Goal: Task Accomplishment & Management: Use online tool/utility

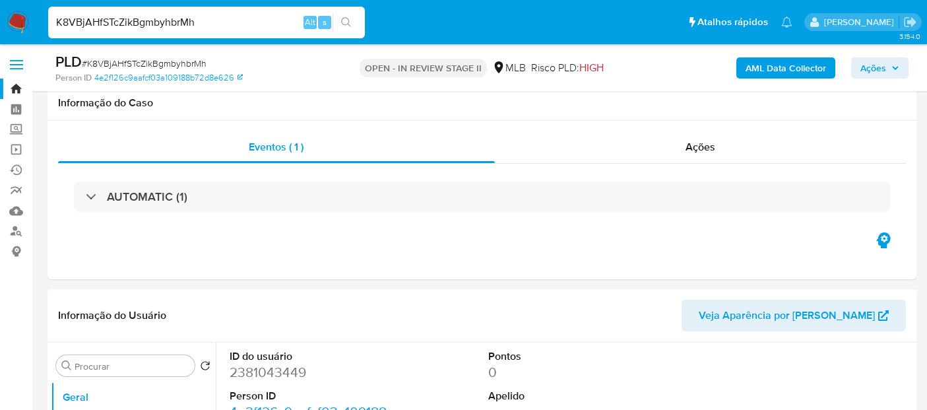
select select "10"
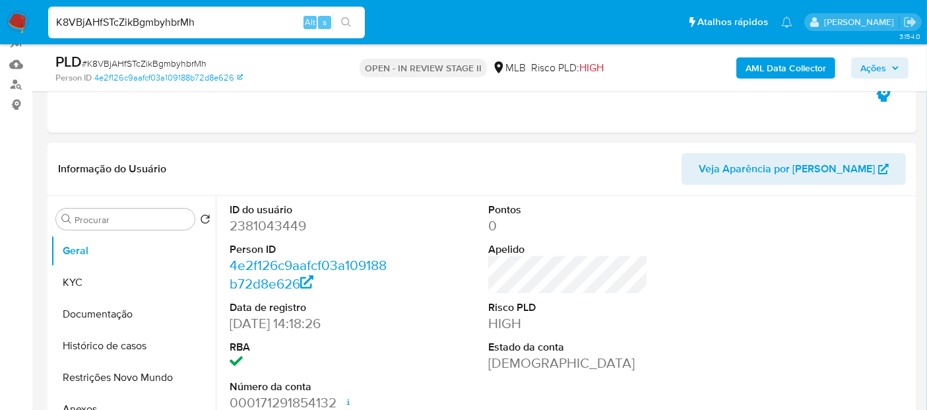
scroll to position [277, 0]
type input "iUKOIjw0vCylU7uOmjAZXSzN"
click at [345, 17] on icon "search-icon" at bounding box center [346, 22] width 11 height 11
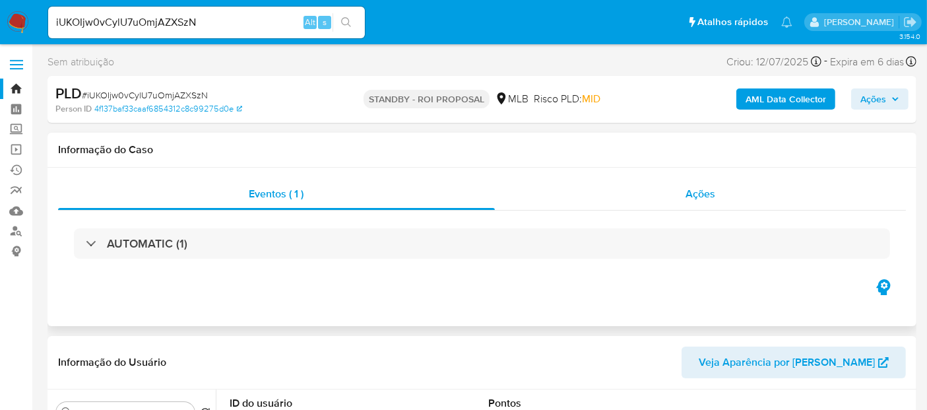
select select "10"
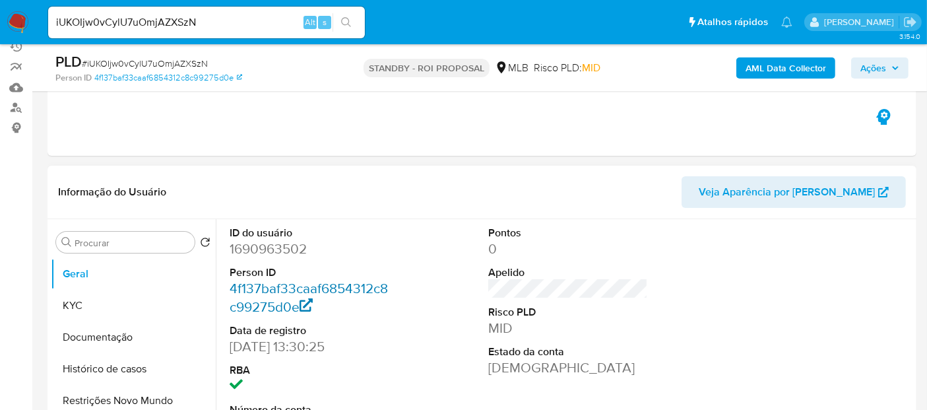
scroll to position [147, 0]
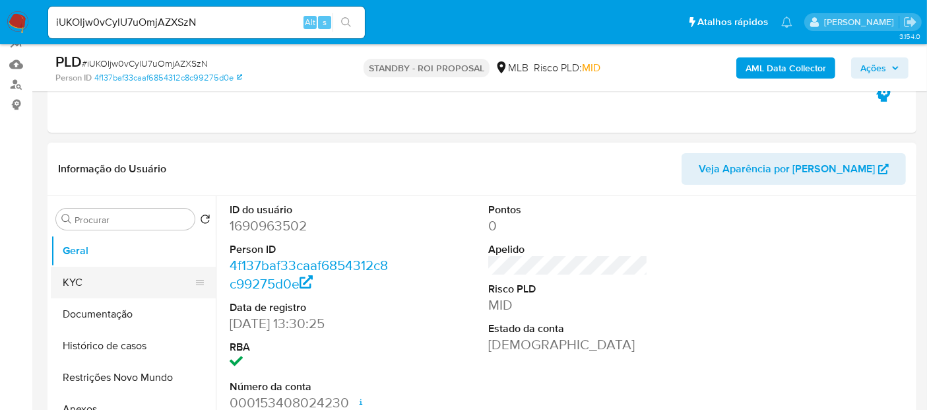
click at [89, 275] on button "KYC" at bounding box center [128, 283] width 154 height 32
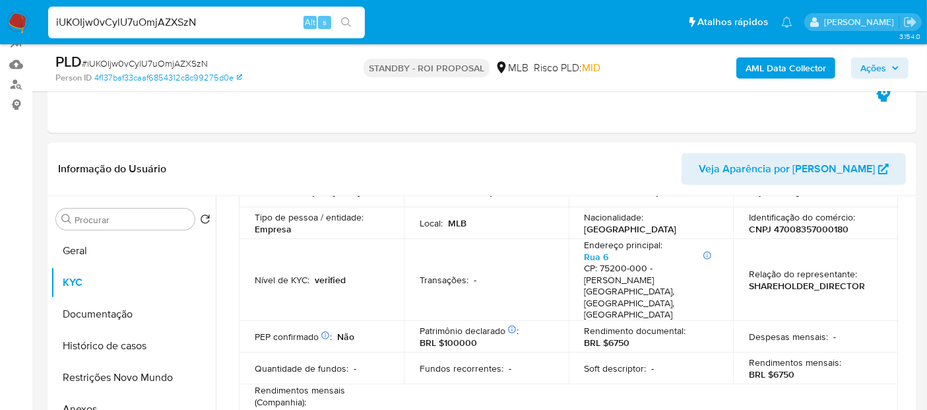
drag, startPoint x: 224, startPoint y: 25, endPoint x: 0, endPoint y: 28, distance: 224.4
click at [0, 28] on nav "Pausado Ver notificaciones iUKOIjw0vCylU7uOmjAZXSzN Alt s Atalhos rápidos Presi…" at bounding box center [463, 22] width 927 height 44
paste input "LygqDQqtF2VbKbBKnaNIan3O"
type input "LygqDQqtF2VbKbBKnaNIan3O"
click at [345, 18] on icon "search-icon" at bounding box center [346, 22] width 11 height 11
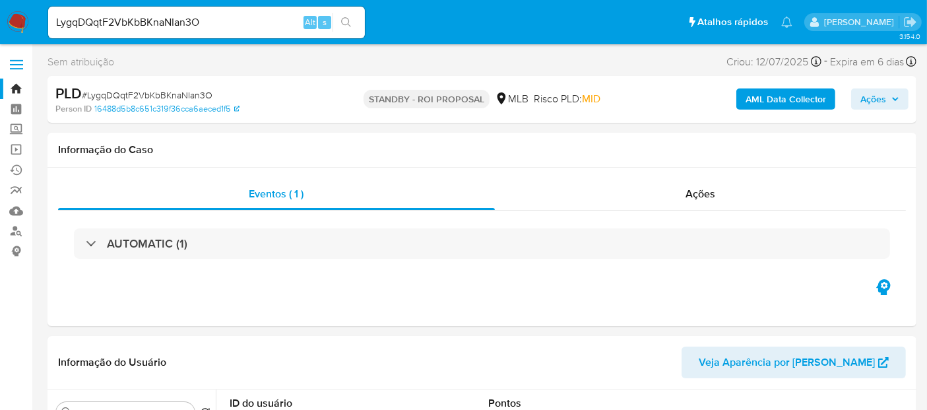
select select "10"
click at [15, 231] on link "Localizador de pessoas" at bounding box center [78, 231] width 157 height 20
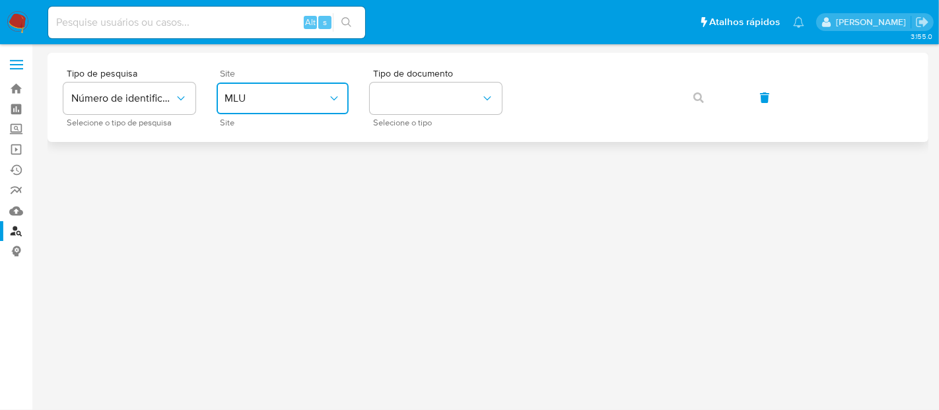
click at [337, 92] on icon "site_id" at bounding box center [333, 98] width 13 height 13
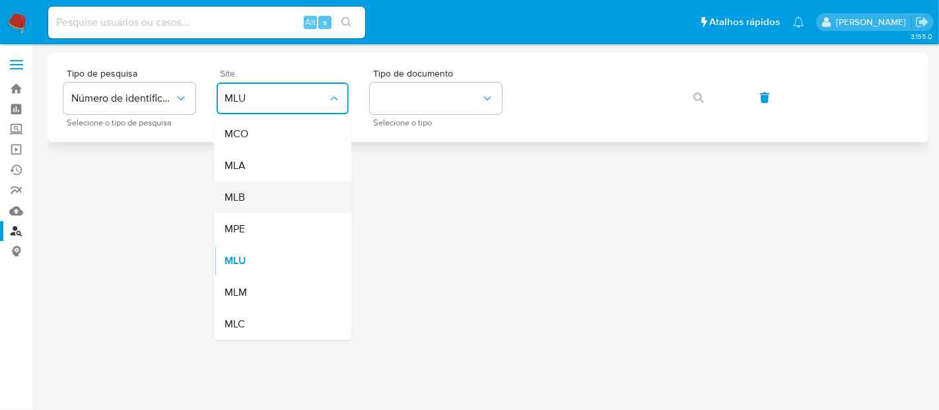
click at [268, 196] on div "MLB" at bounding box center [278, 198] width 108 height 32
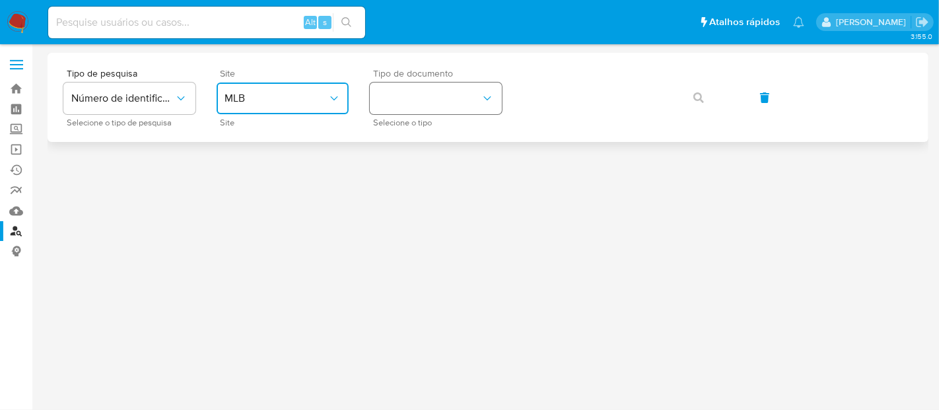
click at [490, 95] on icon "identificationType" at bounding box center [486, 98] width 13 height 13
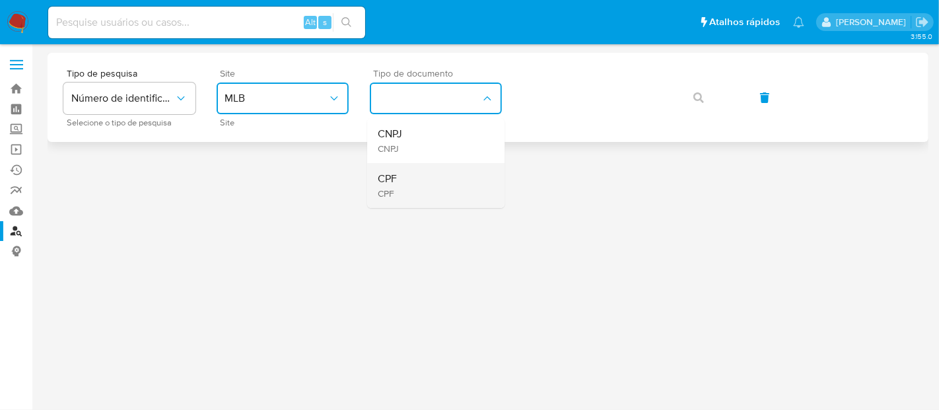
click at [403, 177] on div "CPF CPF" at bounding box center [432, 185] width 108 height 45
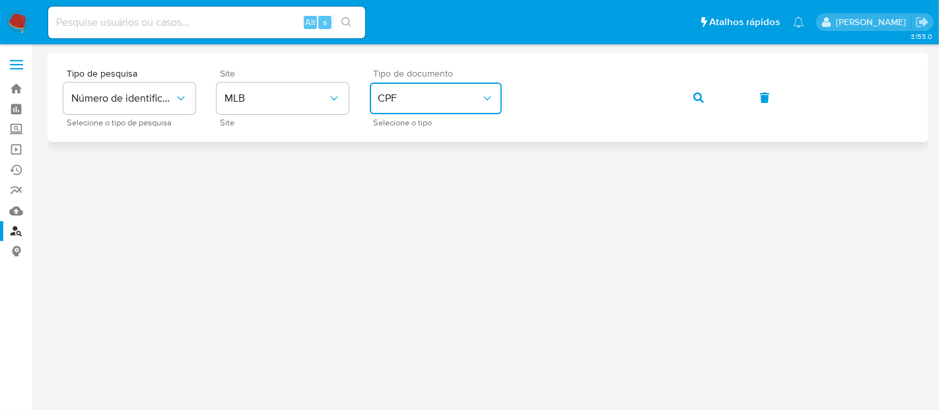
drag, startPoint x: 698, startPoint y: 93, endPoint x: 690, endPoint y: 99, distance: 9.9
click at [697, 94] on icon "button" at bounding box center [698, 97] width 11 height 11
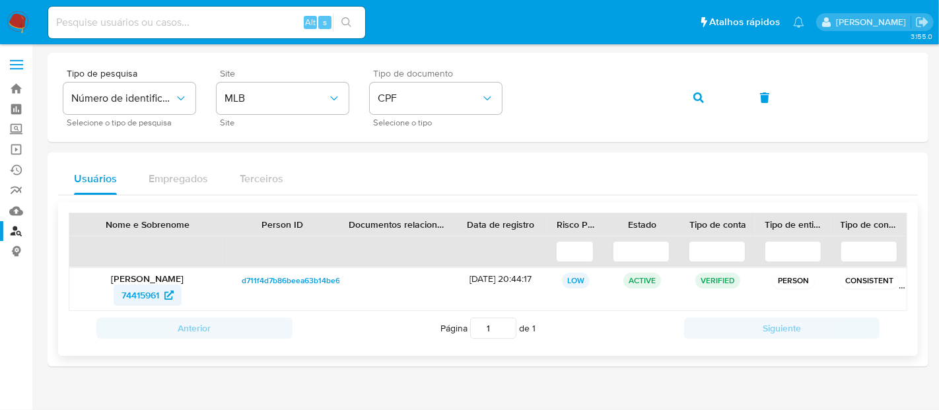
click at [145, 284] on span "74415961" at bounding box center [140, 294] width 38 height 21
click at [19, 18] on img at bounding box center [18, 22] width 22 height 22
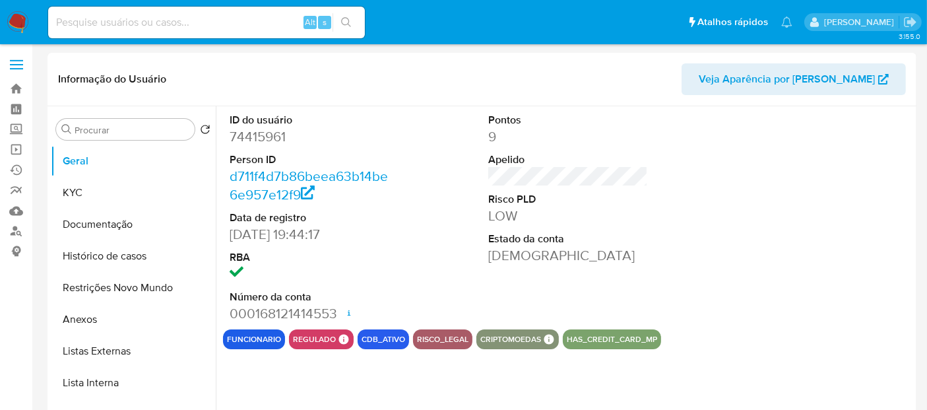
select select "10"
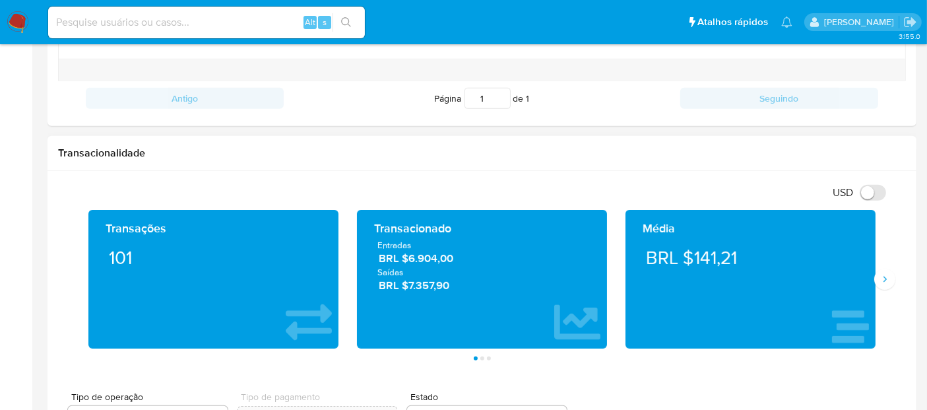
scroll to position [660, 0]
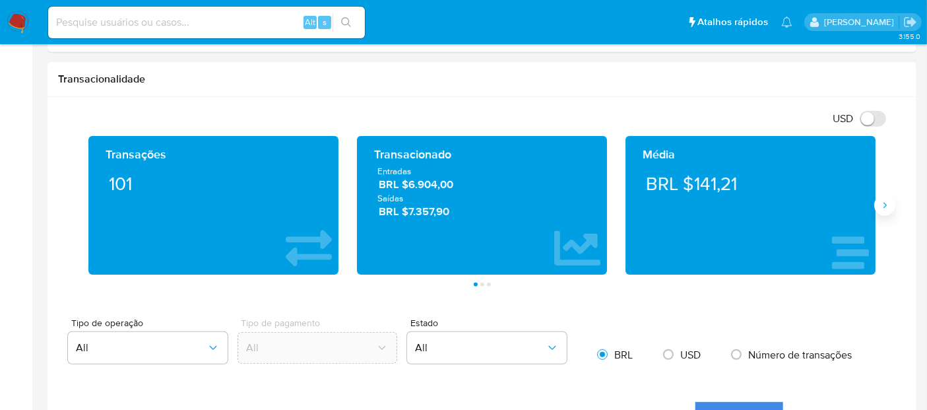
click at [886, 207] on icon "Siguiente" at bounding box center [885, 205] width 11 height 11
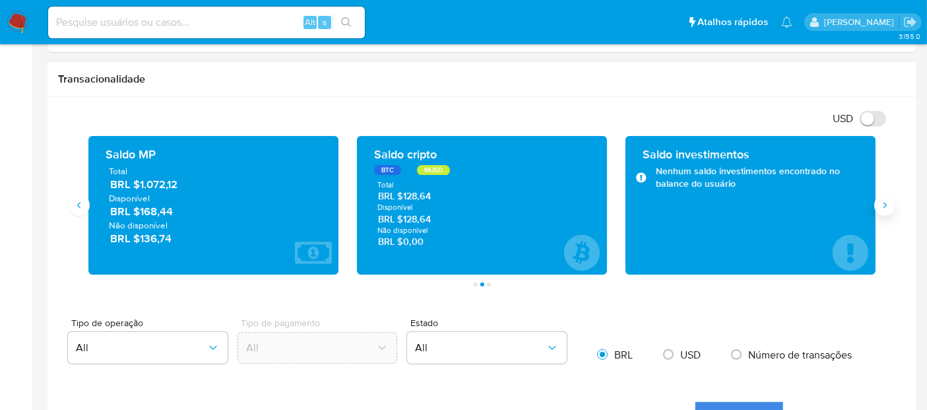
click at [877, 205] on button "Siguiente" at bounding box center [885, 205] width 21 height 21
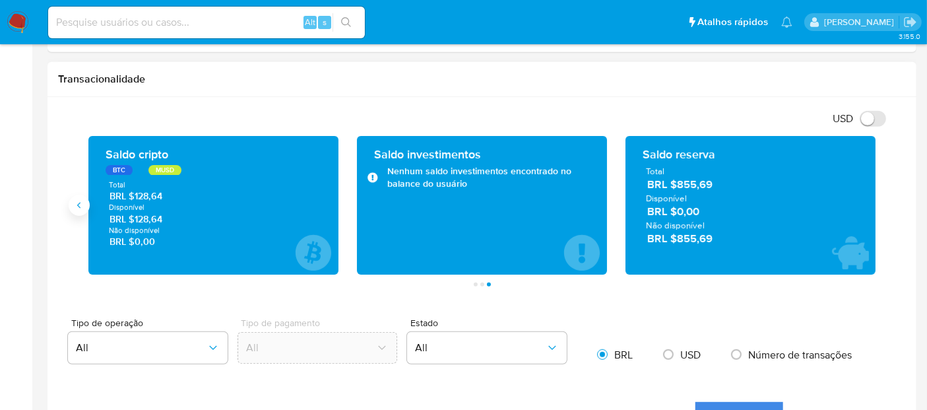
click at [84, 203] on button "Anterior" at bounding box center [79, 205] width 21 height 21
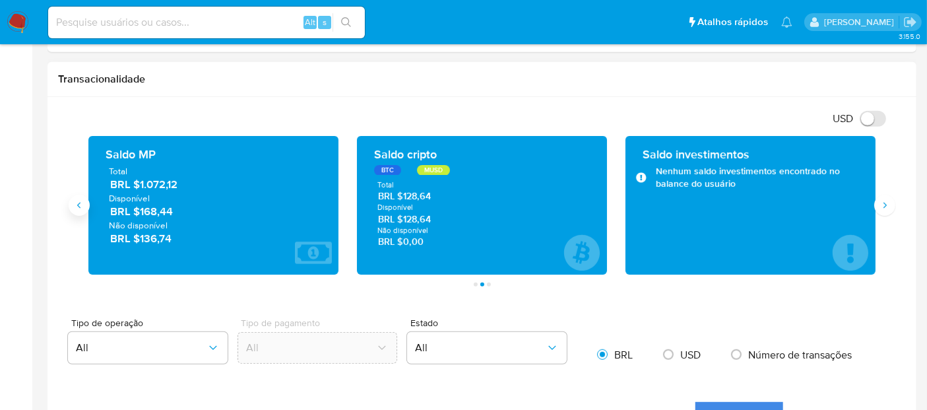
click at [74, 201] on icon "Anterior" at bounding box center [79, 205] width 11 height 11
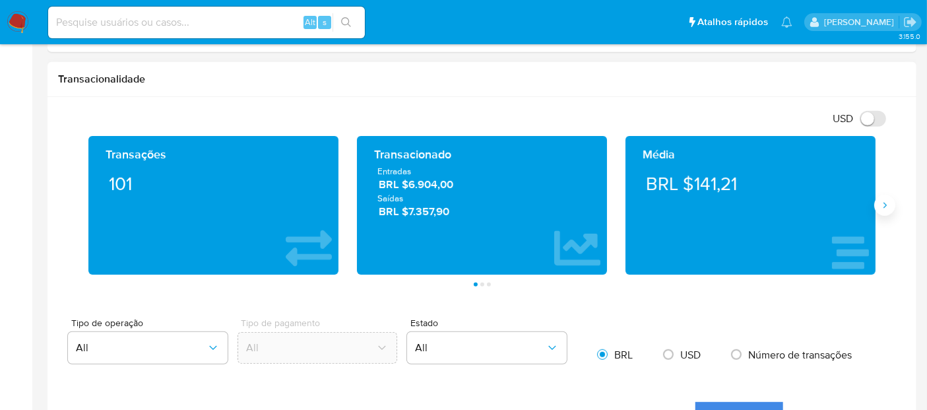
click at [881, 203] on icon "Siguiente" at bounding box center [885, 205] width 11 height 11
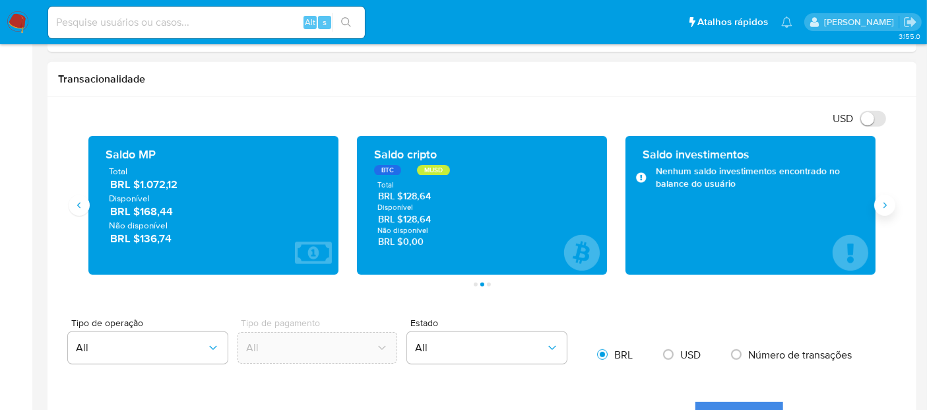
click at [881, 203] on icon "Siguiente" at bounding box center [885, 205] width 11 height 11
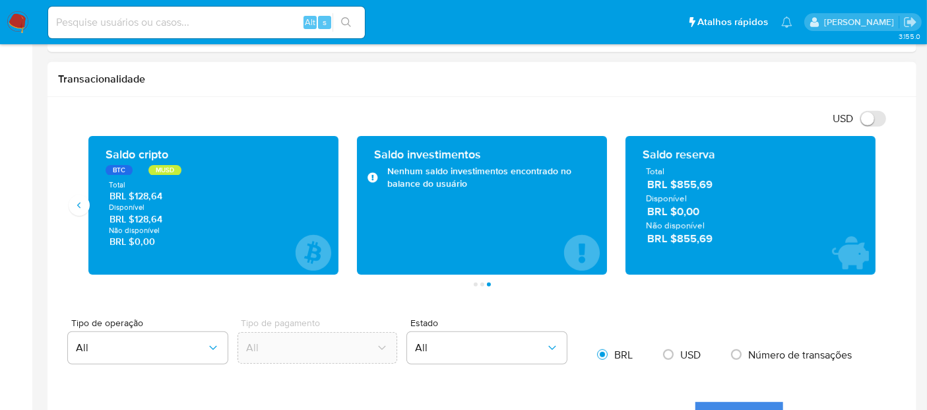
drag, startPoint x: 81, startPoint y: 199, endPoint x: 90, endPoint y: 197, distance: 9.3
click at [81, 200] on icon "Anterior" at bounding box center [79, 205] width 11 height 11
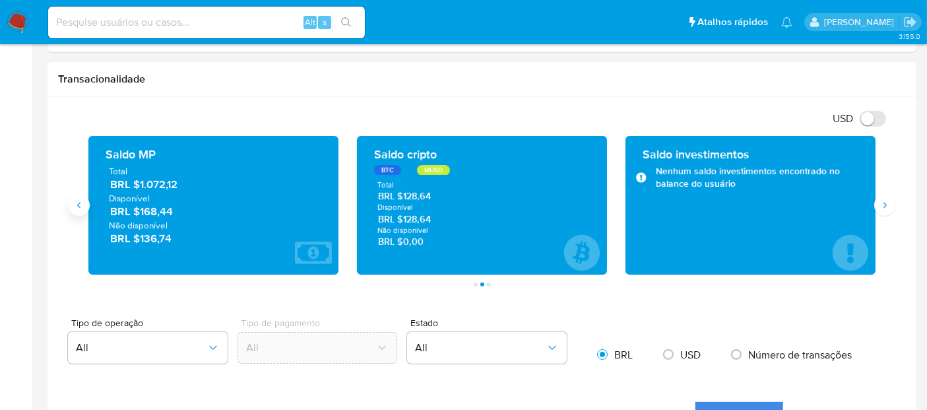
click at [83, 205] on icon "Anterior" at bounding box center [79, 205] width 11 height 11
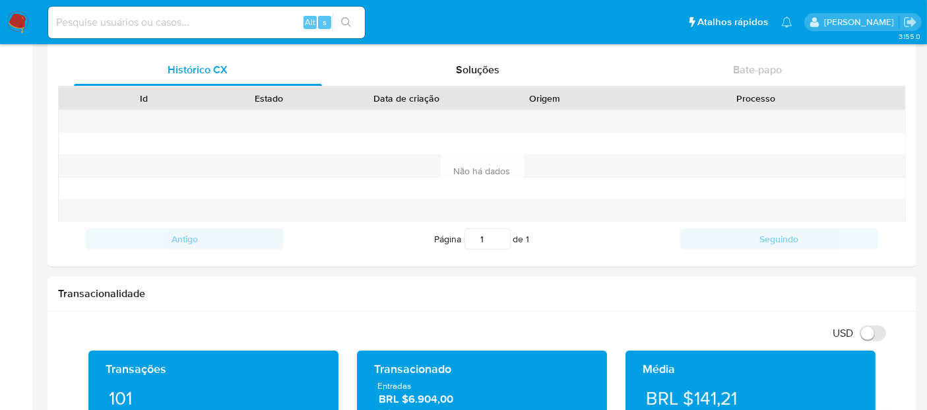
scroll to position [323, 0]
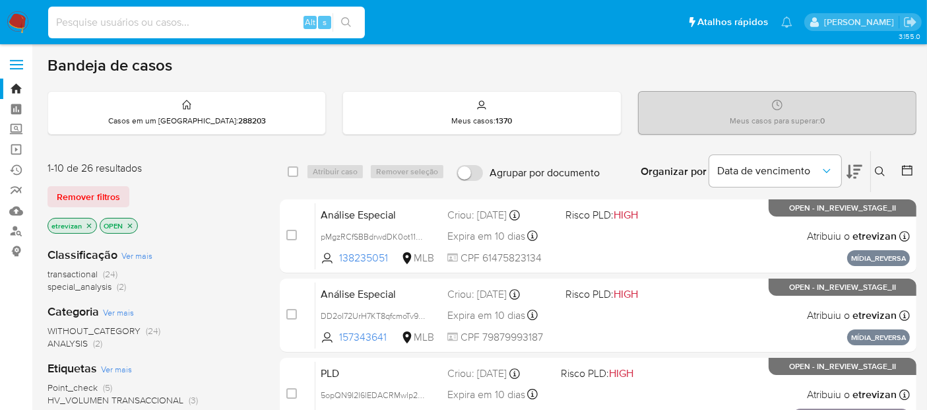
click at [173, 24] on input at bounding box center [206, 22] width 317 height 17
click at [199, 23] on input at bounding box center [206, 22] width 317 height 17
paste input "hCWSPhRpCtfBQAMpJGAMyqbv"
type input "hCWSPhRpCtfBQAMpJGAMyqbv"
click at [347, 23] on icon "search-icon" at bounding box center [346, 22] width 10 height 10
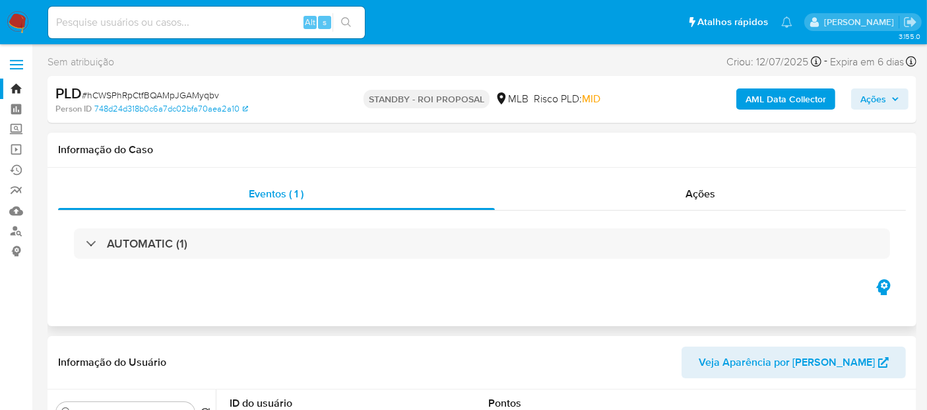
select select "10"
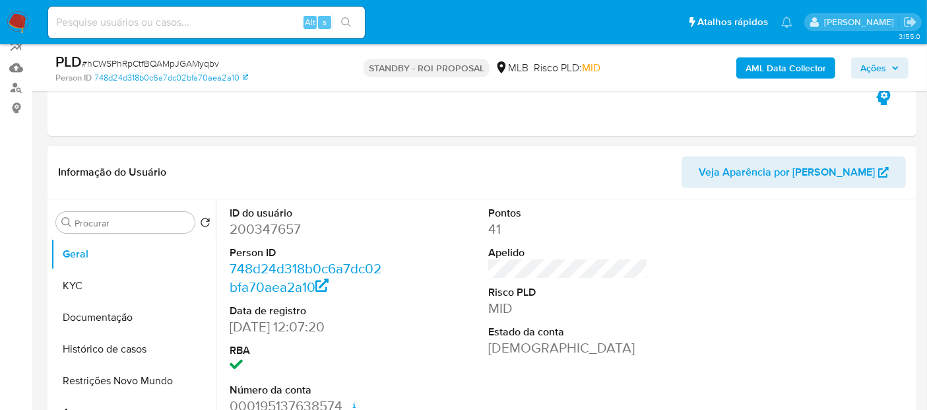
scroll to position [147, 0]
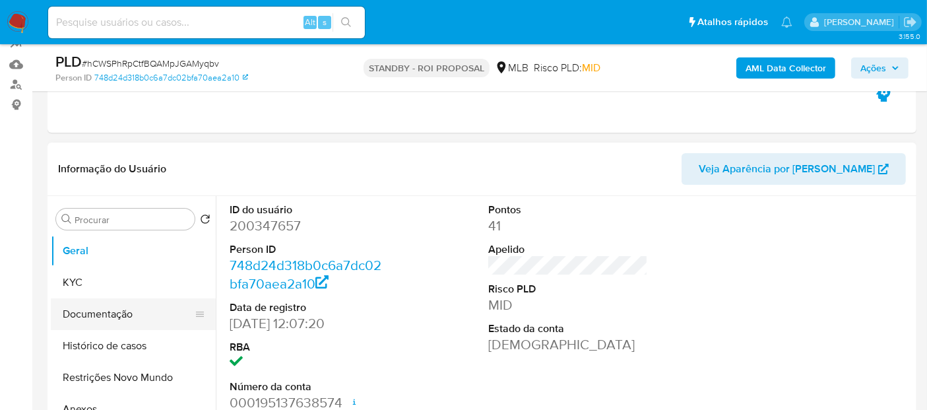
click at [98, 312] on button "Documentação" at bounding box center [128, 314] width 154 height 32
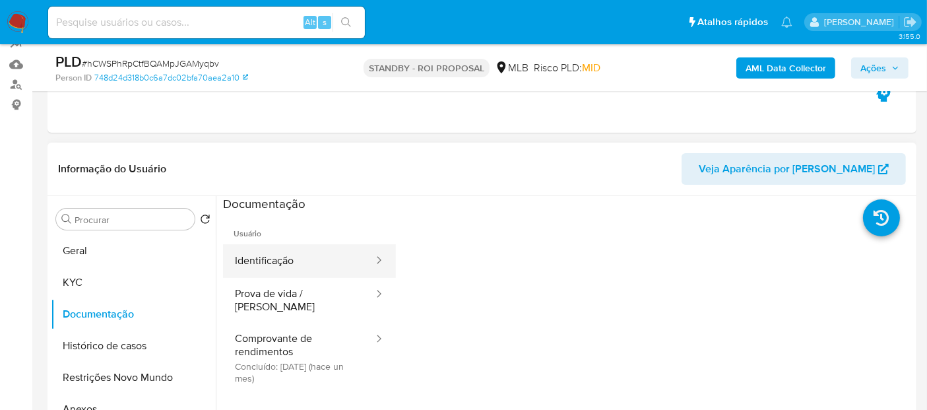
click at [297, 261] on button "Identificação" at bounding box center [299, 261] width 152 height 34
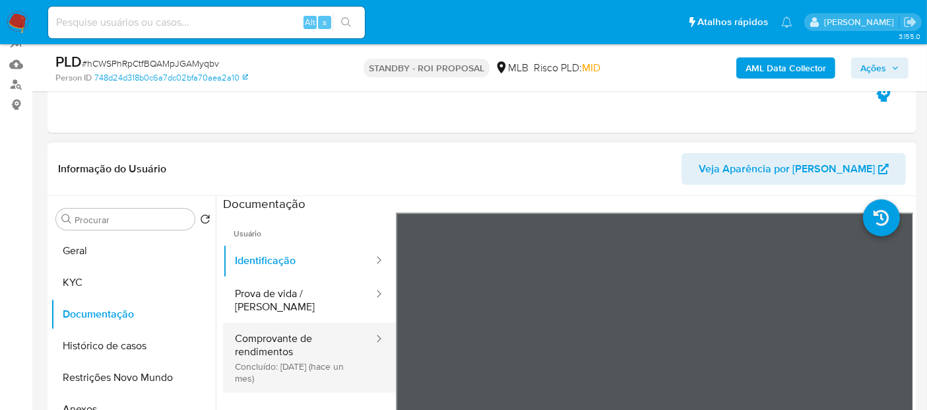
click at [289, 323] on button "Comprovante de rendimentos Concluído: 16/07/2025 (hace un mes)" at bounding box center [299, 358] width 152 height 70
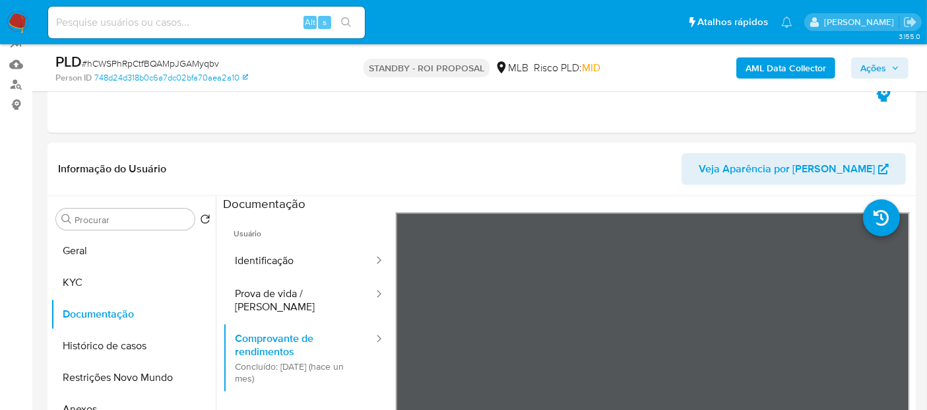
scroll to position [198, 0]
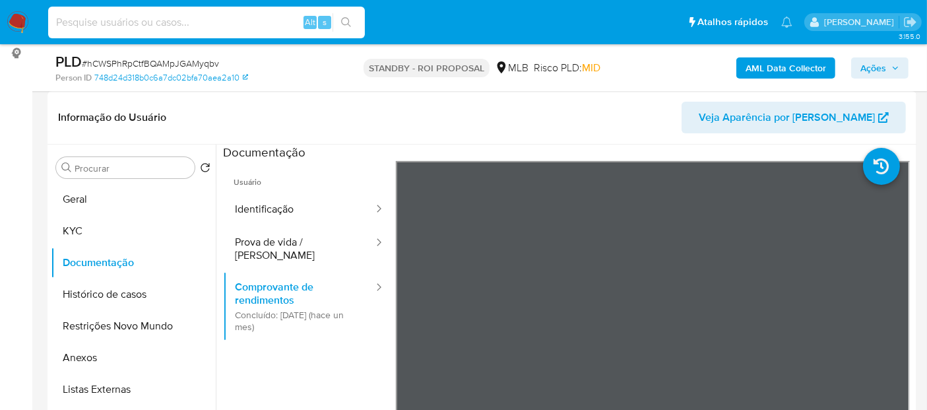
click at [183, 26] on input at bounding box center [206, 22] width 317 height 17
paste input "Uq3bAe57bBaKabbjlAf7RogC"
type input "Uq3bAe57bBaKabbjlAf7RogC"
click at [348, 14] on button "search-icon" at bounding box center [346, 22] width 27 height 18
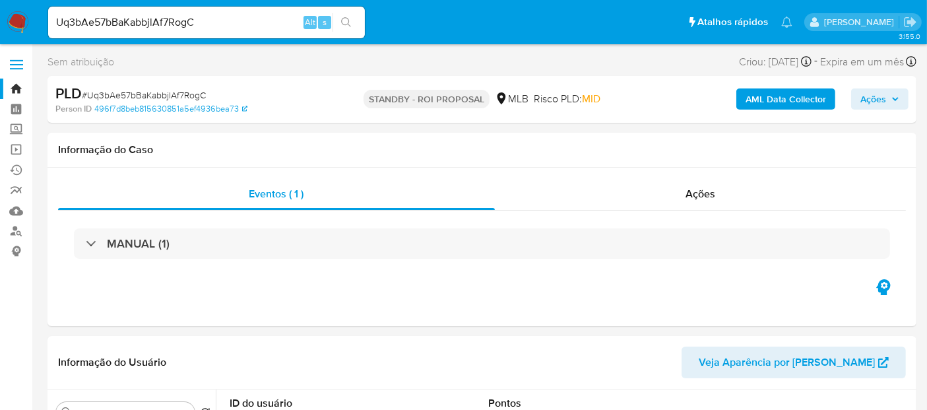
select select "10"
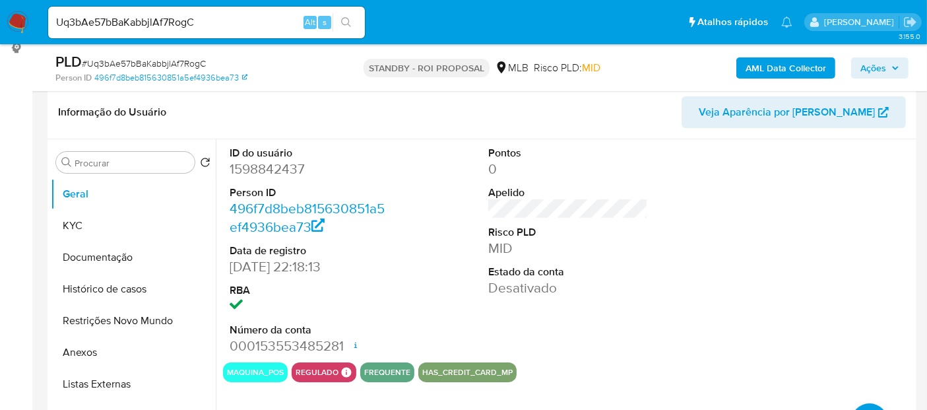
scroll to position [220, 0]
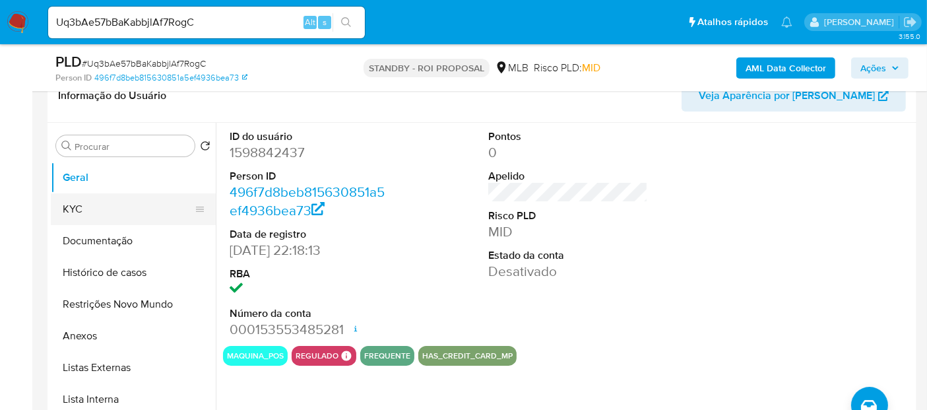
drag, startPoint x: 96, startPoint y: 202, endPoint x: 124, endPoint y: 203, distance: 27.7
click at [97, 202] on button "KYC" at bounding box center [128, 209] width 154 height 32
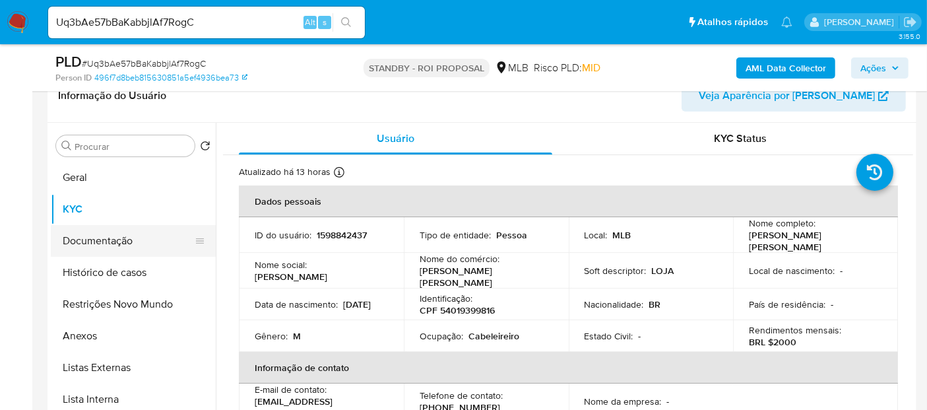
click at [114, 237] on button "Documentação" at bounding box center [128, 241] width 154 height 32
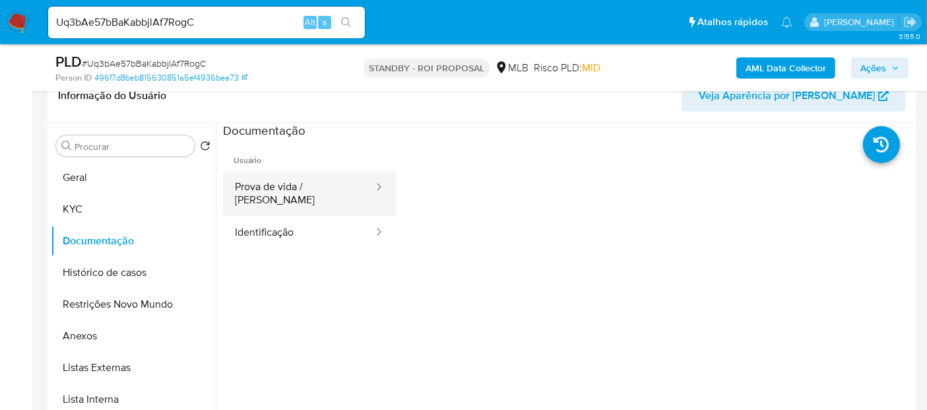
click at [298, 188] on button "Prova de vida / [PERSON_NAME]" at bounding box center [299, 193] width 152 height 45
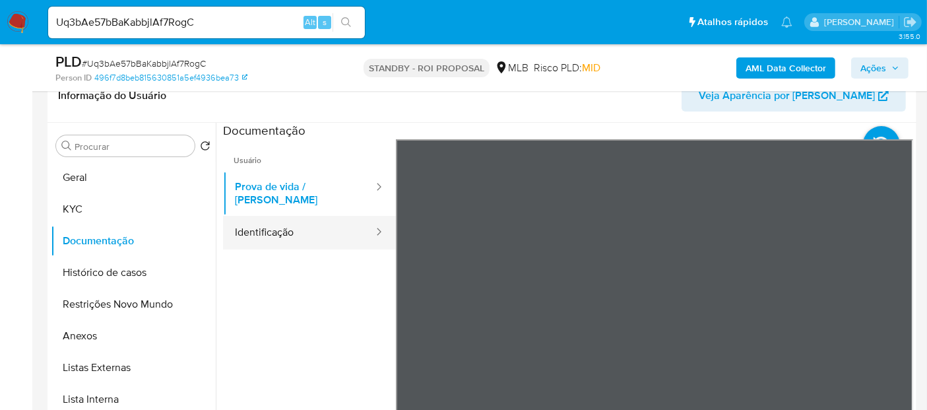
click at [283, 223] on button "Identificação" at bounding box center [299, 233] width 152 height 34
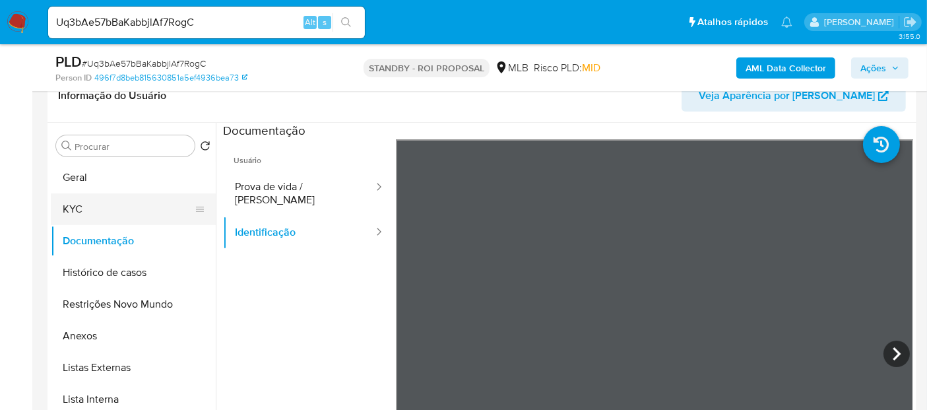
click at [89, 206] on button "KYC" at bounding box center [128, 209] width 154 height 32
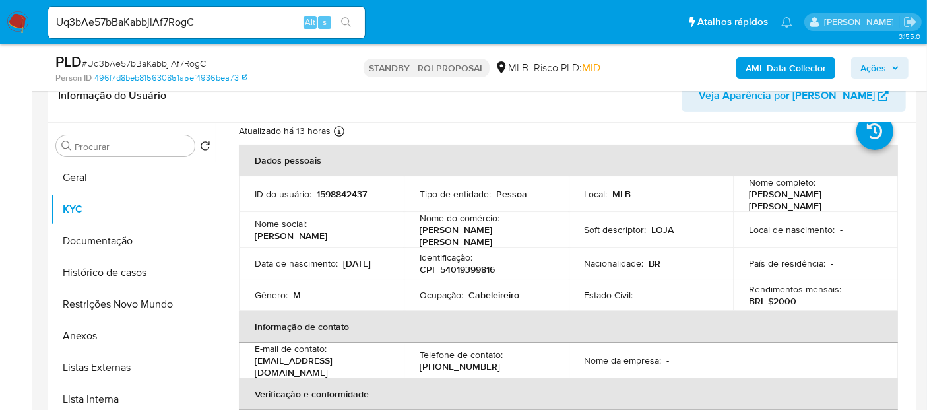
scroll to position [73, 0]
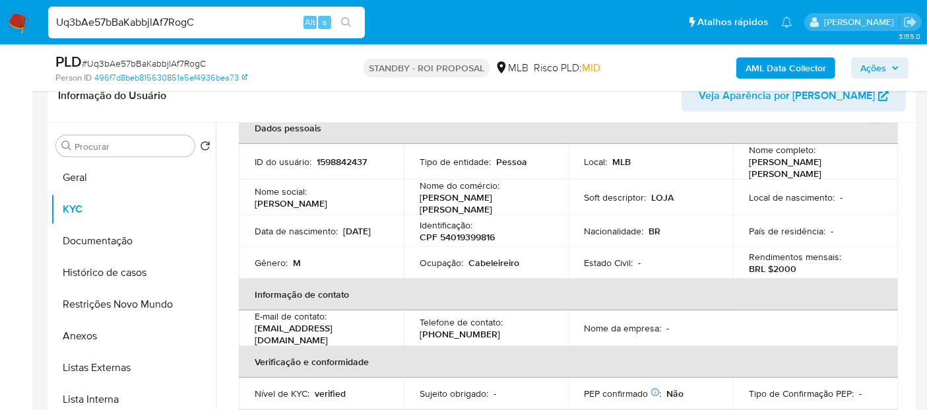
drag, startPoint x: 211, startPoint y: 16, endPoint x: 0, endPoint y: 17, distance: 210.5
click at [0, 17] on nav "Pausado Ver notificaciones Uq3bAe57bBaKabbjlAf7RogC Alt s Atalhos rápidos Presi…" at bounding box center [463, 22] width 927 height 44
paste input "c9tV9CMyH75WFSDwlyuoldui"
type input "c9tV9CMyH75WFSDwlyuoldui"
click at [348, 20] on icon "search-icon" at bounding box center [346, 22] width 10 height 10
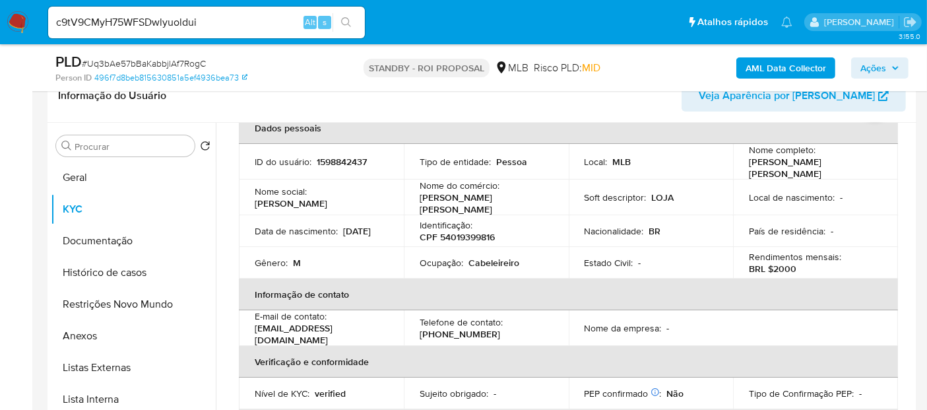
click at [18, 20] on img at bounding box center [18, 22] width 22 height 22
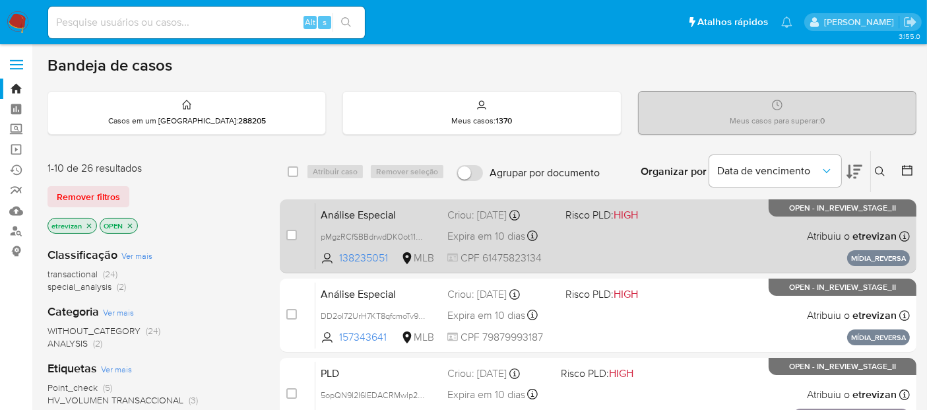
click at [627, 243] on div "Análise Especial pMgzRCfSBBdrwdDK0ot117vR 138235051 MLB Risco PLD: HIGH Criou: …" at bounding box center [612, 236] width 595 height 67
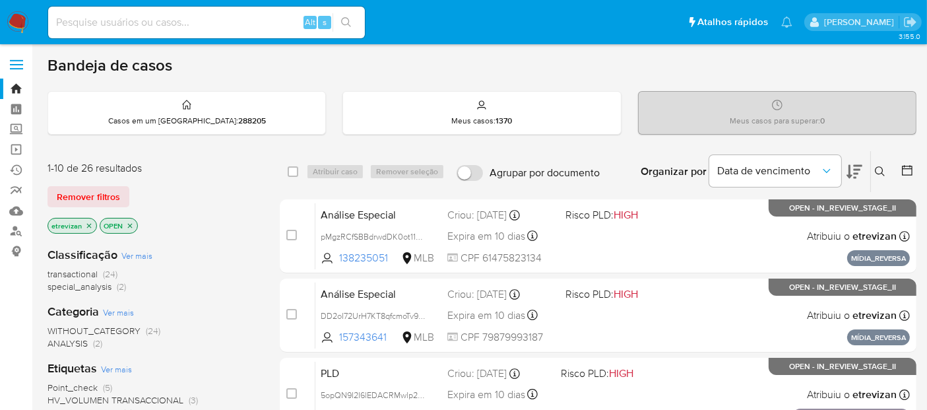
click at [170, 20] on input at bounding box center [206, 22] width 317 height 17
paste input "ph5wMy85pLdge6KZeLA5EDFE"
type input "ph5wMy85pLdge6KZeLA5EDFE"
click at [347, 17] on icon "search-icon" at bounding box center [346, 22] width 11 height 11
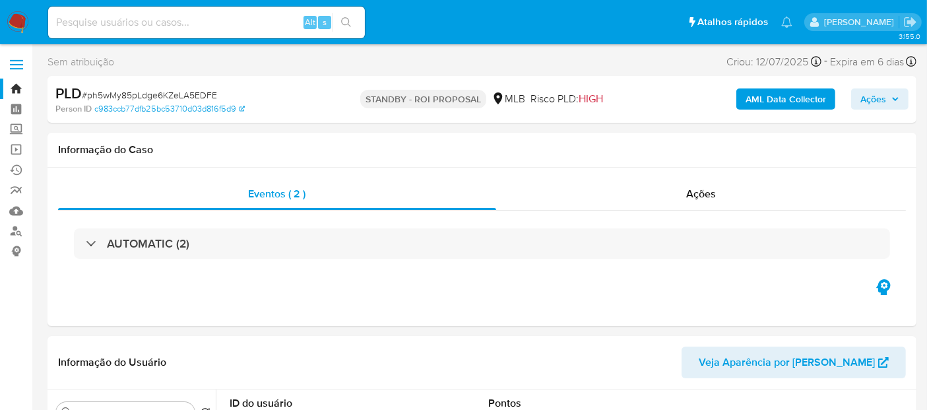
select select "10"
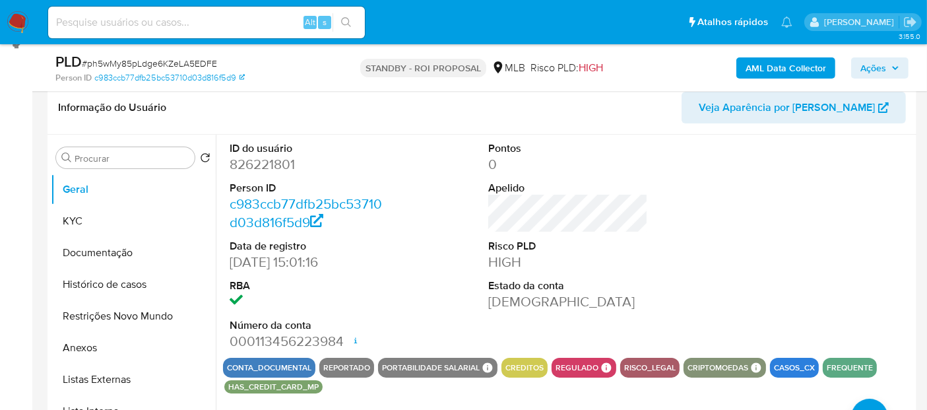
scroll to position [293, 0]
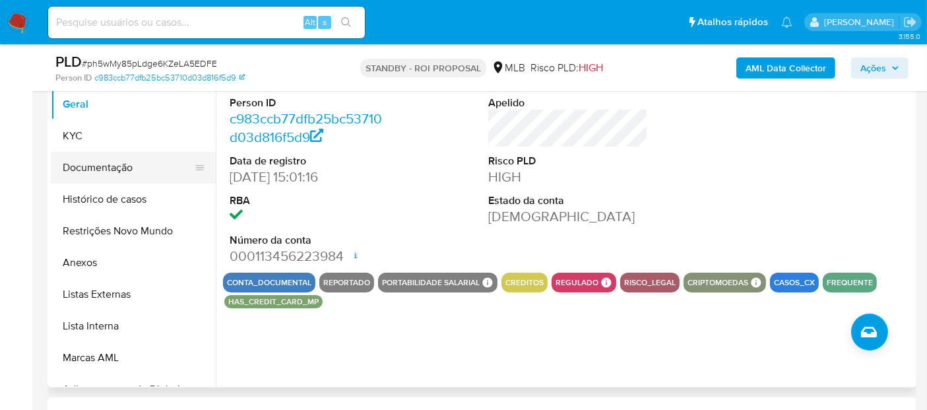
click at [86, 161] on button "Documentação" at bounding box center [128, 168] width 154 height 32
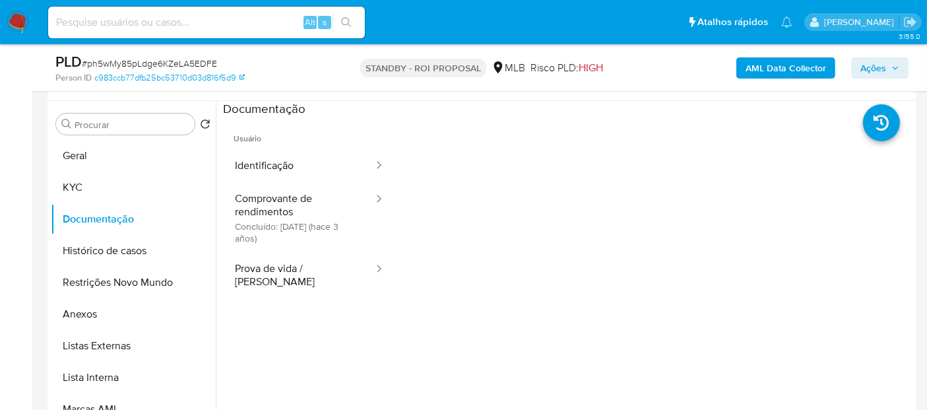
scroll to position [147, 0]
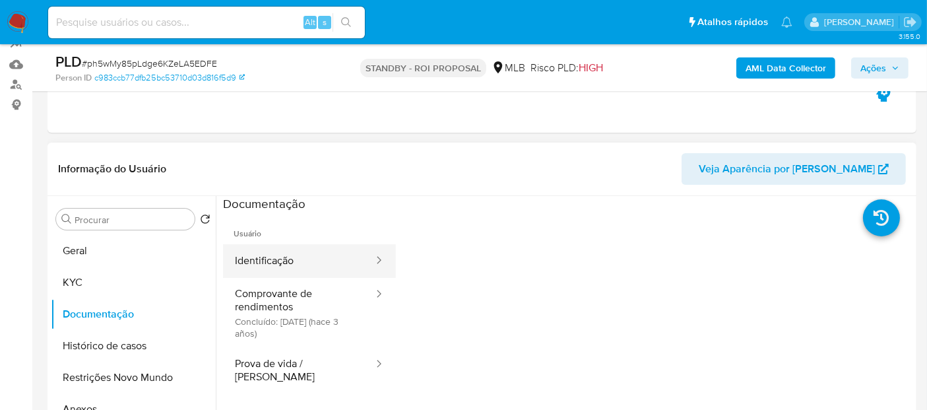
click at [282, 253] on button "Identificação" at bounding box center [299, 261] width 152 height 34
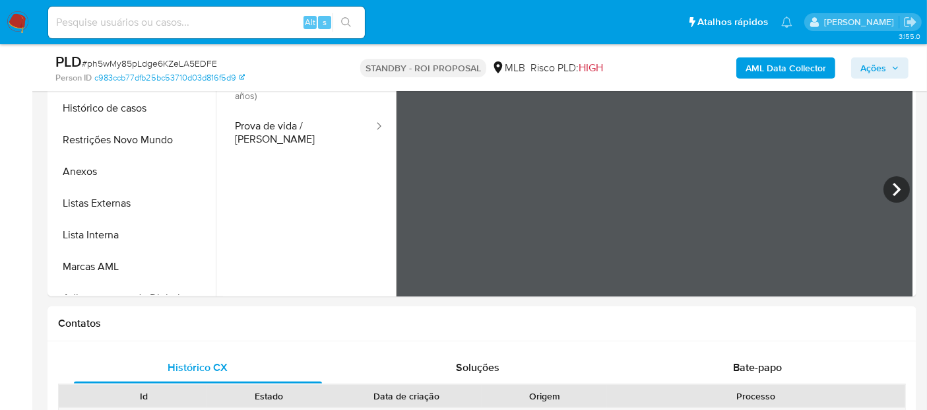
scroll to position [399, 0]
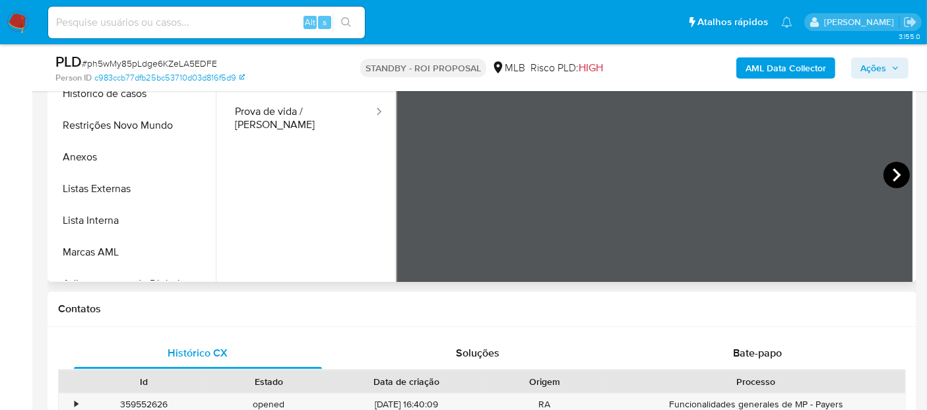
click at [893, 173] on icon at bounding box center [897, 174] width 8 height 13
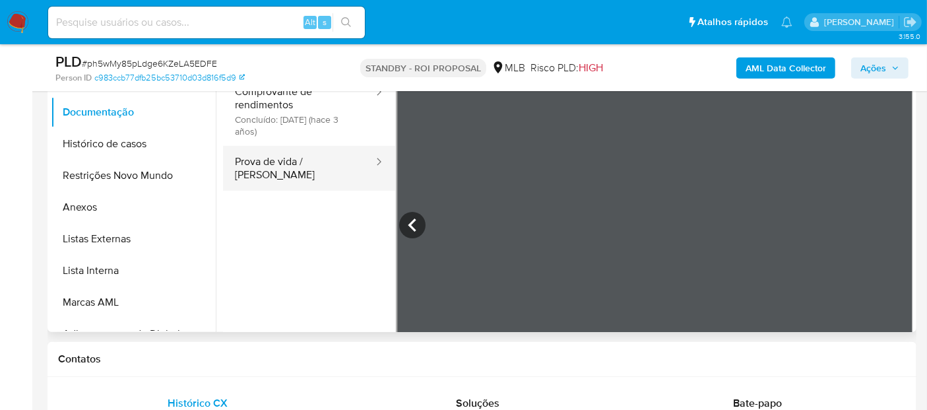
scroll to position [325, 0]
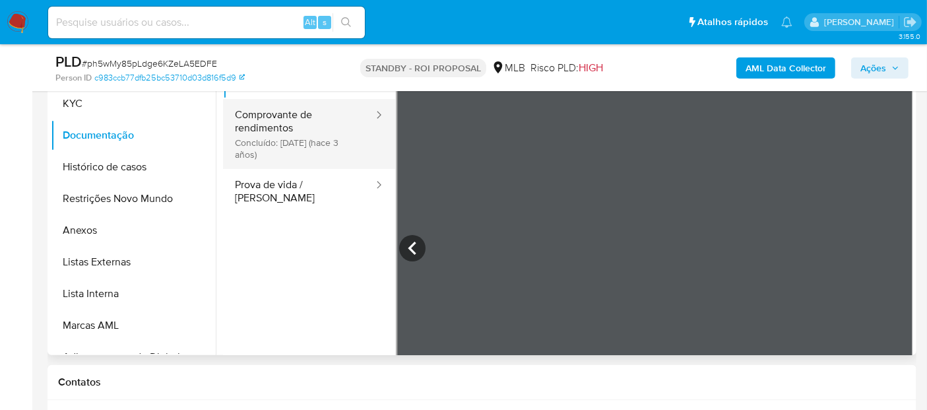
click at [277, 119] on button "Comprovante de rendimentos Concluído: [DATE] (hace 3 años)" at bounding box center [299, 134] width 152 height 70
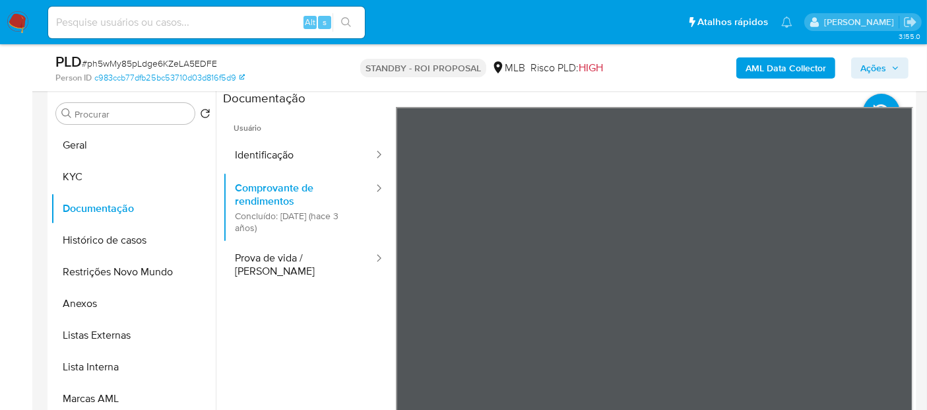
scroll to position [414, 0]
click at [83, 174] on button "KYC" at bounding box center [128, 177] width 154 height 32
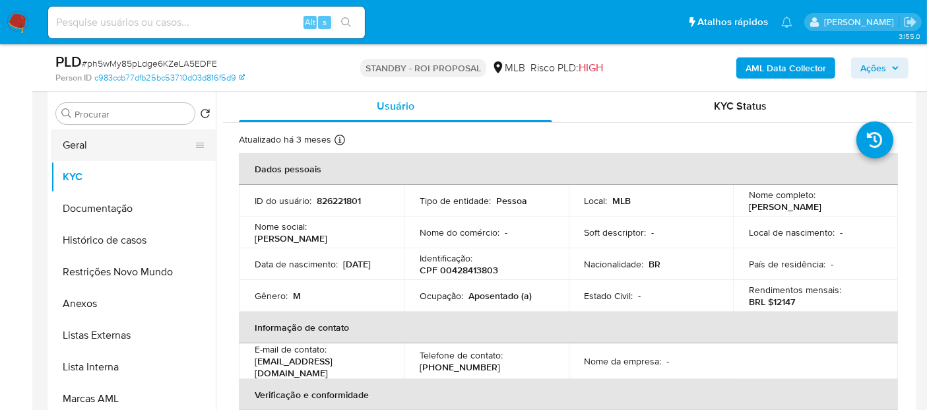
click at [93, 143] on button "Geral" at bounding box center [128, 145] width 154 height 32
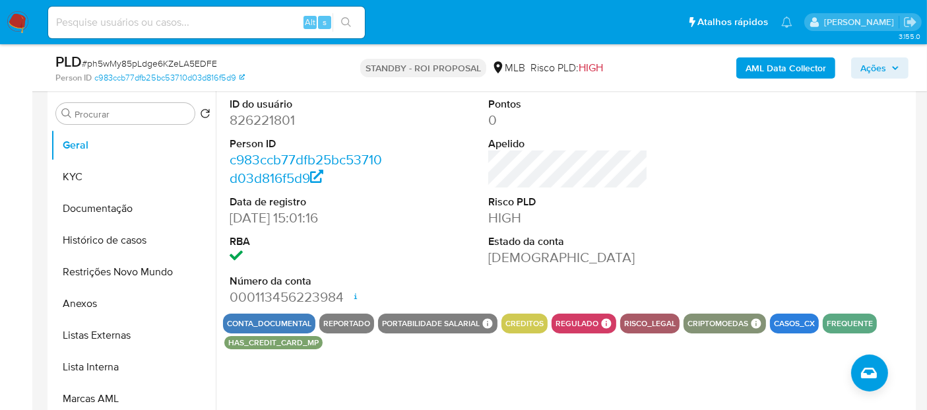
click at [172, 20] on input at bounding box center [206, 22] width 317 height 17
paste input "XACkwaNqG6GYCsL7jqrLAMbl"
type input "XACkwaNqG6GYCsL7jqrLAMbl"
click at [348, 17] on icon "search-icon" at bounding box center [346, 22] width 11 height 11
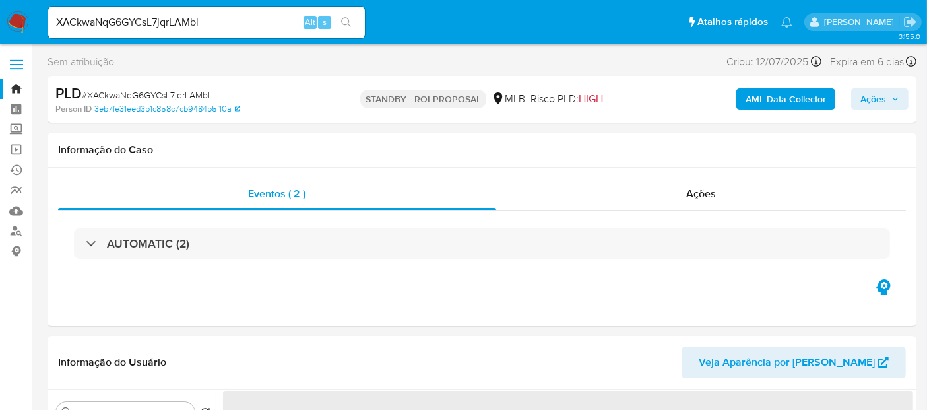
select select "10"
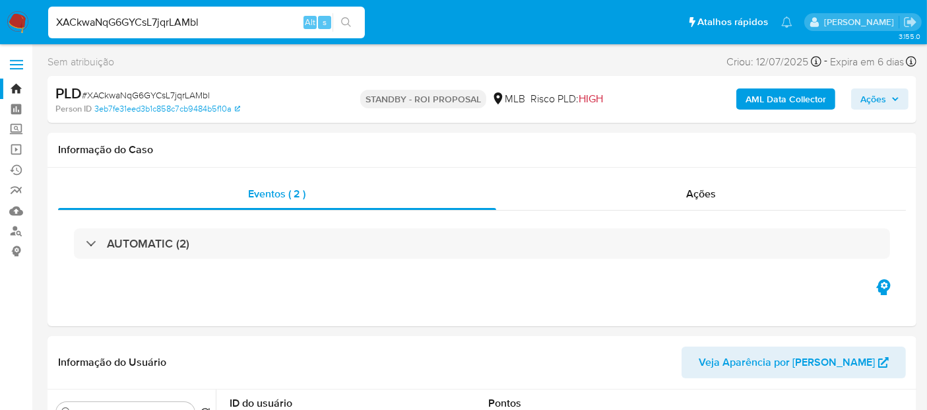
drag, startPoint x: 205, startPoint y: 22, endPoint x: 0, endPoint y: 16, distance: 205.4
click at [0, 16] on nav "Pausado Ver notificaciones XACkwaNqG6GYCsL7jqrLAMbl Alt s Atalhos rápidos Presi…" at bounding box center [463, 22] width 927 height 44
click at [344, 19] on icon "search-icon" at bounding box center [346, 22] width 11 height 11
click at [346, 22] on icon "search-icon" at bounding box center [346, 22] width 11 height 11
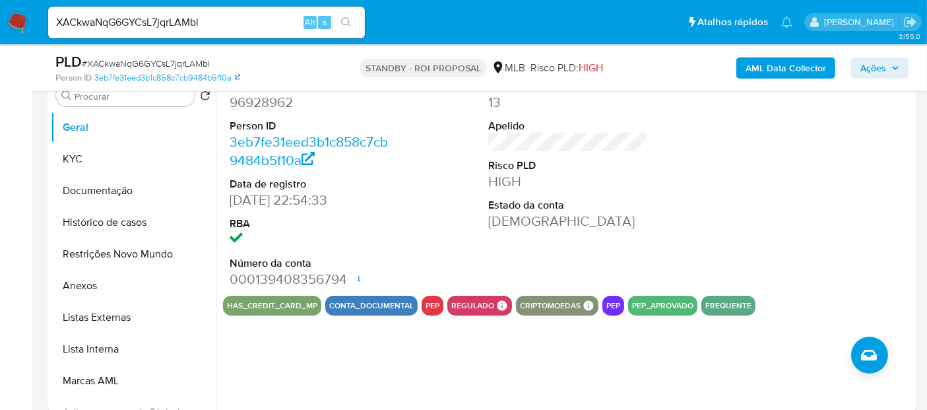
scroll to position [293, 0]
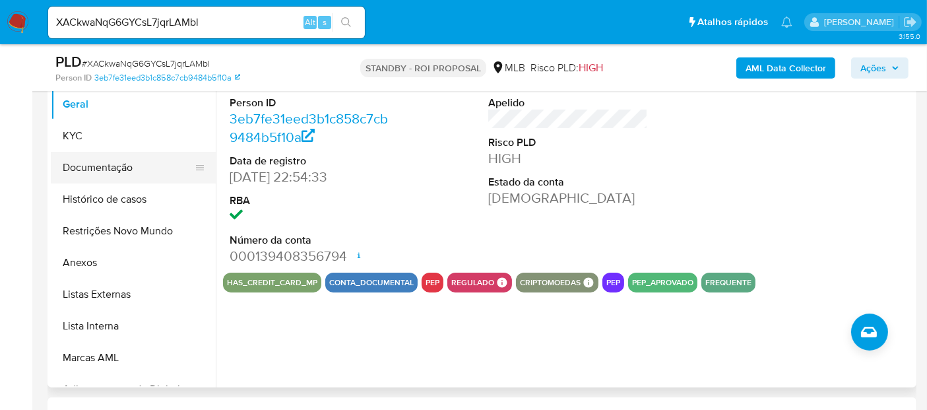
click at [111, 164] on button "Documentação" at bounding box center [128, 168] width 154 height 32
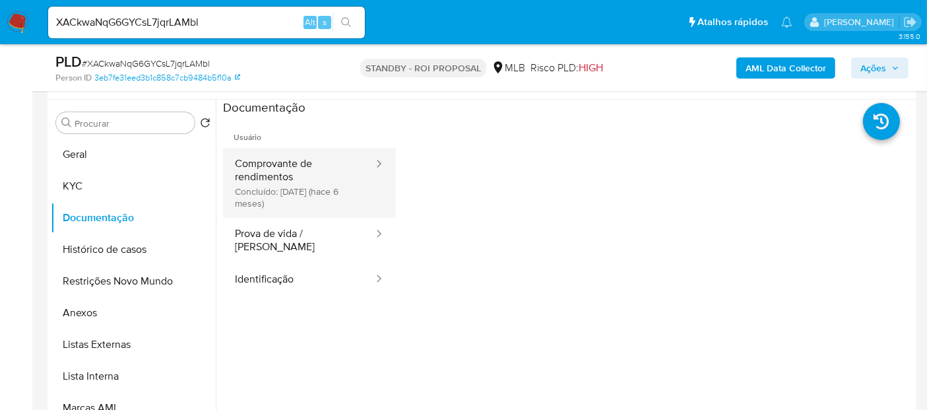
scroll to position [220, 0]
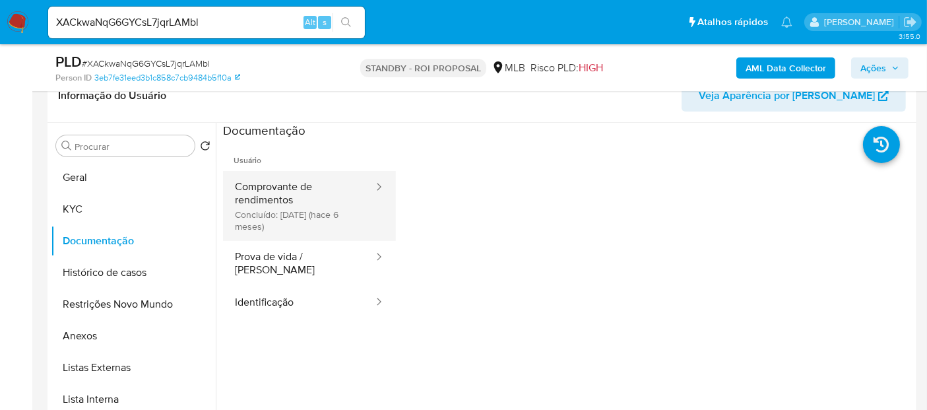
click at [326, 192] on button "Comprovante de rendimentos Concluído: 05/02/2025 (hace 6 meses)" at bounding box center [299, 206] width 152 height 70
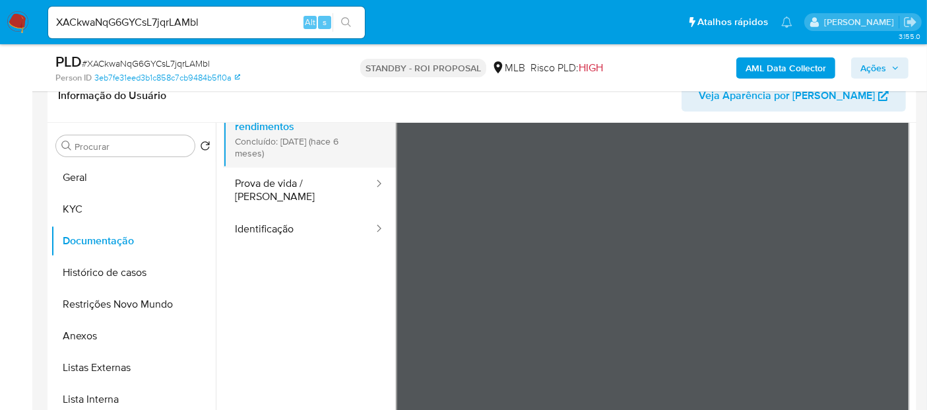
scroll to position [115, 0]
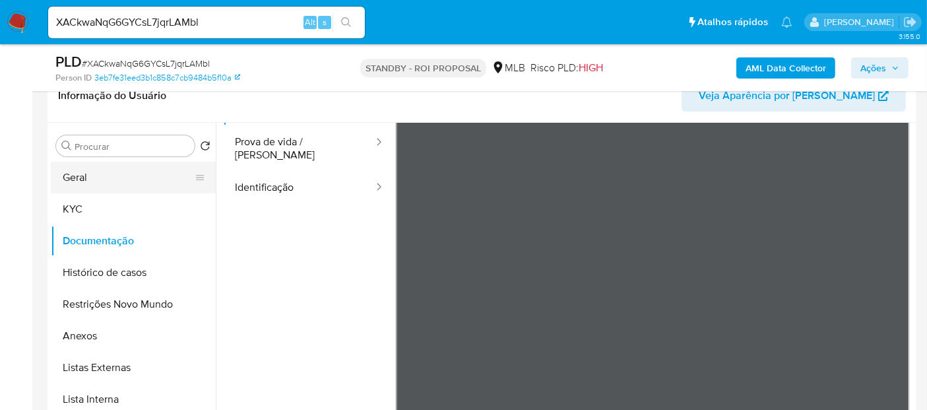
drag, startPoint x: 77, startPoint y: 178, endPoint x: 157, endPoint y: 182, distance: 80.0
click at [81, 178] on button "Geral" at bounding box center [128, 178] width 154 height 32
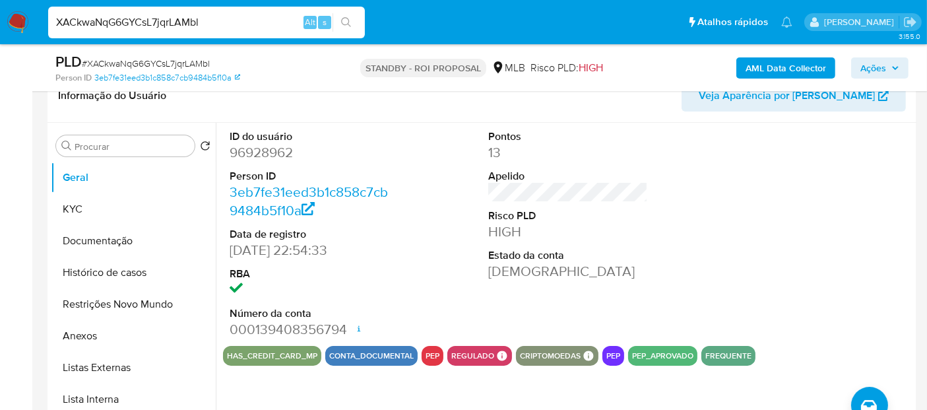
drag, startPoint x: 216, startPoint y: 26, endPoint x: 0, endPoint y: 25, distance: 216.5
click at [0, 25] on nav "Pausado Ver notificaciones XACkwaNqG6GYCsL7jqrLAMbl Alt s Atalhos rápidos Presi…" at bounding box center [463, 22] width 927 height 44
paste input "2HhK863xpGsio3lHvU9JHYah"
type input "2HhK863xpGsio3lHvU9JHYah"
click at [343, 18] on icon "search-icon" at bounding box center [346, 22] width 10 height 10
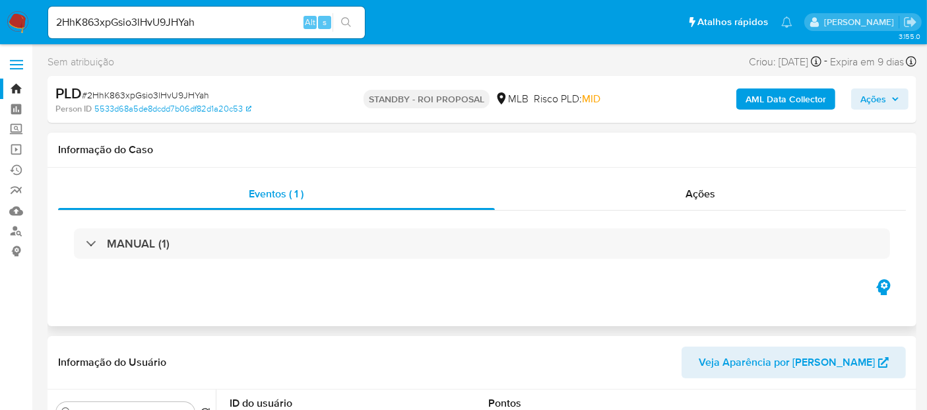
select select "10"
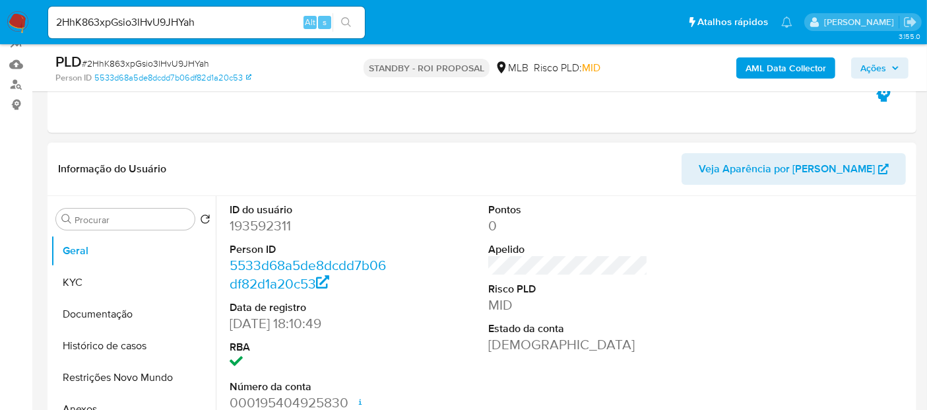
scroll to position [220, 0]
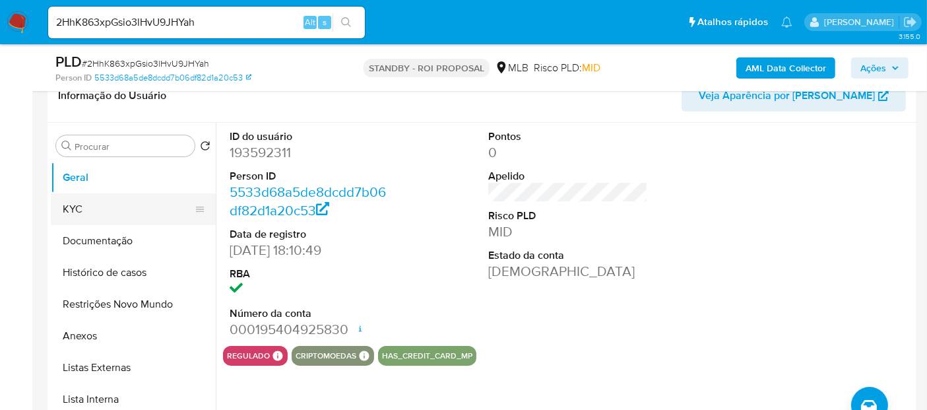
click at [92, 207] on button "KYC" at bounding box center [128, 209] width 154 height 32
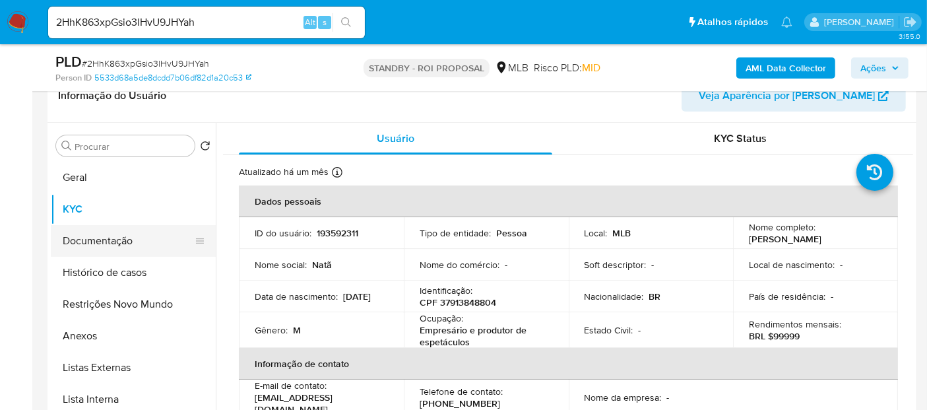
click at [118, 239] on button "Documentação" at bounding box center [128, 241] width 154 height 32
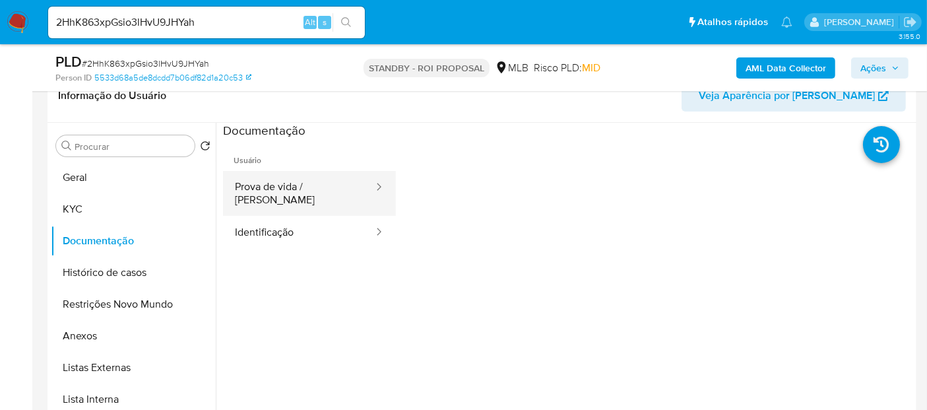
click at [325, 187] on button "Prova de vida / Selfie" at bounding box center [299, 193] width 152 height 45
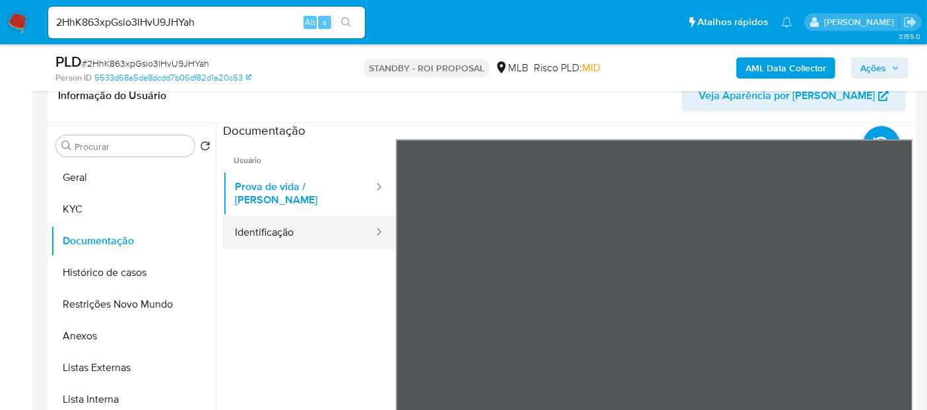
click at [290, 218] on button "Identificação" at bounding box center [299, 233] width 152 height 34
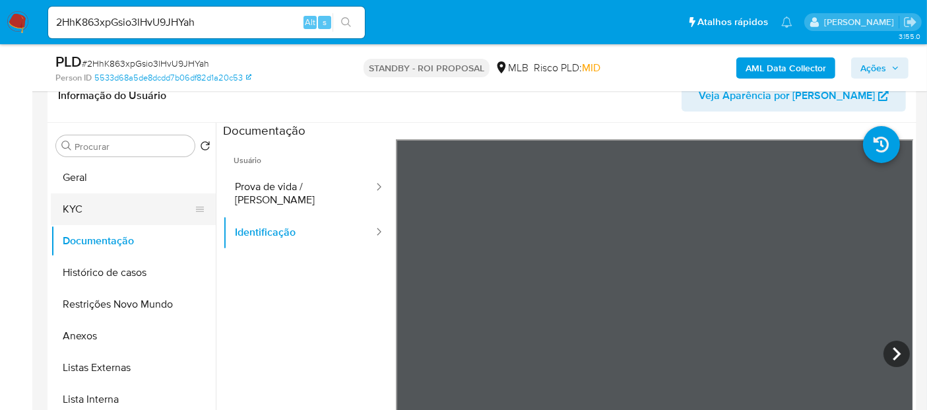
click at [90, 212] on button "KYC" at bounding box center [128, 209] width 154 height 32
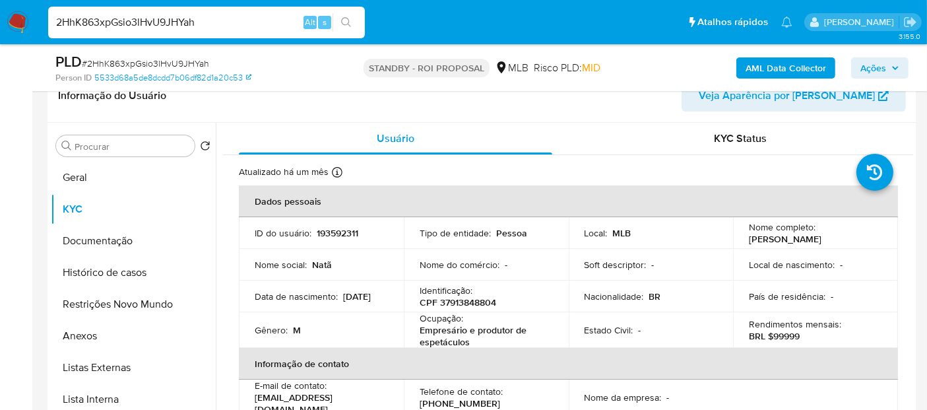
drag, startPoint x: 211, startPoint y: 22, endPoint x: 0, endPoint y: -22, distance: 215.8
paste input "qoe8DcqXF8Pg4hO8mmDm1tAE"
type input "qoe8DcqXF8Pg4hO8mmDm1tAE"
click at [344, 18] on icon "search-icon" at bounding box center [346, 22] width 10 height 10
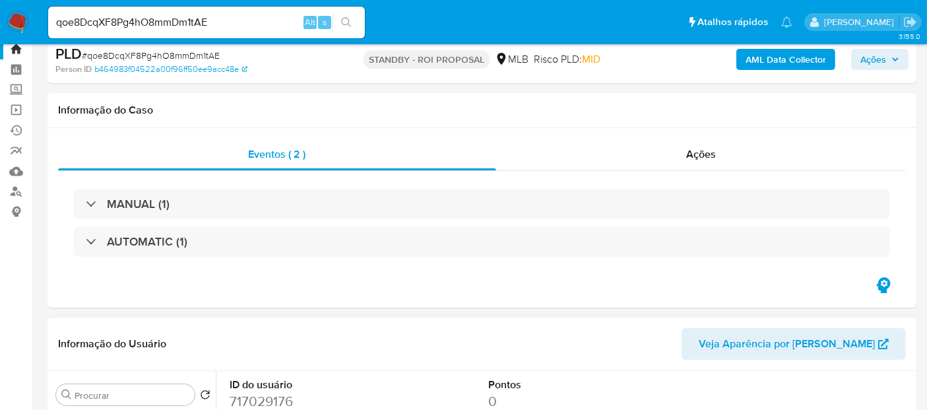
select select "10"
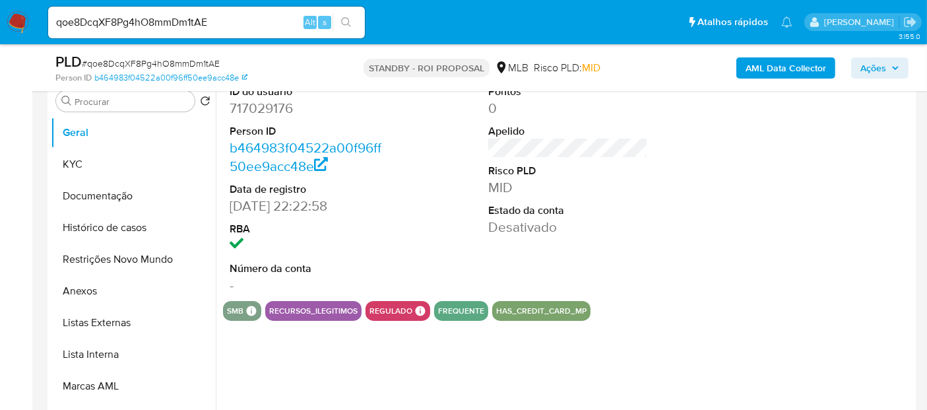
scroll to position [293, 0]
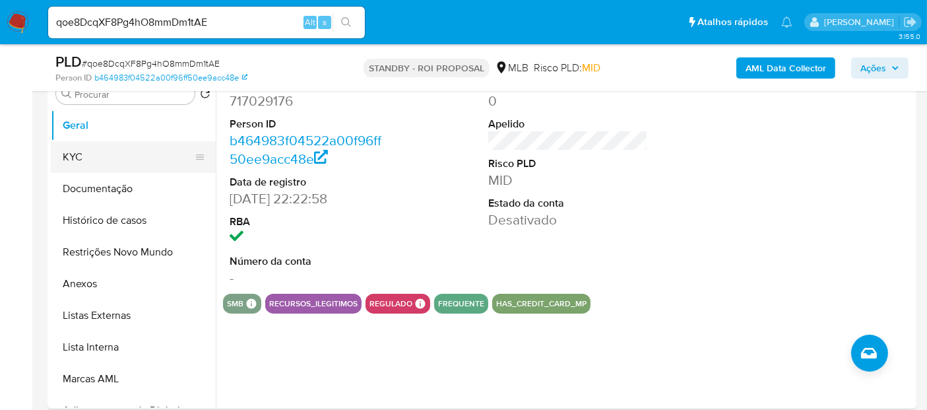
click at [84, 155] on button "KYC" at bounding box center [128, 157] width 154 height 32
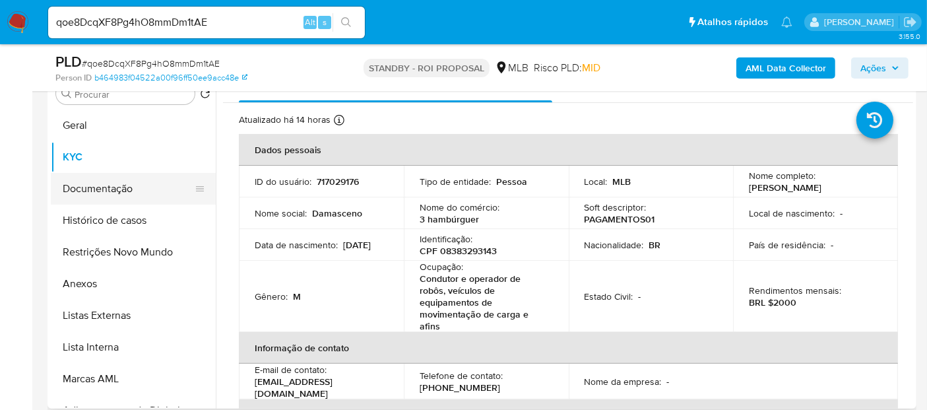
click at [121, 192] on button "Documentação" at bounding box center [128, 189] width 154 height 32
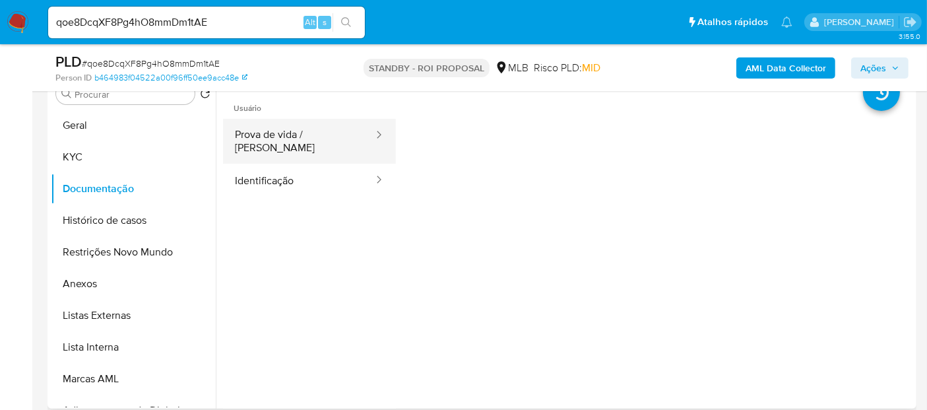
click at [311, 133] on button "Prova de vida / Selfie" at bounding box center [299, 141] width 152 height 45
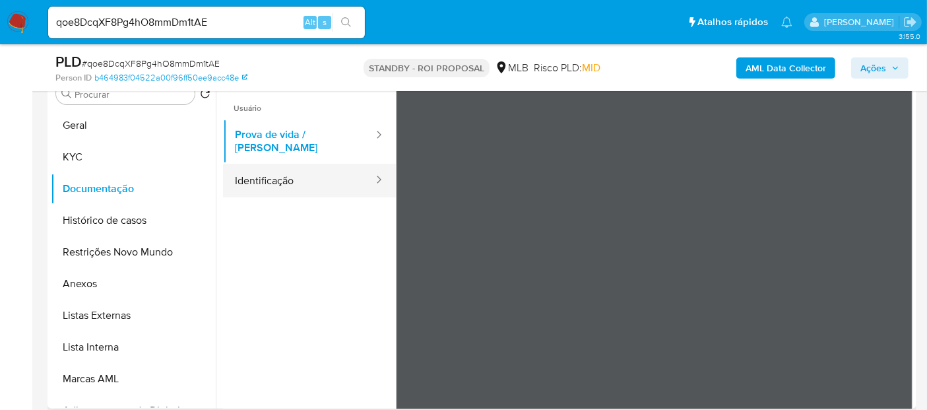
click at [272, 179] on button "Identificação" at bounding box center [299, 181] width 152 height 34
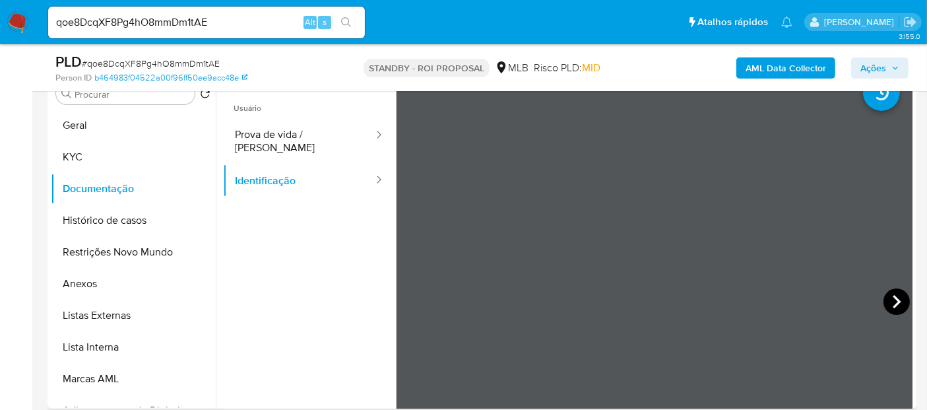
click at [884, 299] on icon at bounding box center [897, 301] width 26 height 26
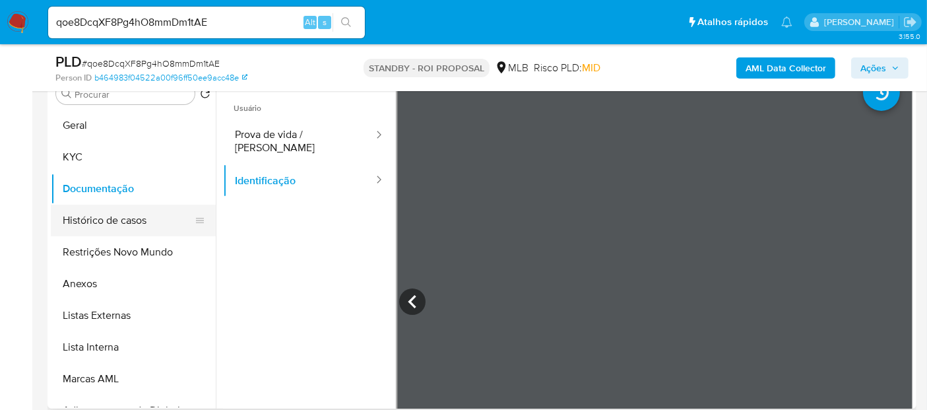
click at [118, 218] on button "Histórico de casos" at bounding box center [128, 221] width 154 height 32
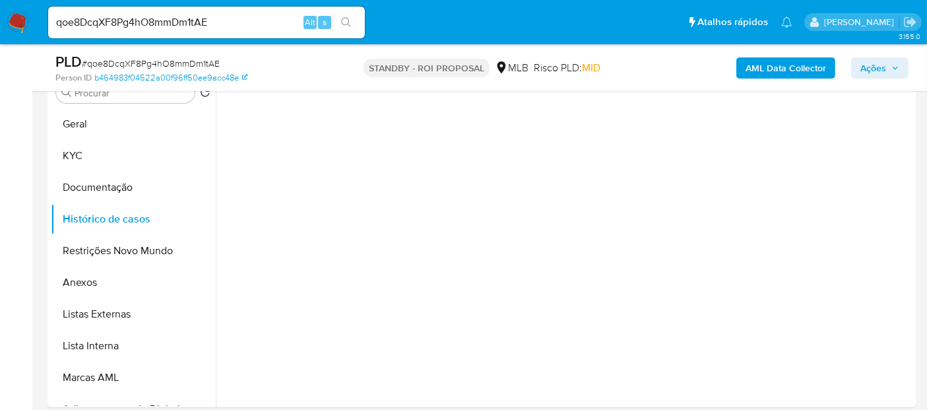
scroll to position [256, 0]
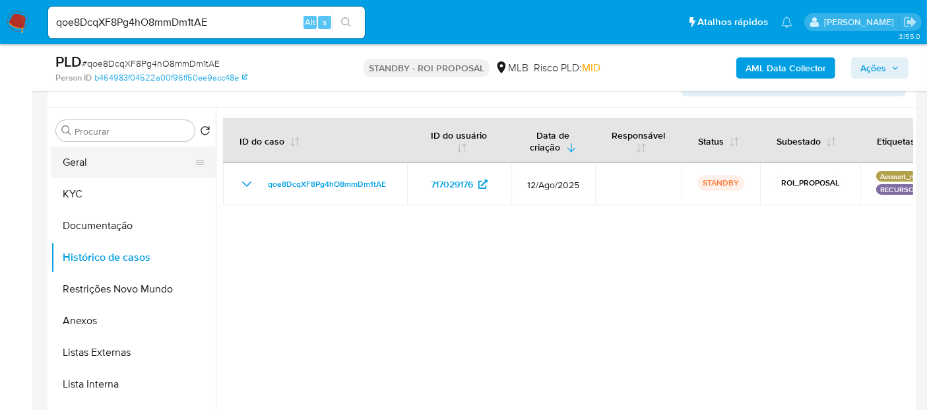
click at [88, 162] on button "Geral" at bounding box center [128, 163] width 154 height 32
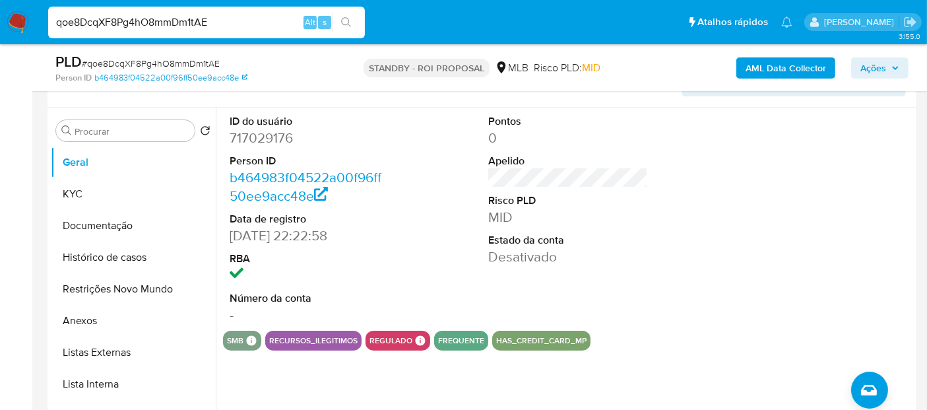
drag, startPoint x: 150, startPoint y: 19, endPoint x: 0, endPoint y: 17, distance: 150.5
click at [0, 17] on nav "Pausado Ver notificaciones qoe8DcqXF8Pg4hO8mmDm1tAE Alt s Atalhos rápidos Presi…" at bounding box center [463, 22] width 927 height 44
paste input "jumiranda"
drag, startPoint x: 119, startPoint y: 24, endPoint x: 0, endPoint y: 23, distance: 118.8
click at [0, 23] on nav "Pausado Ver notificaciones jumiranda Alt s Atalhos rápidos Presiona las siguien…" at bounding box center [463, 22] width 927 height 44
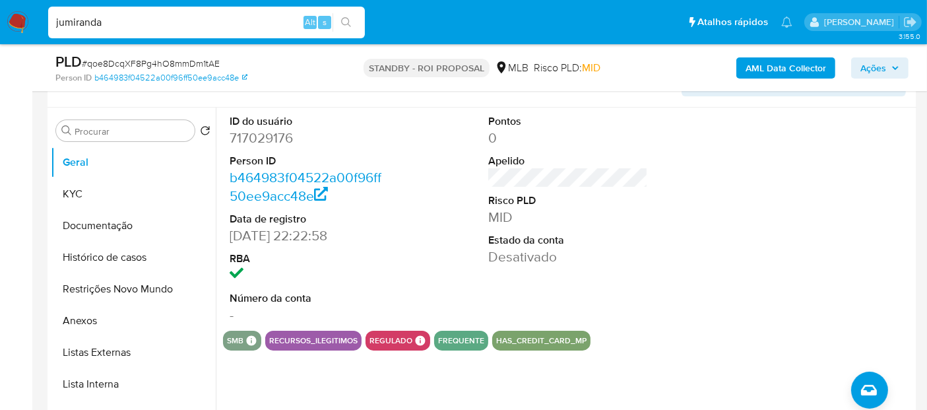
paste input "iGa29efV9eLIPUy9MTimtUnA"
type input "iGa29efV9eLIPUy9MTimtUnA"
click at [347, 19] on icon "search-icon" at bounding box center [346, 22] width 11 height 11
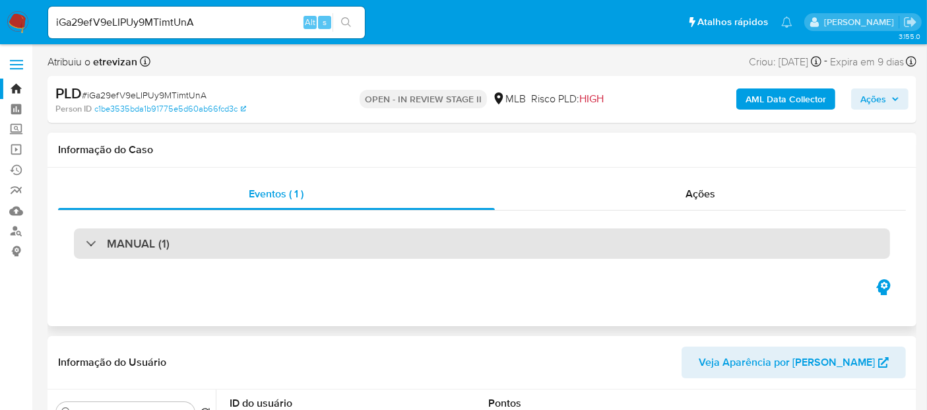
scroll to position [73, 0]
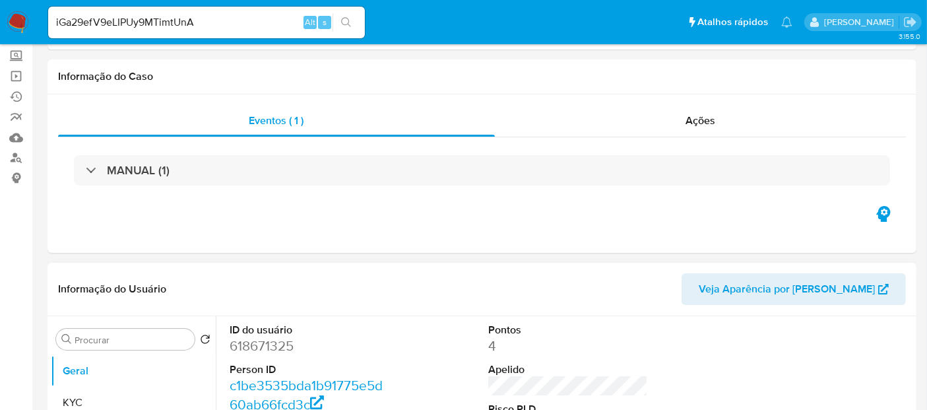
select select "10"
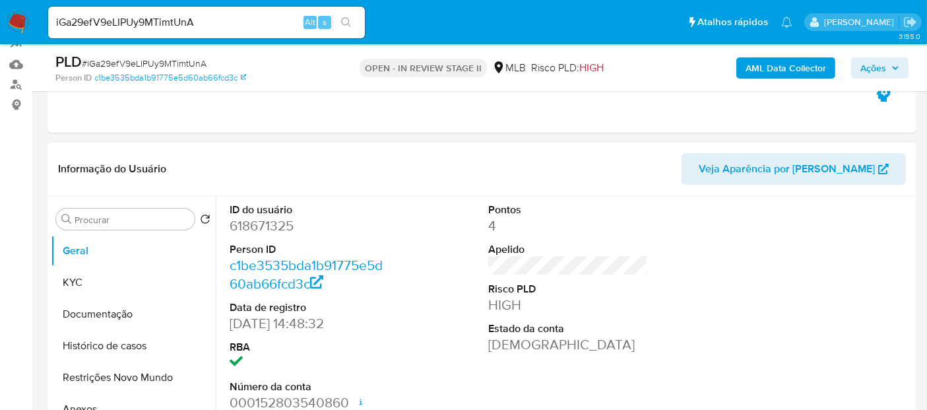
scroll to position [220, 0]
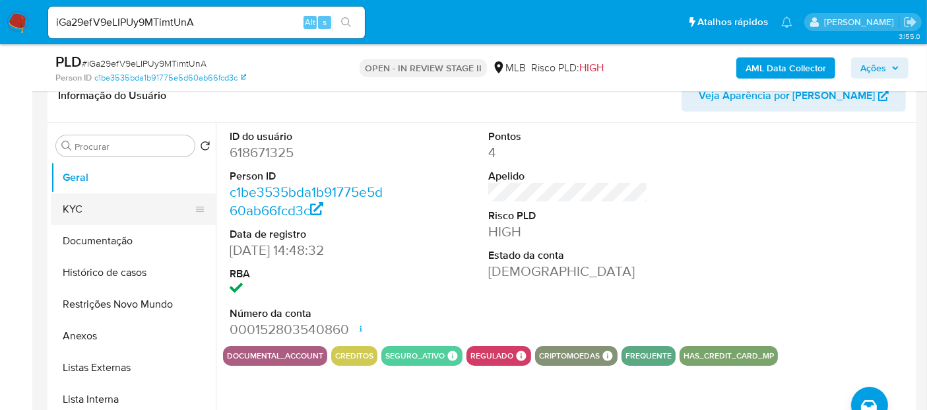
click at [98, 205] on button "KYC" at bounding box center [128, 209] width 154 height 32
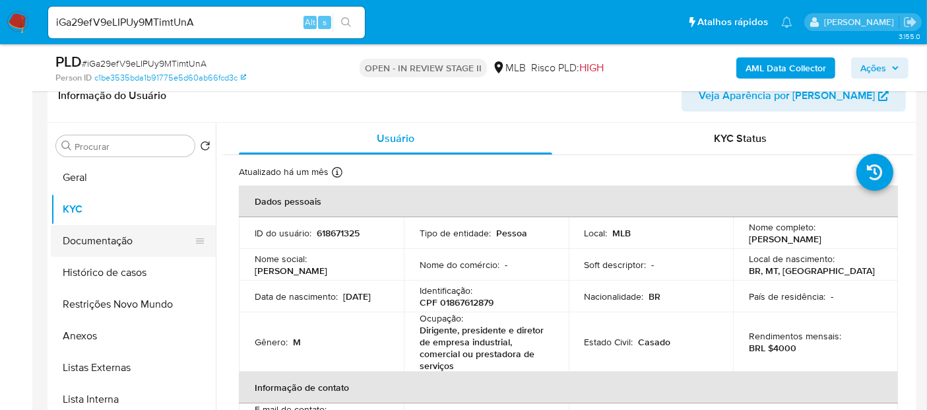
click at [88, 234] on button "Documentação" at bounding box center [128, 241] width 154 height 32
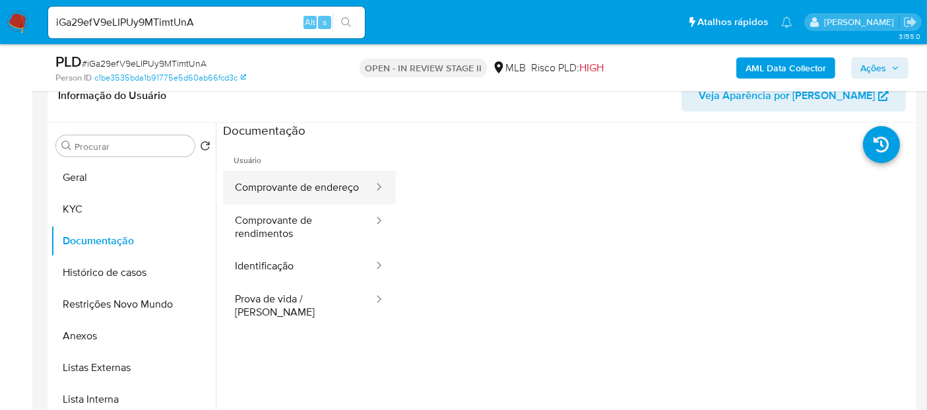
click at [288, 189] on button "Comprovante de endereço" at bounding box center [299, 188] width 152 height 34
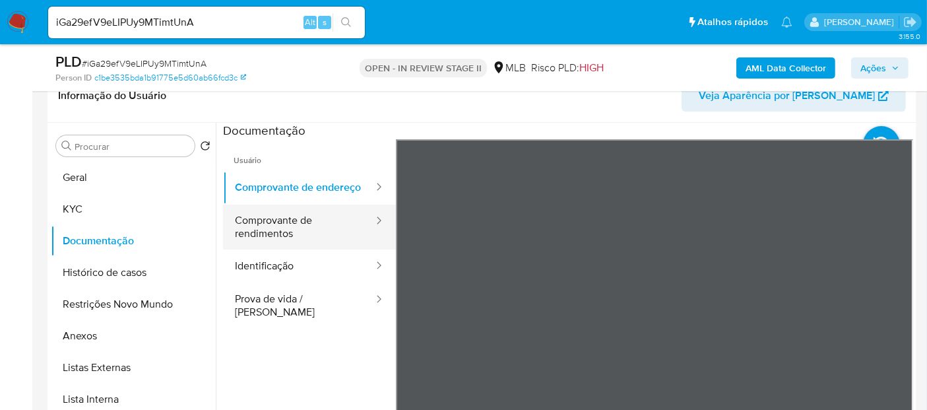
click at [267, 232] on button "Comprovante de rendimentos" at bounding box center [299, 227] width 152 height 45
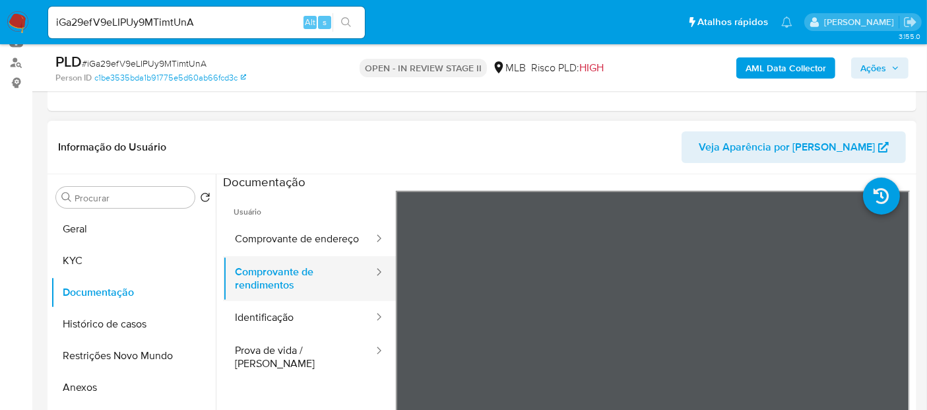
scroll to position [147, 0]
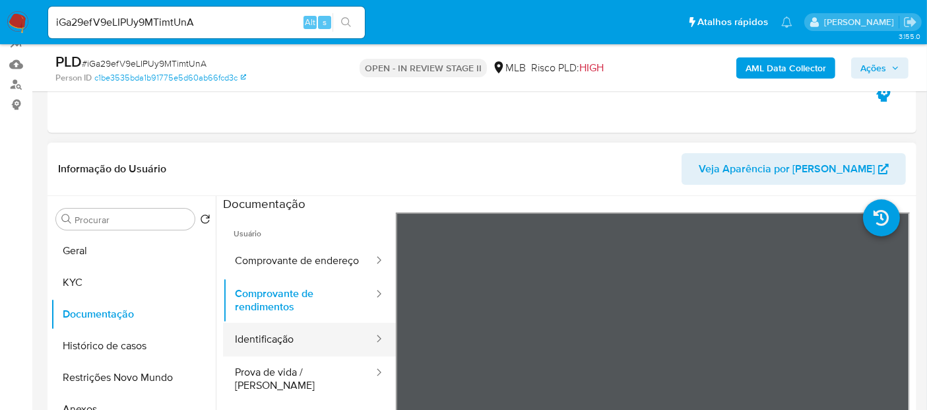
click at [272, 348] on button "Identificação" at bounding box center [299, 340] width 152 height 34
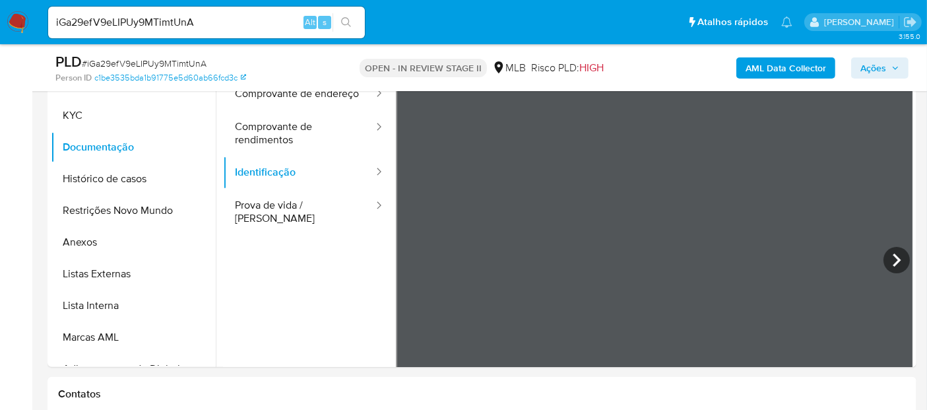
scroll to position [418, 0]
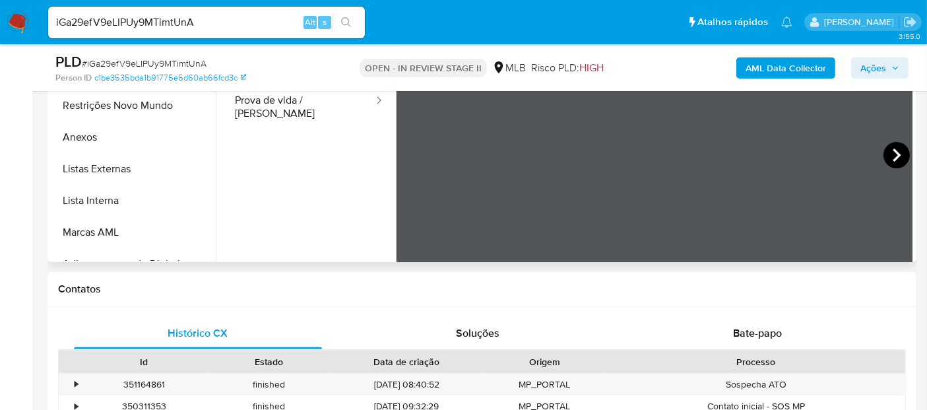
click at [887, 160] on icon at bounding box center [897, 155] width 26 height 26
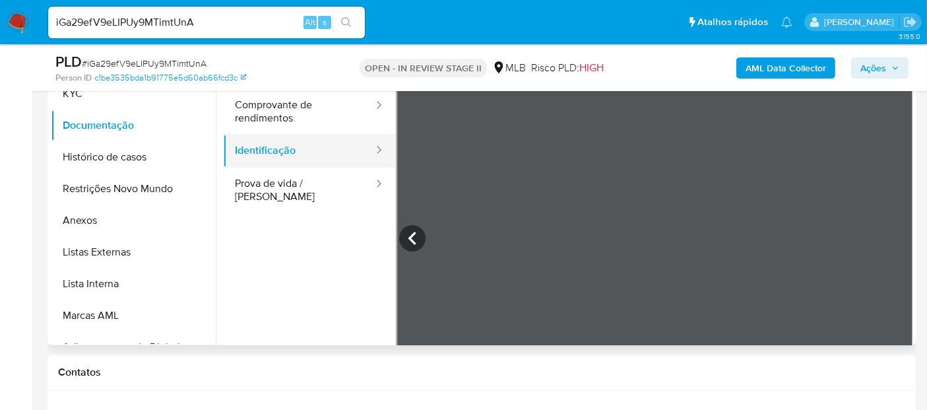
scroll to position [271, 0]
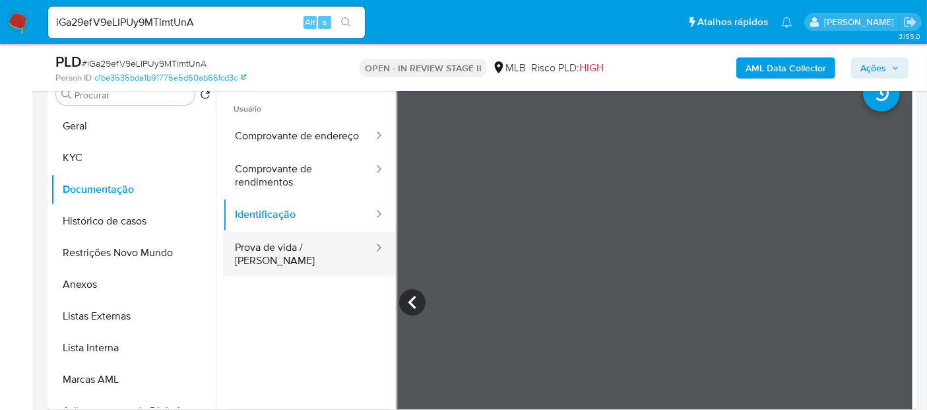
click at [258, 259] on button "Prova de vida / Selfie" at bounding box center [299, 254] width 152 height 45
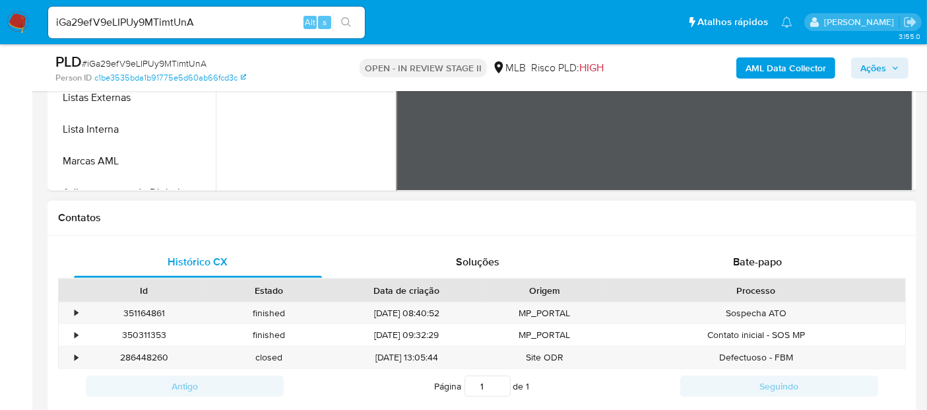
scroll to position [513, 0]
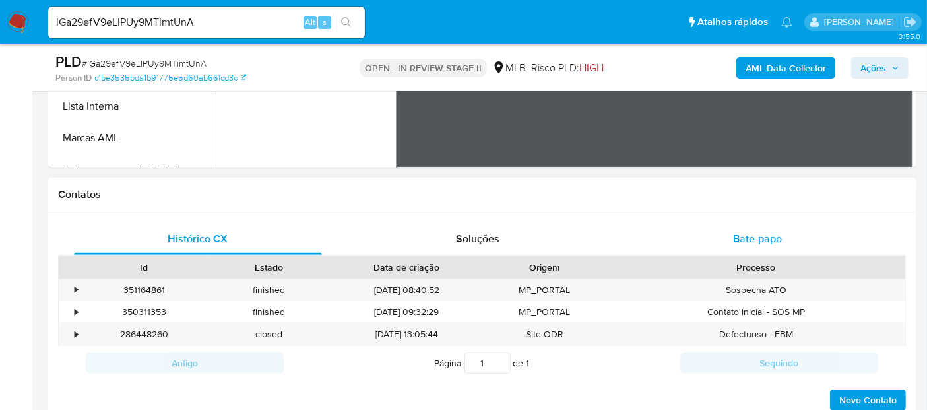
click at [755, 234] on span "Bate-papo" at bounding box center [757, 238] width 49 height 15
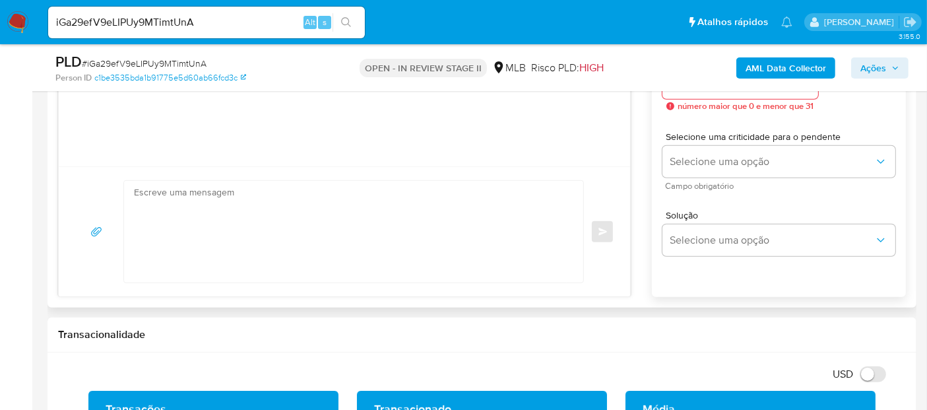
scroll to position [646, 0]
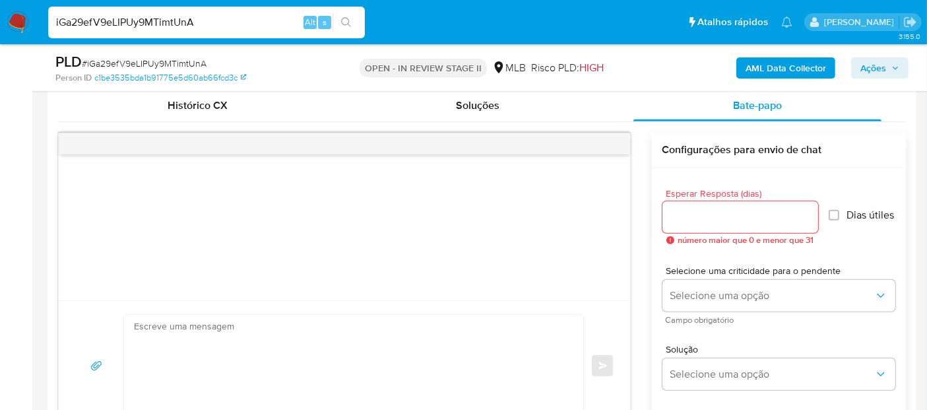
drag, startPoint x: 162, startPoint y: 11, endPoint x: 0, endPoint y: -33, distance: 167.6
click at [343, 17] on icon "search-icon" at bounding box center [346, 22] width 11 height 11
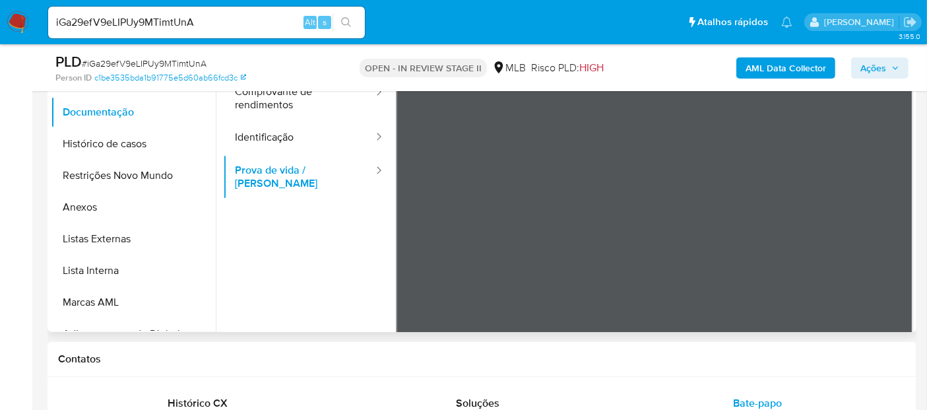
scroll to position [279, 0]
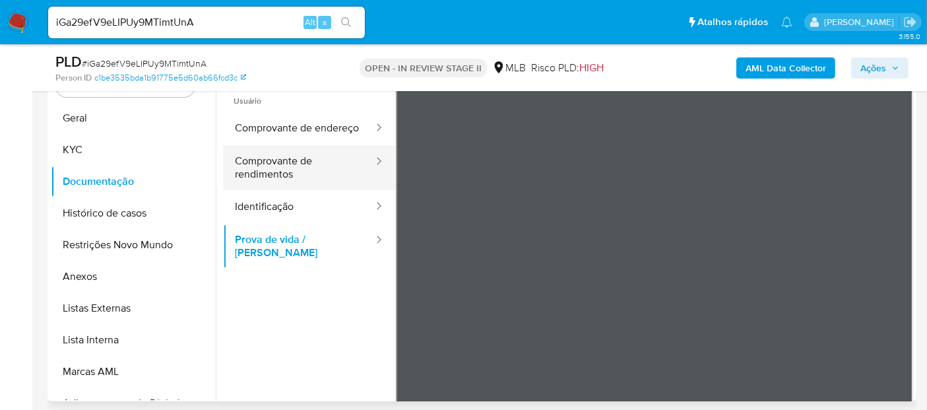
click at [272, 173] on button "Comprovante de rendimentos" at bounding box center [299, 167] width 152 height 45
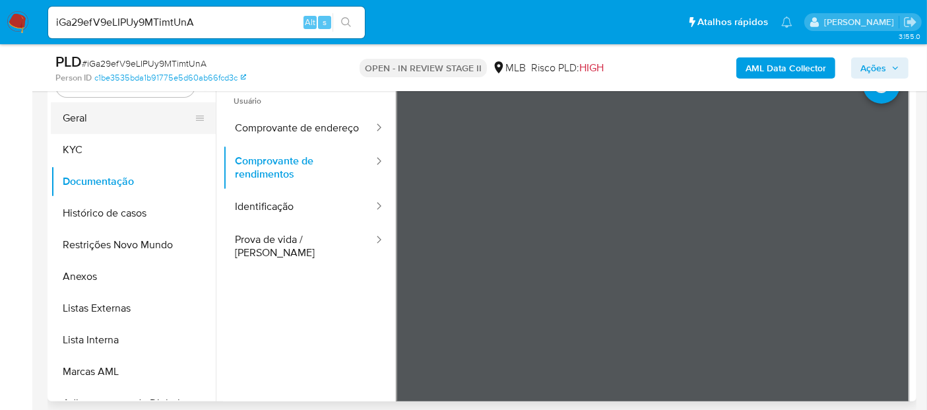
click at [96, 116] on button "Geral" at bounding box center [128, 118] width 154 height 32
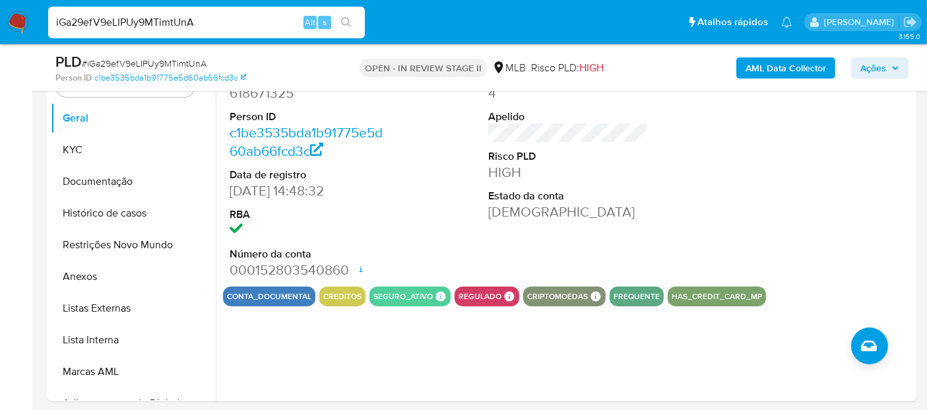
drag, startPoint x: 195, startPoint y: 23, endPoint x: 0, endPoint y: 23, distance: 194.7
click at [0, 23] on nav "Pausado Ver notificaciones iGa29efV9eLIPUy9MTimtUnA Alt s Atalhos rápidos Presi…" at bounding box center [463, 22] width 927 height 44
paste input "SHW07kDpHVFnJhunniHxaJJh"
type input "SHW07kDpHVFnJhunniHxaJJh"
click at [345, 19] on icon "search-icon" at bounding box center [346, 22] width 11 height 11
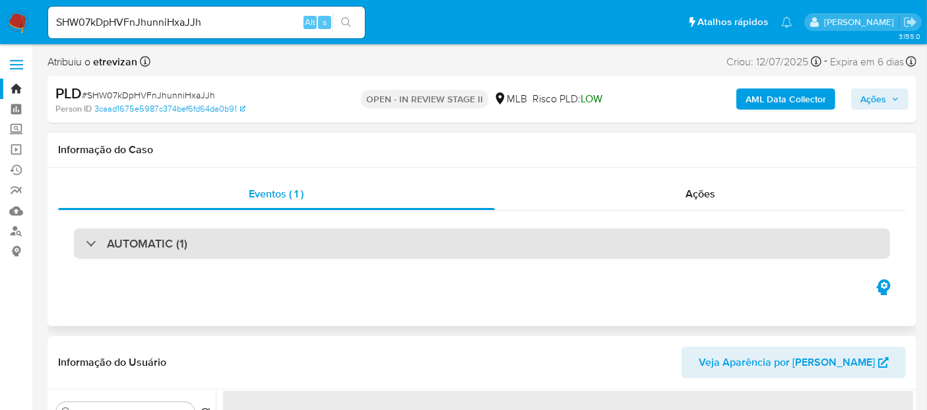
select select "10"
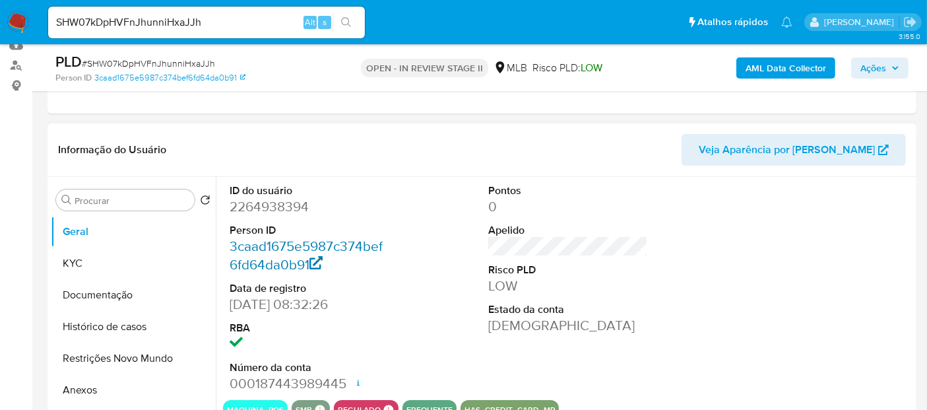
scroll to position [220, 0]
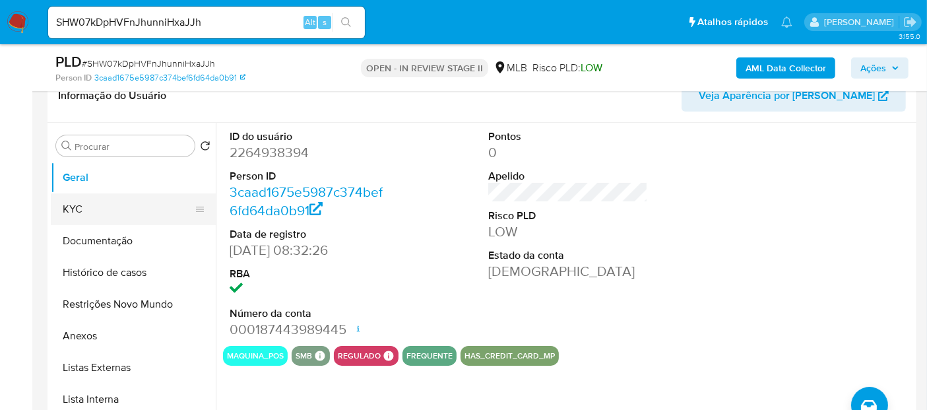
click at [86, 206] on button "KYC" at bounding box center [128, 209] width 154 height 32
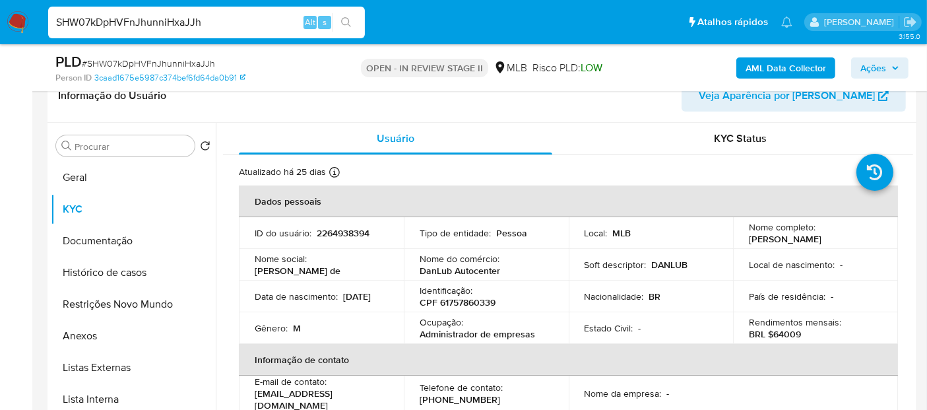
drag, startPoint x: 214, startPoint y: 18, endPoint x: 0, endPoint y: 21, distance: 213.9
click at [0, 21] on nav "Pausado Ver notificaciones SHW07kDpHVFnJhunniHxaJJh Alt s Atalhos rápidos Presi…" at bounding box center [463, 22] width 927 height 44
paste input "hbe08KQjFFamJJhyAugnq0xj"
type input "hbe08KQjFFamJJhyAugnq0xj"
click at [343, 20] on icon "search-icon" at bounding box center [346, 22] width 11 height 11
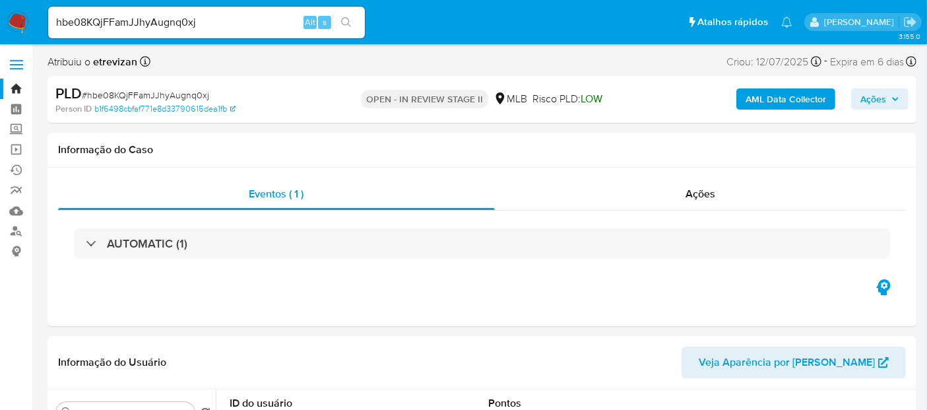
select select "10"
drag, startPoint x: 207, startPoint y: 16, endPoint x: 0, endPoint y: 40, distance: 208.0
click at [0, 40] on nav "Pausado Ver notificaciones hbe08KQjFFamJJhyAugnq0xj Alt s Atalhos rápidos Presi…" at bounding box center [463, 22] width 927 height 44
click at [344, 21] on icon "search-icon" at bounding box center [346, 22] width 11 height 11
drag, startPoint x: 209, startPoint y: 21, endPoint x: 0, endPoint y: 18, distance: 209.2
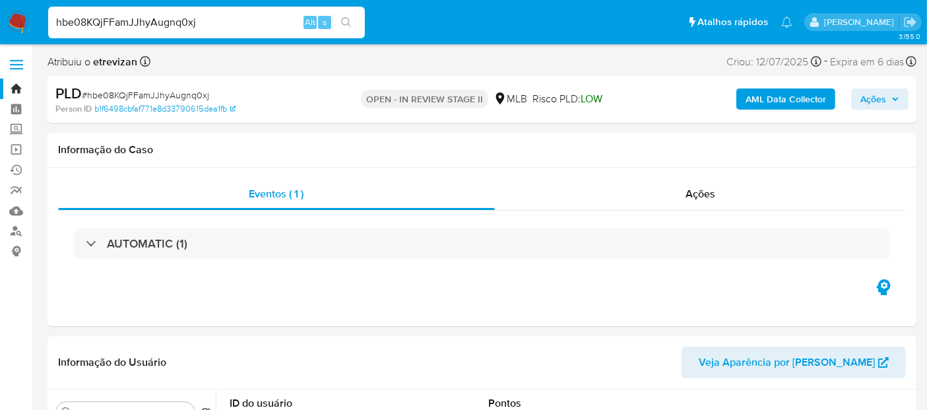
click at [0, 18] on nav "Pausado Ver notificaciones hbe08KQjFFamJJhyAugnq0xj Alt s Atalhos rápidos Presi…" at bounding box center [463, 22] width 927 height 44
paste input "ctq7aUdKLWS8MTUJyGyqatJ3"
type input "ctq7aUdKLWS8MTUJyGyqatJ3"
click at [343, 20] on icon "search-icon" at bounding box center [346, 22] width 11 height 11
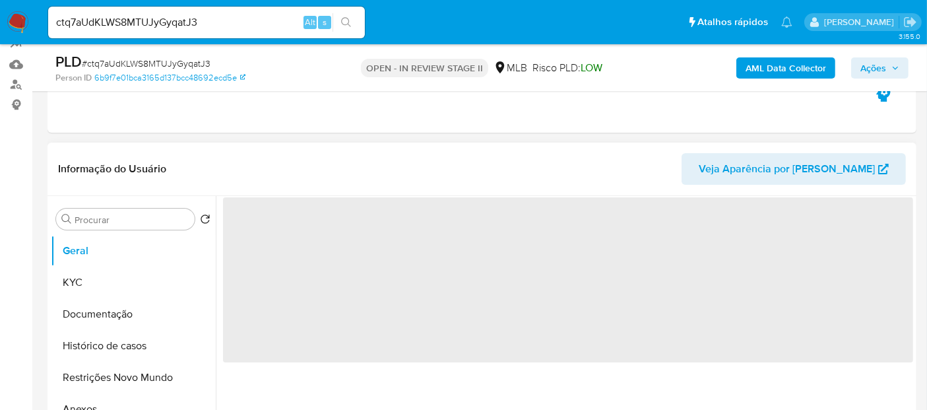
scroll to position [220, 0]
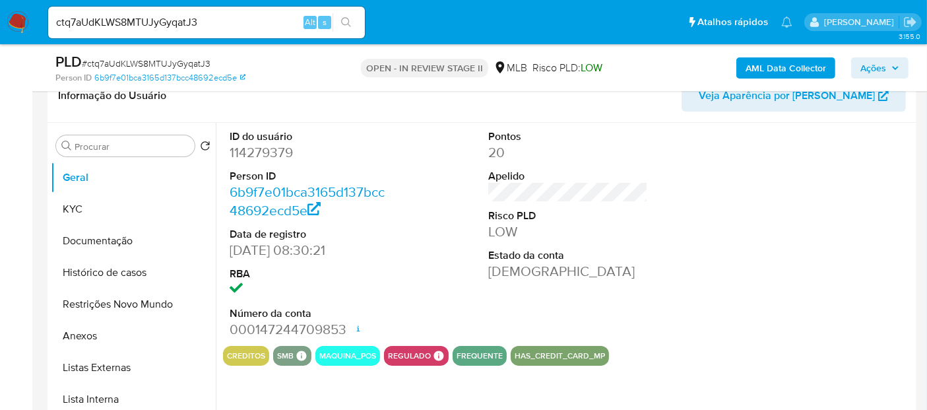
select select "10"
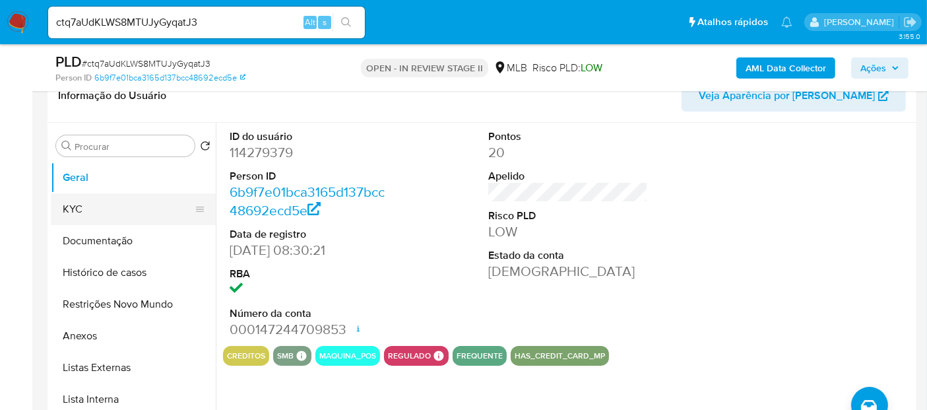
click at [100, 203] on button "KYC" at bounding box center [128, 209] width 154 height 32
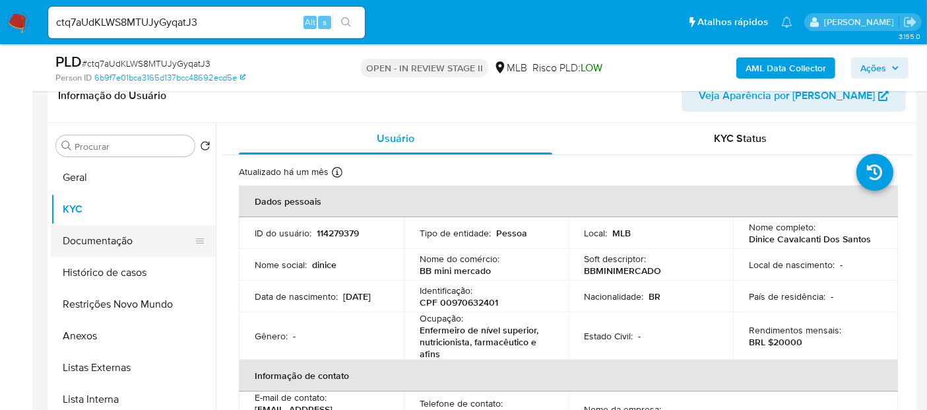
click at [79, 239] on button "Documentação" at bounding box center [128, 241] width 154 height 32
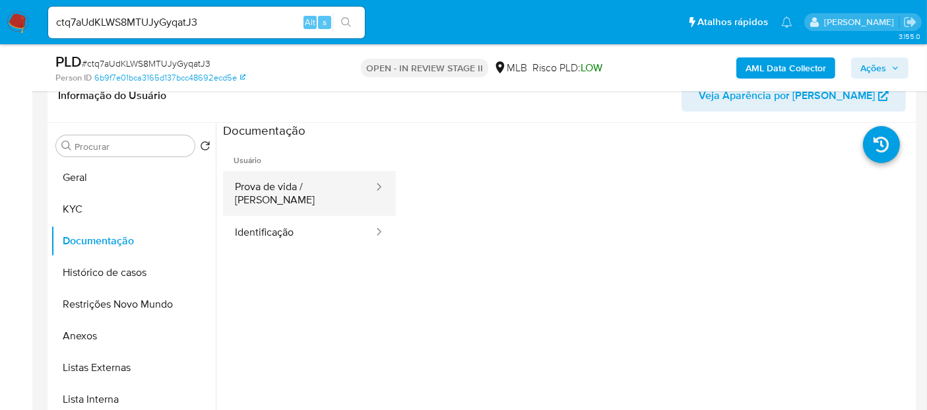
click at [269, 183] on button "Prova de vida / Selfie" at bounding box center [299, 193] width 152 height 45
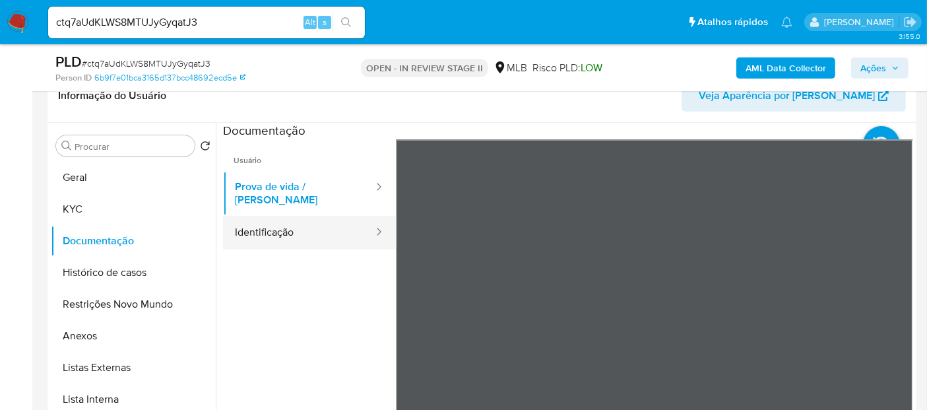
click at [257, 221] on button "Identificação" at bounding box center [299, 233] width 152 height 34
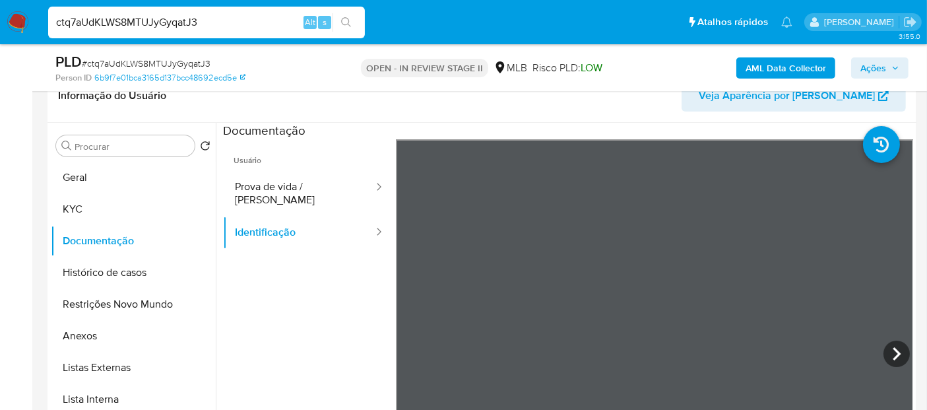
drag, startPoint x: 220, startPoint y: 24, endPoint x: 0, endPoint y: 23, distance: 219.8
click at [0, 25] on nav "Pausado Ver notificaciones ctq7aUdKLWS8MTUJyGyqatJ3 Alt s Atalhos rápidos Presi…" at bounding box center [463, 22] width 927 height 44
paste input "CCMIX5NXxq0Puj3CabRJtmXr"
type input "CCMIX5NXxq0Puj3CabRJtmXr"
drag, startPoint x: 348, startPoint y: 18, endPoint x: 372, endPoint y: 26, distance: 25.7
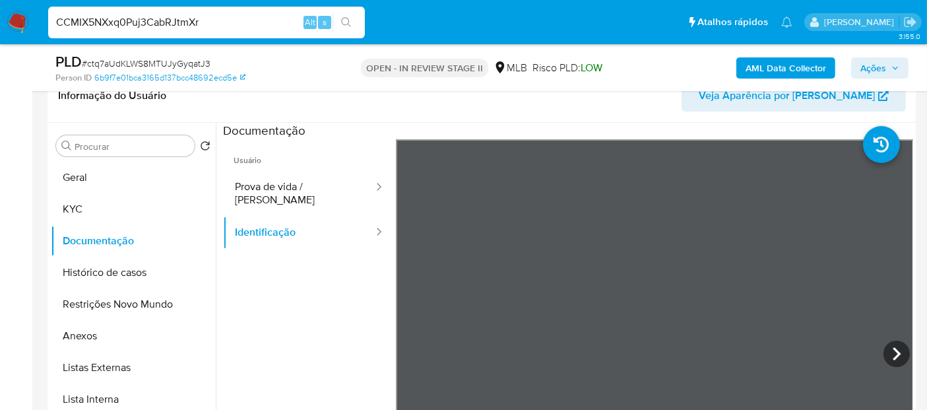
click at [347, 18] on icon "search-icon" at bounding box center [346, 22] width 10 height 10
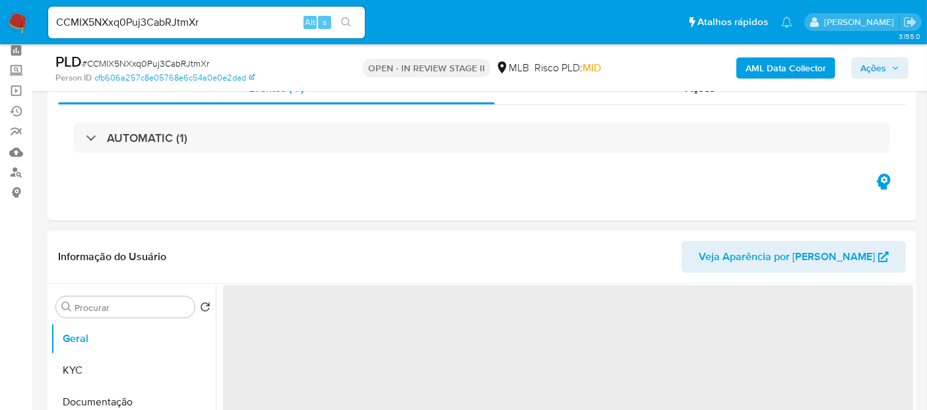
scroll to position [147, 0]
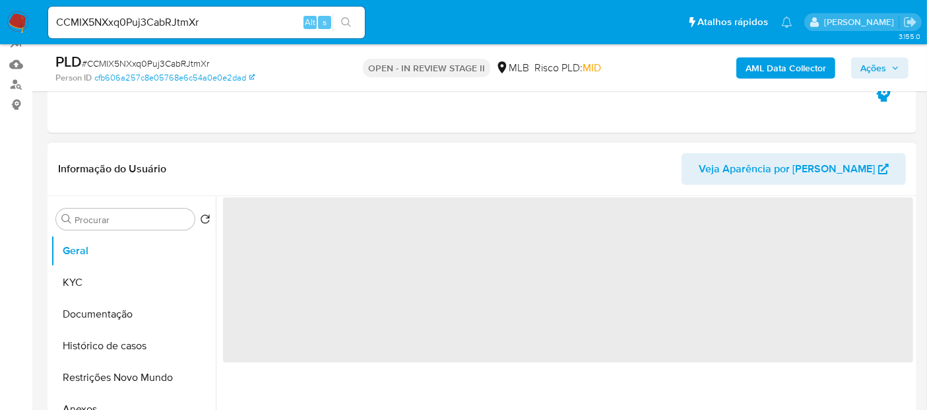
select select "10"
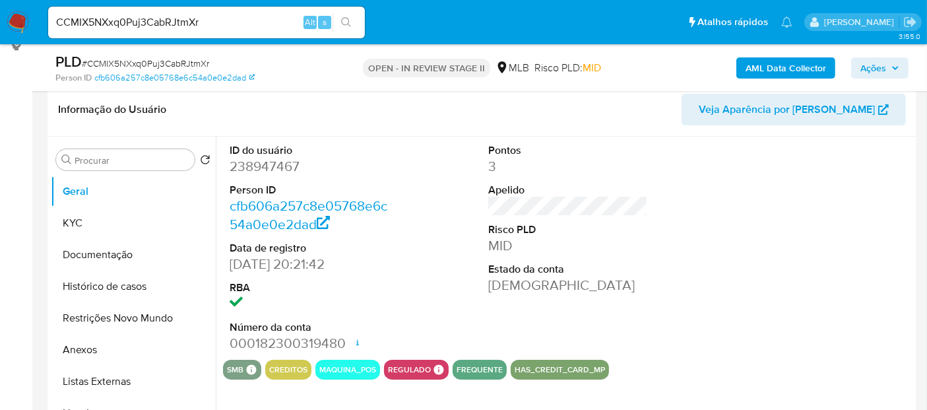
scroll to position [220, 0]
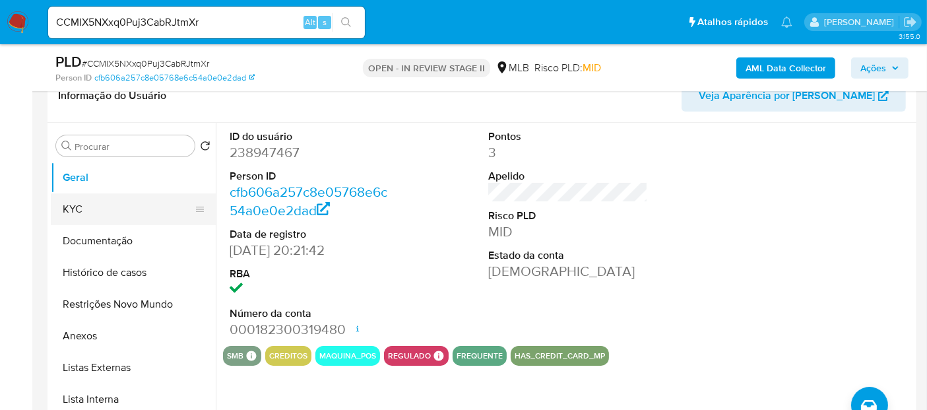
click at [82, 209] on button "KYC" at bounding box center [128, 209] width 154 height 32
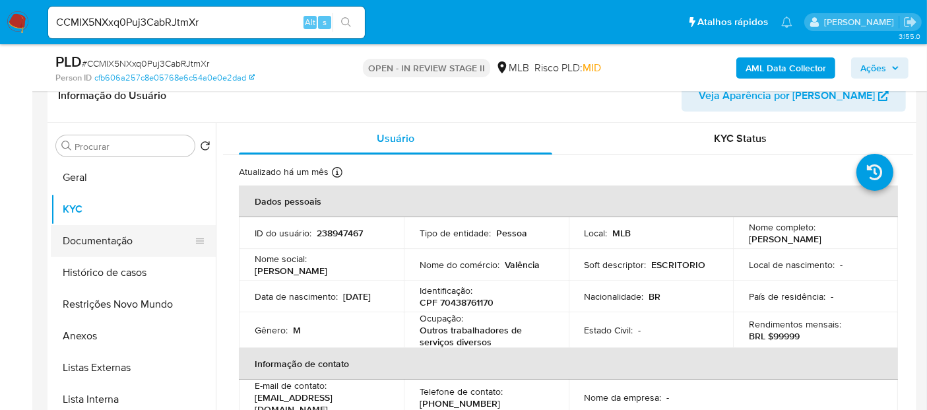
click at [106, 238] on button "Documentação" at bounding box center [128, 241] width 154 height 32
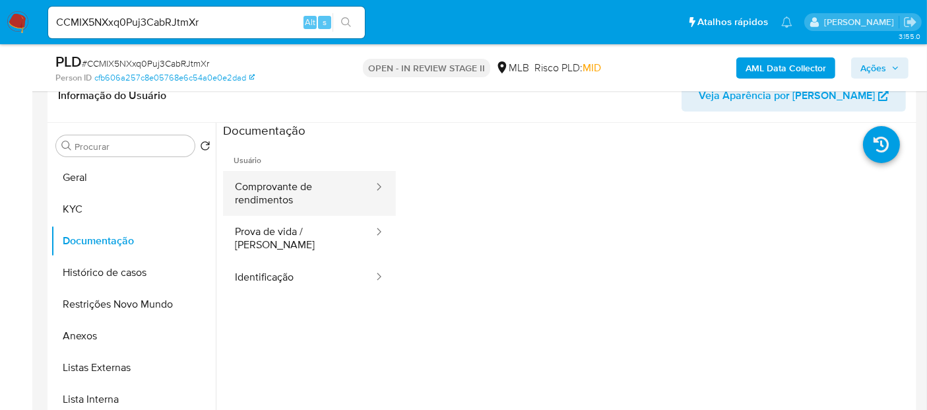
click at [288, 195] on button "Comprovante de rendimentos" at bounding box center [299, 193] width 152 height 45
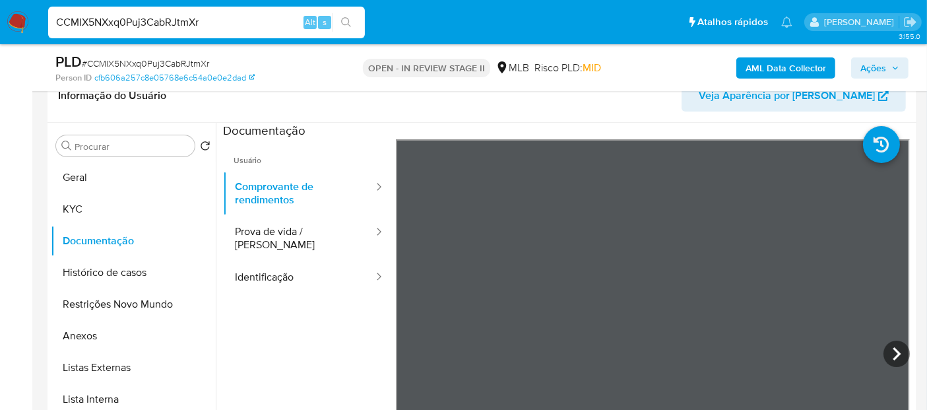
click at [0, 21] on nav "Pausado Ver notificaciones CCMIX5NXxq0Puj3CabRJtmXr Alt s Atalhos rápidos Presi…" at bounding box center [463, 22] width 927 height 44
paste input "lclososki"
drag, startPoint x: 109, startPoint y: 25, endPoint x: 0, endPoint y: 21, distance: 109.0
click at [0, 21] on nav "Pausado Ver notificaciones lclososki Alt s Atalhos rápidos Presiona las siguien…" at bounding box center [463, 22] width 927 height 44
paste input "02ycpsXShwKHcs4lAQ2mEZZ"
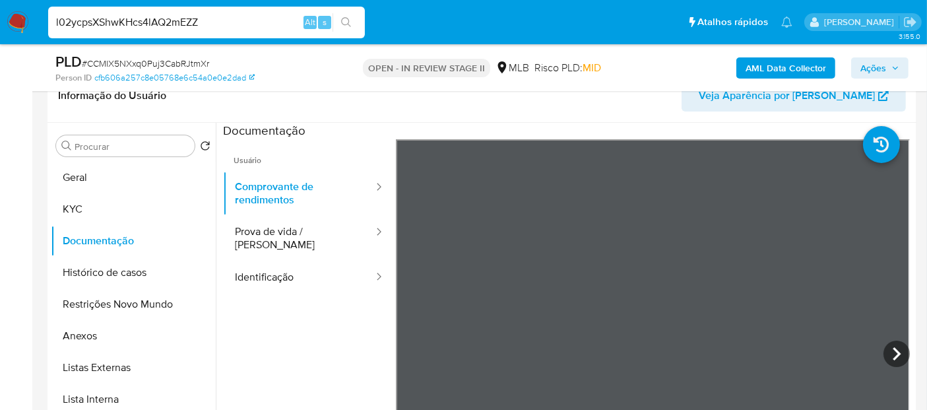
type input "l02ycpsXShwKHcs4lAQ2mEZZ"
click at [343, 21] on icon "search-icon" at bounding box center [346, 22] width 11 height 11
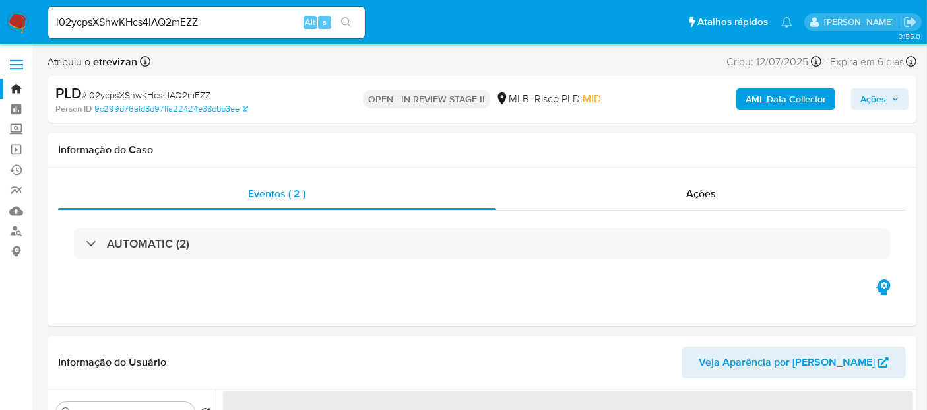
select select "10"
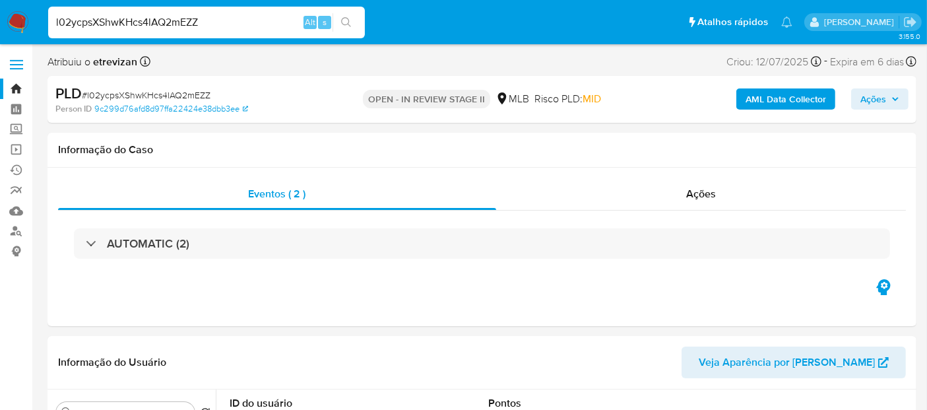
drag, startPoint x: 225, startPoint y: 19, endPoint x: 0, endPoint y: 29, distance: 225.3
click at [0, 29] on nav "Pausado Ver notificaciones l02ycpsXShwKHcs4lAQ2mEZZ Alt s Atalhos rápidos Presi…" at bounding box center [463, 22] width 927 height 44
click at [343, 18] on icon "search-icon" at bounding box center [346, 22] width 11 height 11
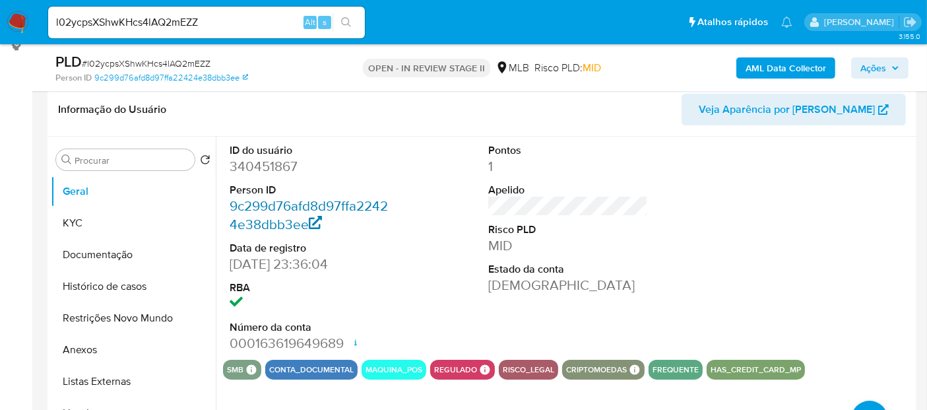
scroll to position [220, 0]
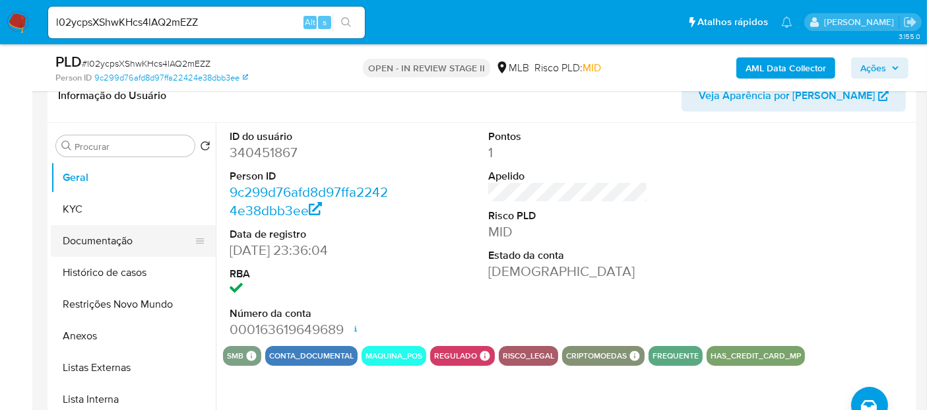
drag, startPoint x: 94, startPoint y: 242, endPoint x: 115, endPoint y: 243, distance: 21.1
click at [94, 242] on button "Documentação" at bounding box center [128, 241] width 154 height 32
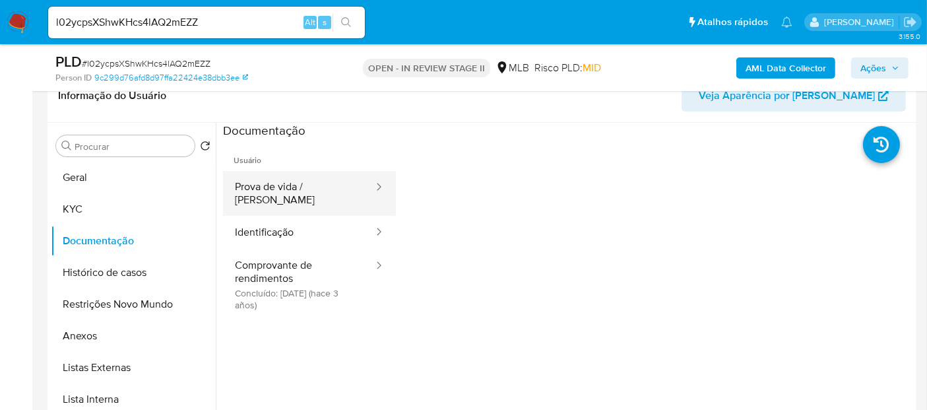
click at [282, 193] on button "Prova de vida / Selfie" at bounding box center [299, 193] width 152 height 45
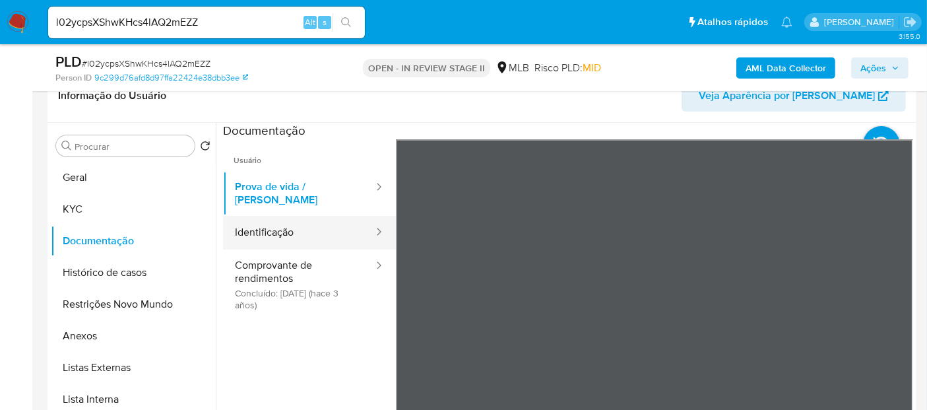
click at [271, 224] on button "Identificação" at bounding box center [299, 233] width 152 height 34
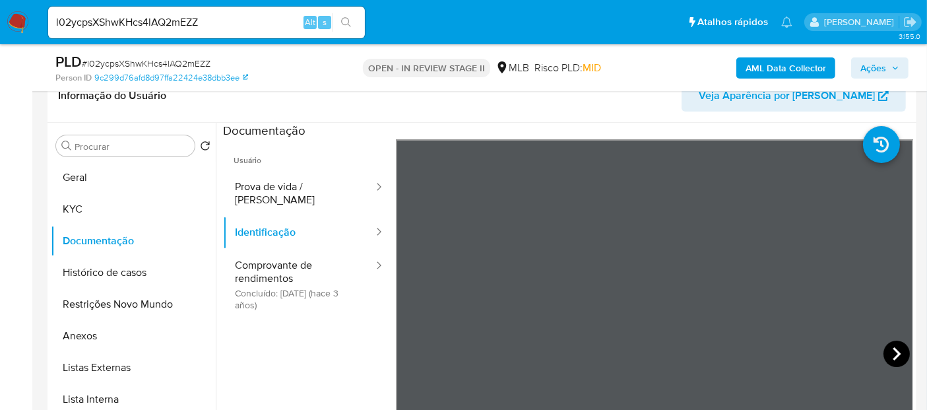
click at [892, 354] on icon at bounding box center [897, 354] width 26 height 26
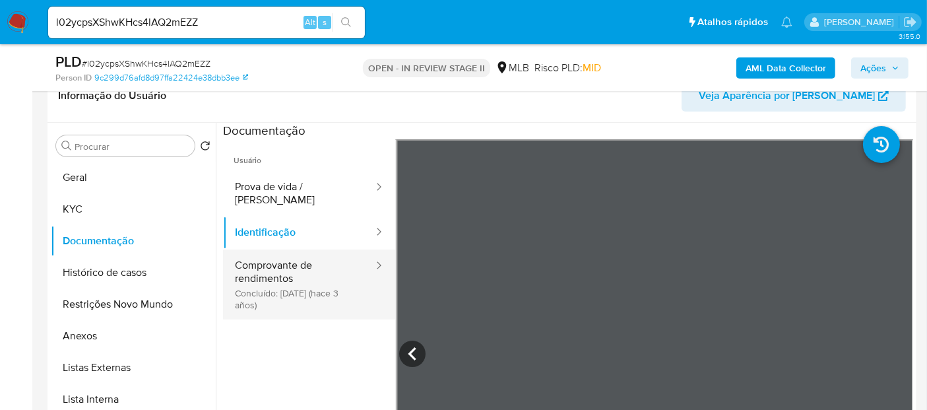
click at [279, 256] on button "Comprovante de rendimentos Concluído: 08/07/2022 (hace 3 años)" at bounding box center [299, 284] width 152 height 70
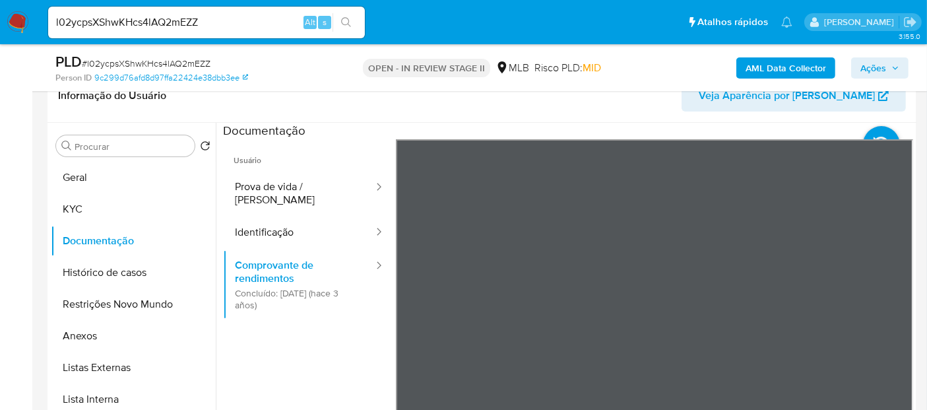
scroll to position [294, 0]
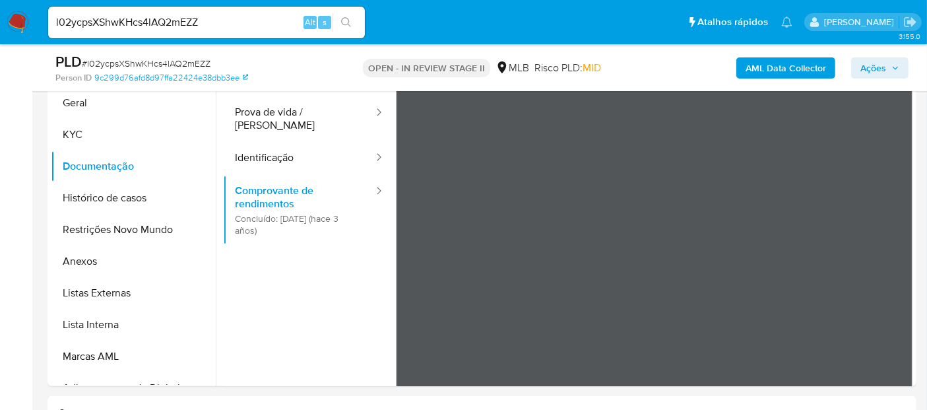
click at [898, 374] on div at bounding box center [655, 281] width 518 height 433
click at [337, 238] on div "Usuário Prova de vida / Selfie Identificação Comprovante de rendimentos Concluí…" at bounding box center [568, 276] width 690 height 422
click at [385, 185] on div "Usuário Prova de vida / Selfie Identificação Comprovante de rendimentos Concluí…" at bounding box center [568, 276] width 690 height 422
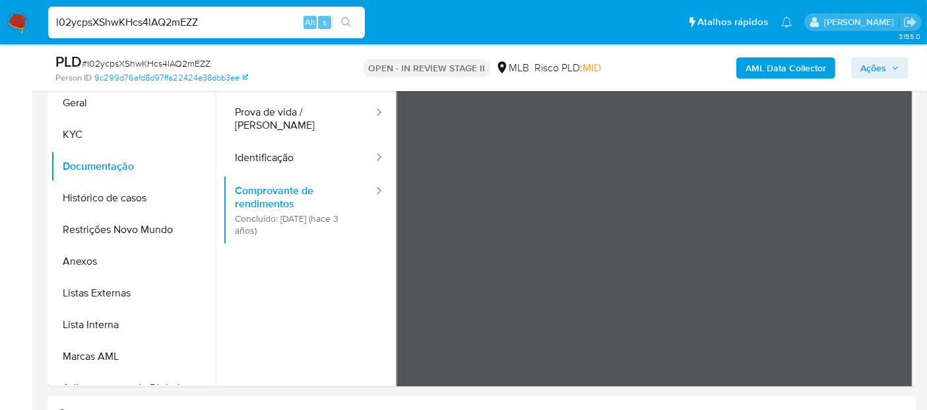
drag, startPoint x: 213, startPoint y: 15, endPoint x: 0, endPoint y: 69, distance: 220.1
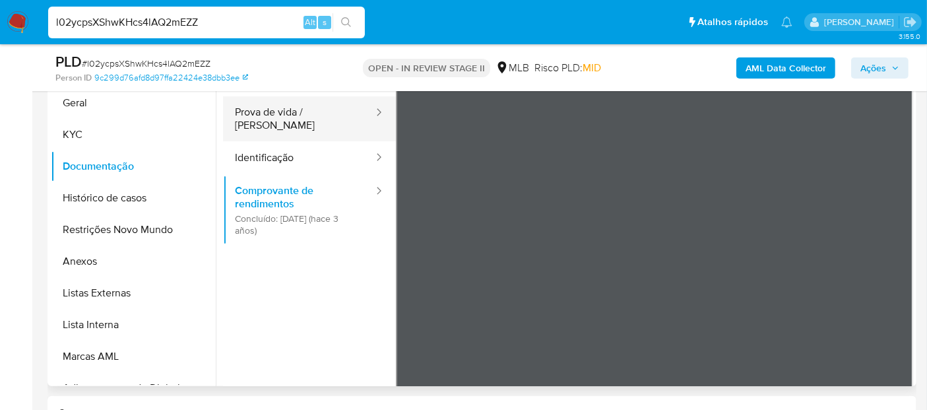
paste input "aconceicao"
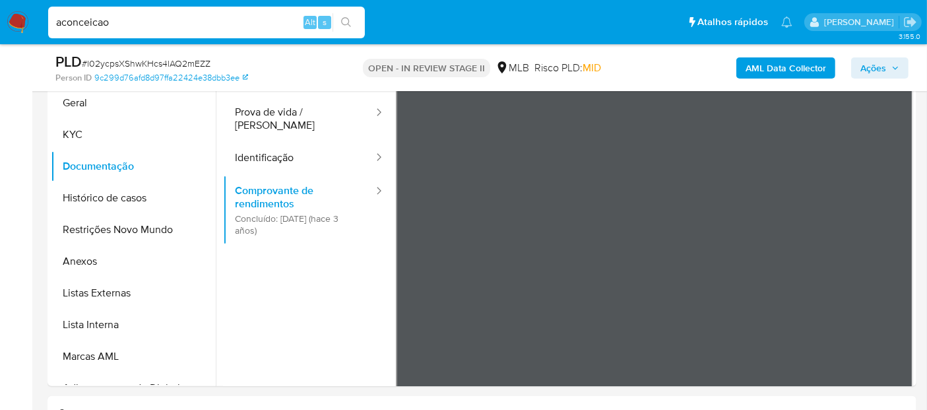
drag, startPoint x: 121, startPoint y: 21, endPoint x: 0, endPoint y: 18, distance: 120.8
click at [0, 18] on nav "Pausado Ver notificaciones aconceicao Alt s Atalhos rápidos Presiona las siguie…" at bounding box center [463, 22] width 927 height 44
paste input "pMgzRCfSBBdrwdDK0ot117vR"
type input "pMgzRCfSBBdrwdDK0ot117vR"
click at [348, 13] on button "search-icon" at bounding box center [346, 22] width 27 height 18
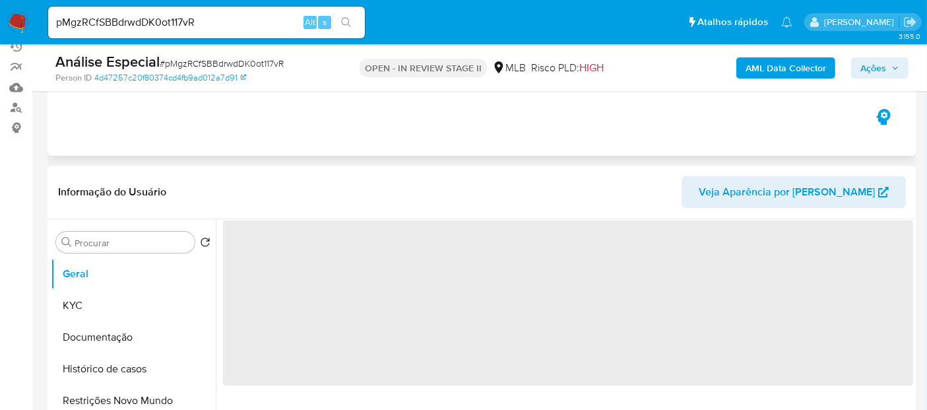
scroll to position [147, 0]
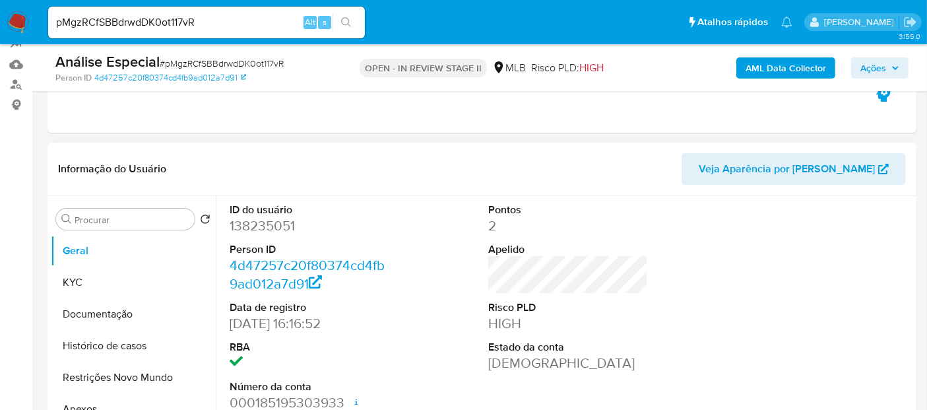
select select "10"
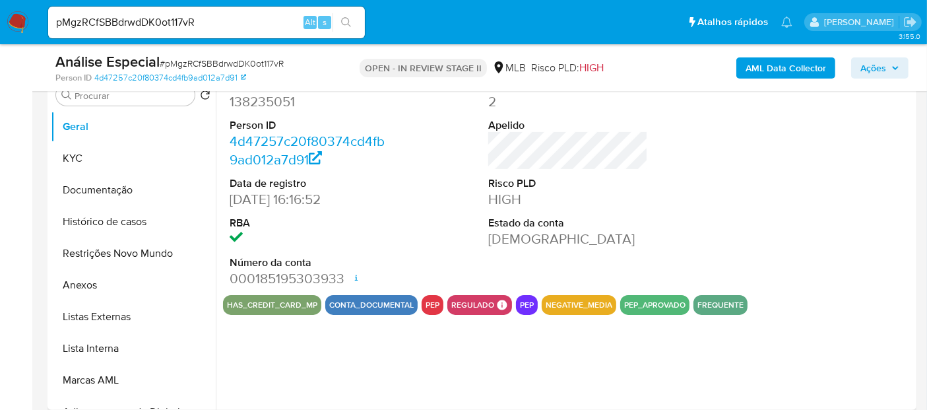
scroll to position [293, 0]
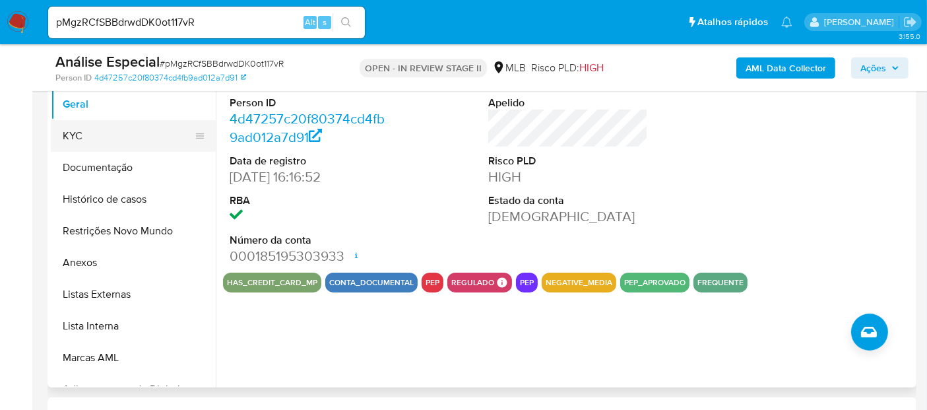
click at [76, 140] on button "KYC" at bounding box center [128, 136] width 154 height 32
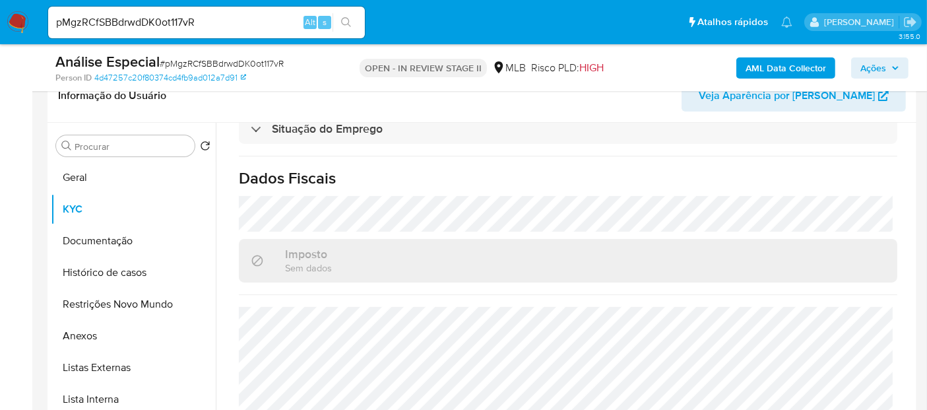
scroll to position [627, 0]
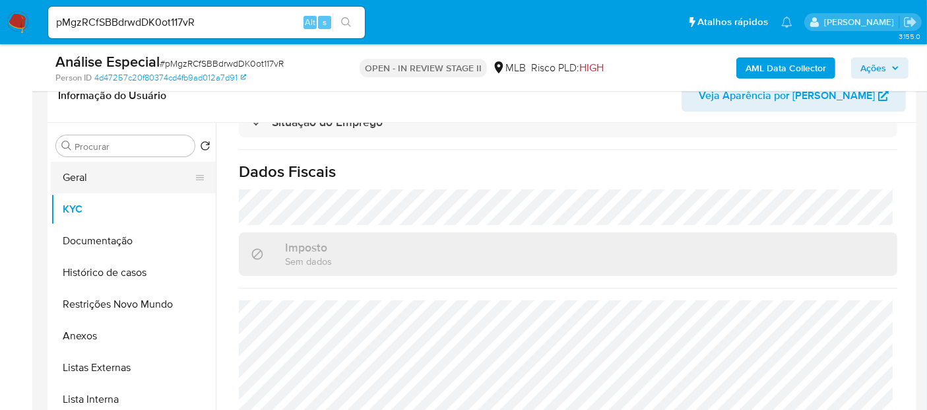
click at [83, 180] on button "Geral" at bounding box center [128, 178] width 154 height 32
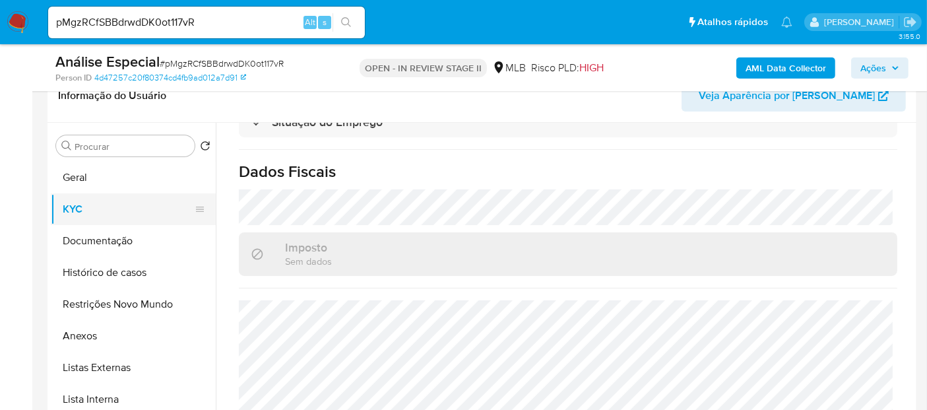
scroll to position [0, 0]
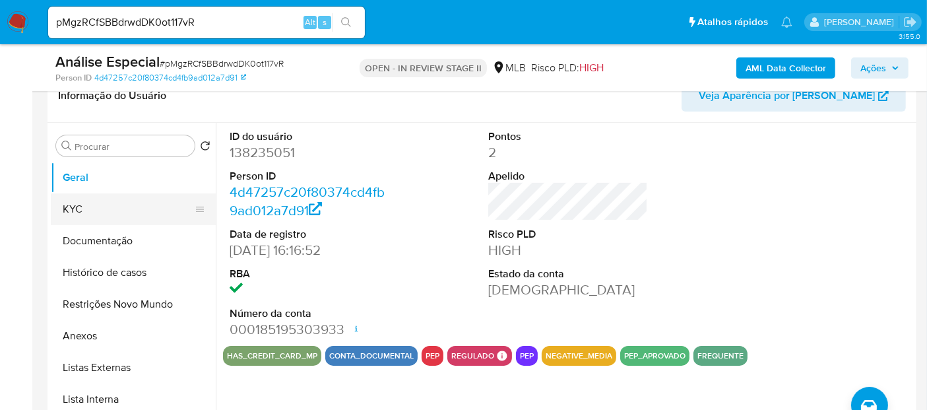
drag, startPoint x: 73, startPoint y: 210, endPoint x: 91, endPoint y: 213, distance: 18.1
click at [73, 210] on button "KYC" at bounding box center [128, 209] width 154 height 32
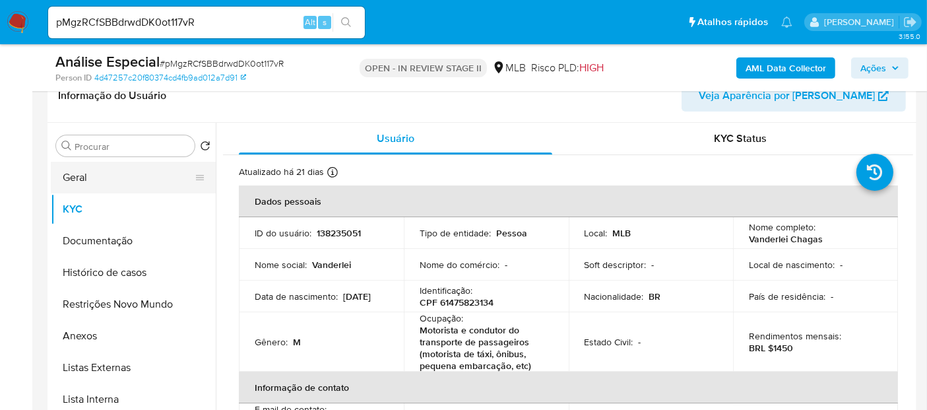
click at [84, 180] on button "Geral" at bounding box center [128, 178] width 154 height 32
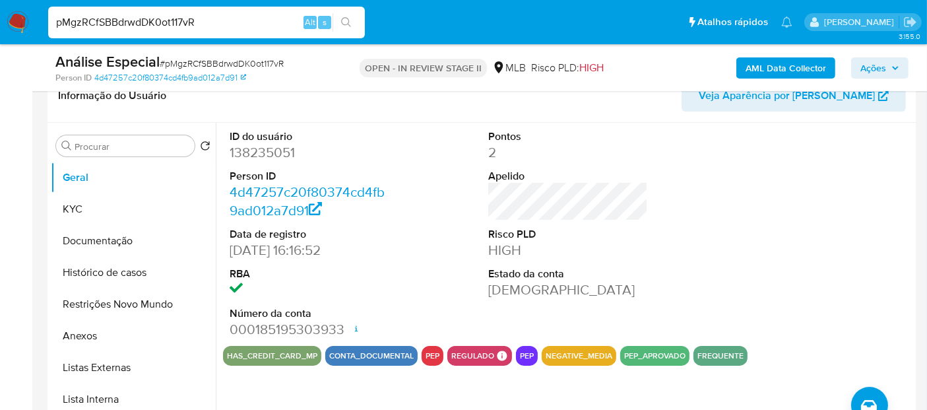
drag, startPoint x: 200, startPoint y: 26, endPoint x: 0, endPoint y: 59, distance: 202.6
paste input "GKWMvdgNa7MUjV9O6akQ0dEq"
type input "GKWMvdgNa7MUjV9O6akQ0dEq"
click at [346, 17] on icon "search-icon" at bounding box center [346, 22] width 10 height 10
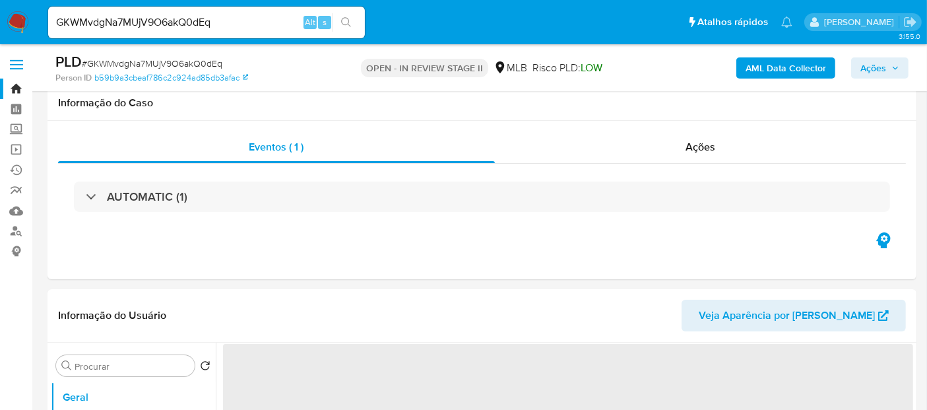
scroll to position [147, 0]
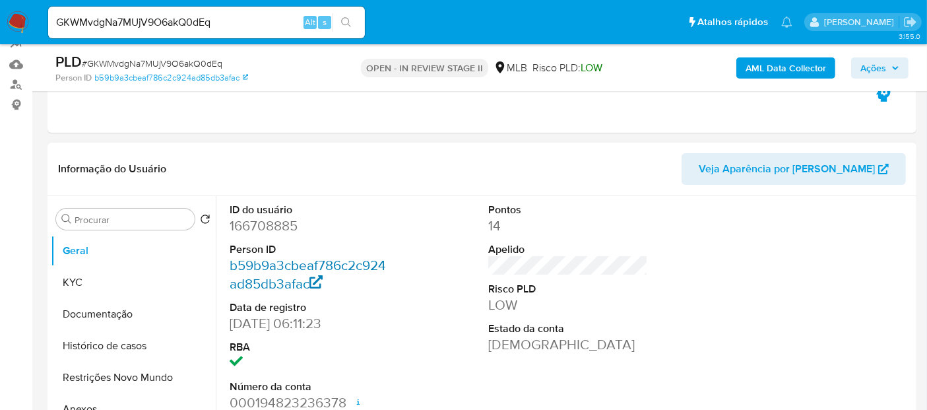
select select "10"
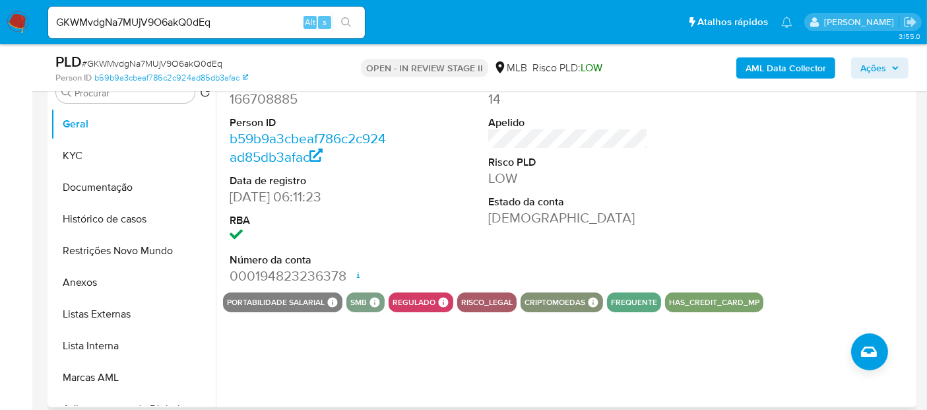
scroll to position [293, 0]
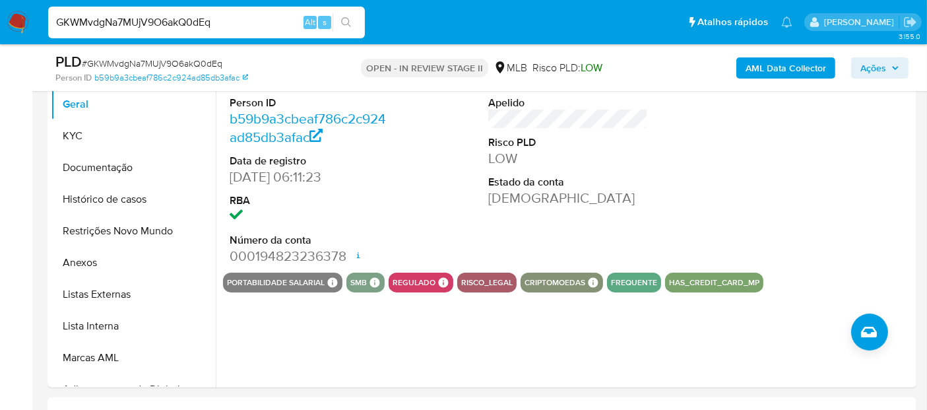
drag, startPoint x: 139, startPoint y: 34, endPoint x: 0, endPoint y: 48, distance: 139.3
paste input "DD2oI72UrH7KT8qfcmoTv9Va"
type input "DD2oI72UrH7KT8qfcmoTv9Va"
click at [350, 20] on icon "search-icon" at bounding box center [346, 22] width 11 height 11
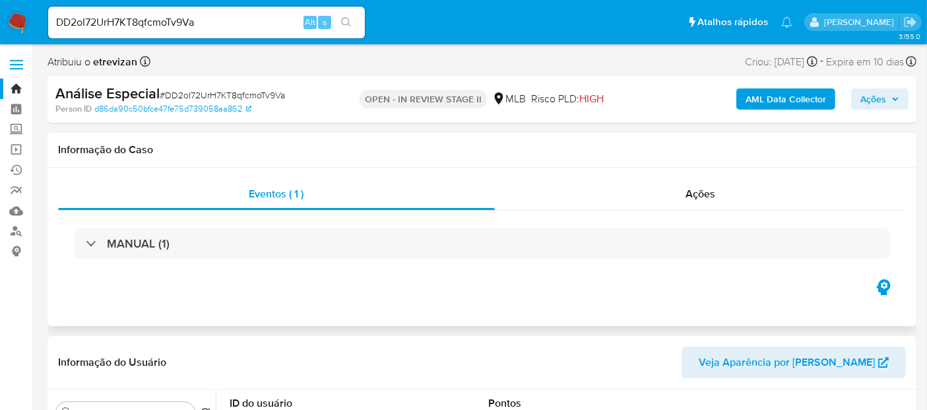
select select "10"
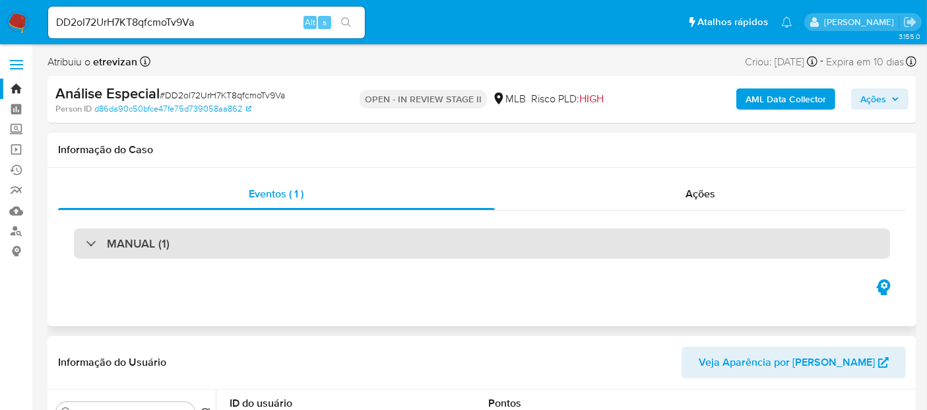
click at [162, 242] on h3 "MANUAL (1)" at bounding box center [138, 243] width 63 height 15
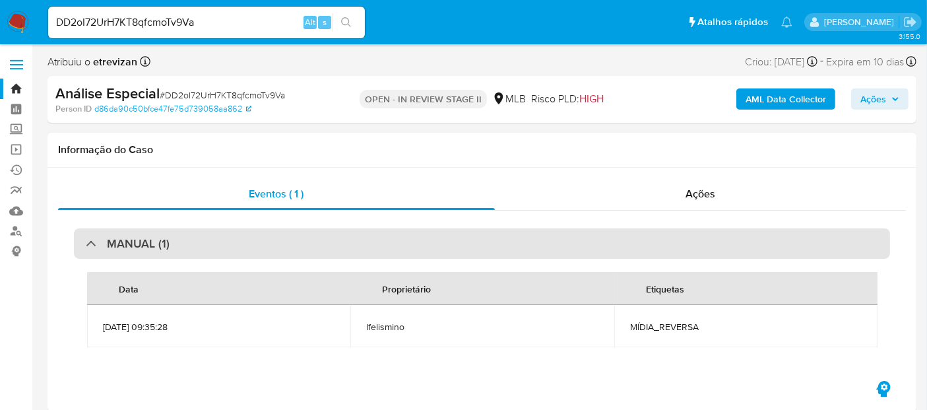
click at [162, 244] on h3 "MANUAL (1)" at bounding box center [138, 243] width 63 height 15
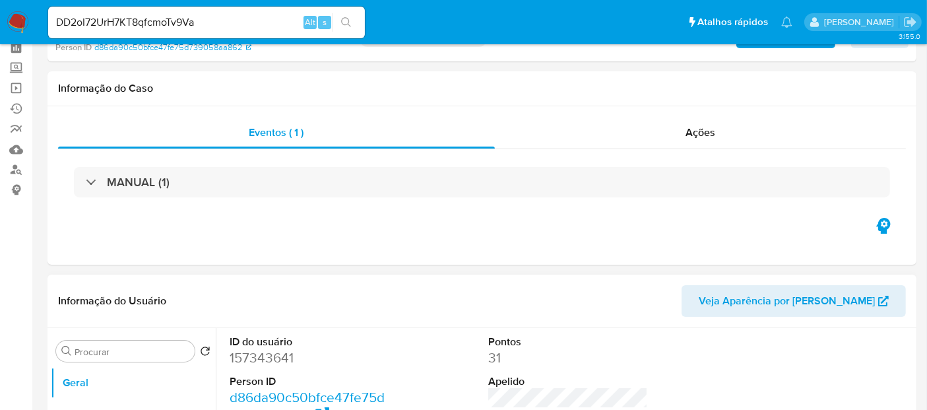
scroll to position [147, 0]
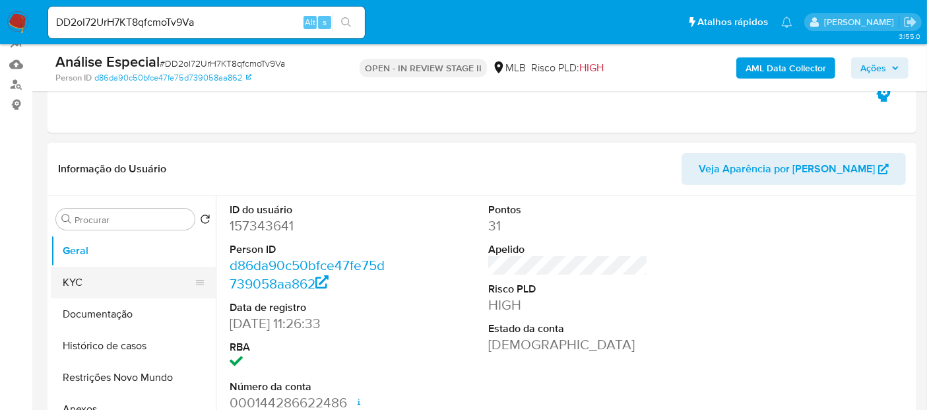
click at [92, 288] on button "KYC" at bounding box center [128, 283] width 154 height 32
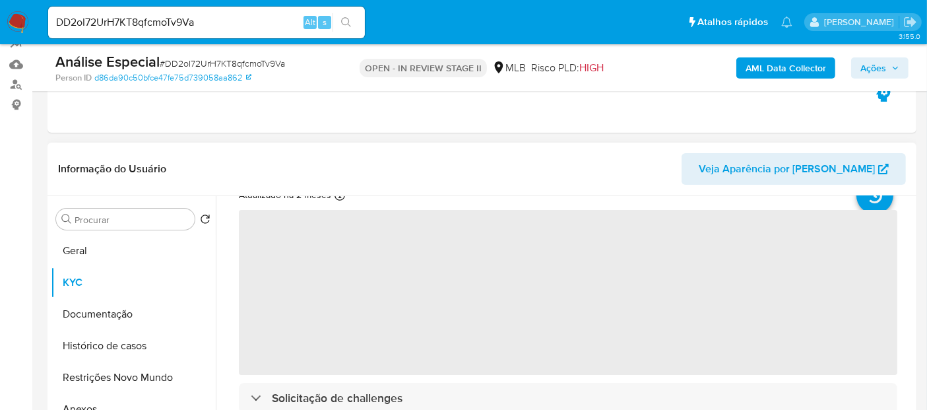
scroll to position [73, 0]
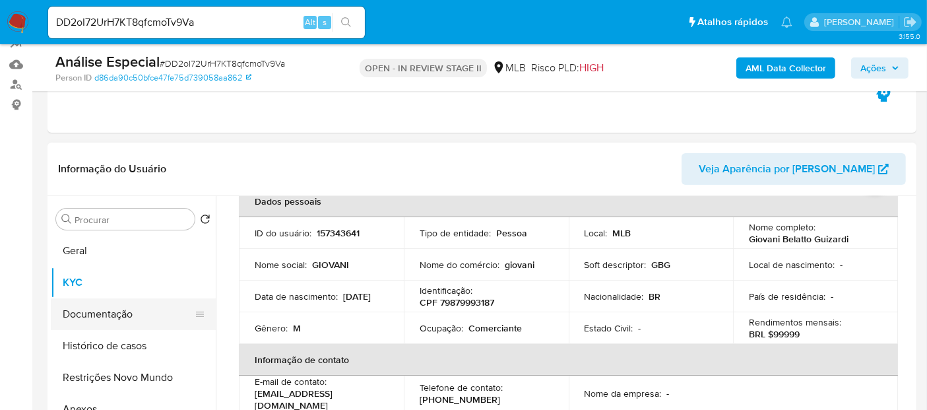
click at [104, 316] on button "Documentação" at bounding box center [128, 314] width 154 height 32
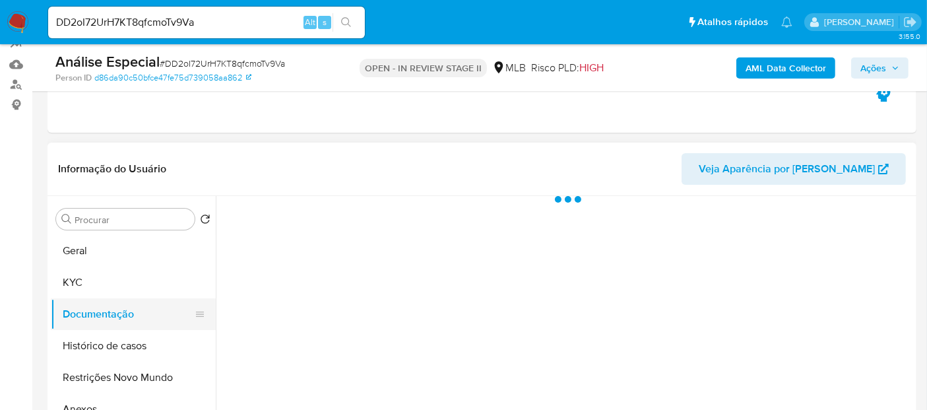
scroll to position [0, 0]
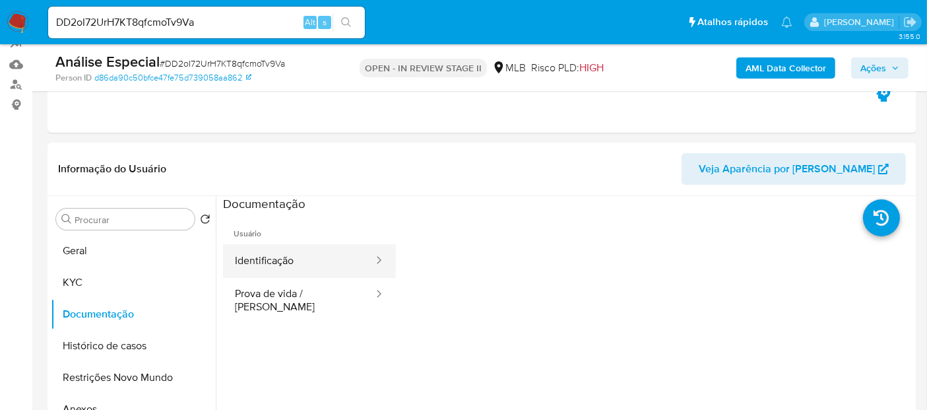
click at [290, 257] on button "Identificação" at bounding box center [299, 261] width 152 height 34
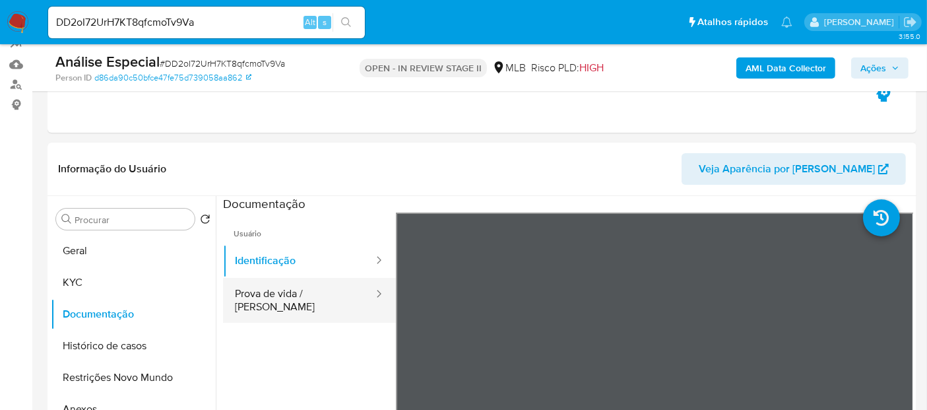
click at [318, 291] on button "Prova de vida / Selfie" at bounding box center [299, 300] width 152 height 45
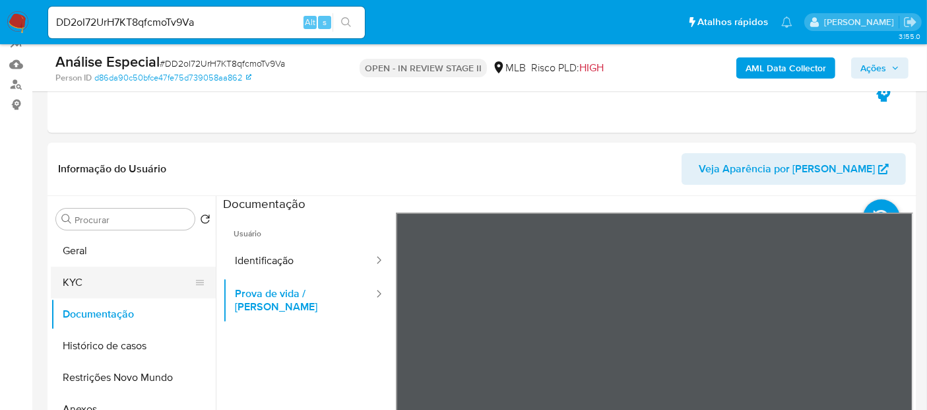
click at [79, 284] on button "KYC" at bounding box center [128, 283] width 154 height 32
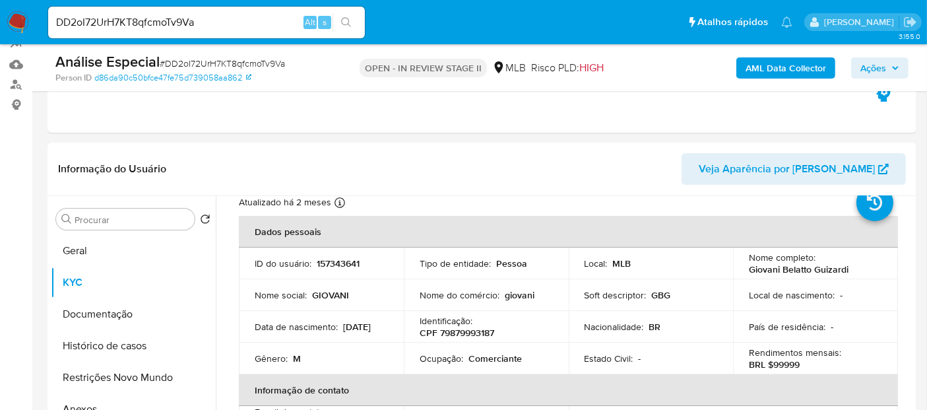
scroll to position [73, 0]
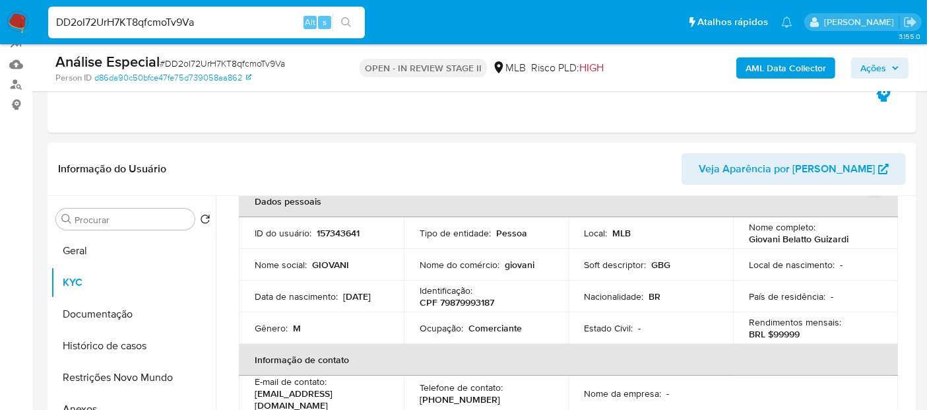
drag, startPoint x: 211, startPoint y: 18, endPoint x: 0, endPoint y: 35, distance: 211.9
click at [0, 35] on nav "Pausado Ver notificaciones DD2oI72UrH7KT8qfcmoTv9Va Alt s Atalhos rápidos Presi…" at bounding box center [463, 22] width 927 height 44
paste input "6KXwIUmbdzwLrOnRfCF6Spzm"
type input "6KXwIUmbdzwLrOnRfCF6Spzm"
click at [344, 18] on icon "search-icon" at bounding box center [346, 22] width 11 height 11
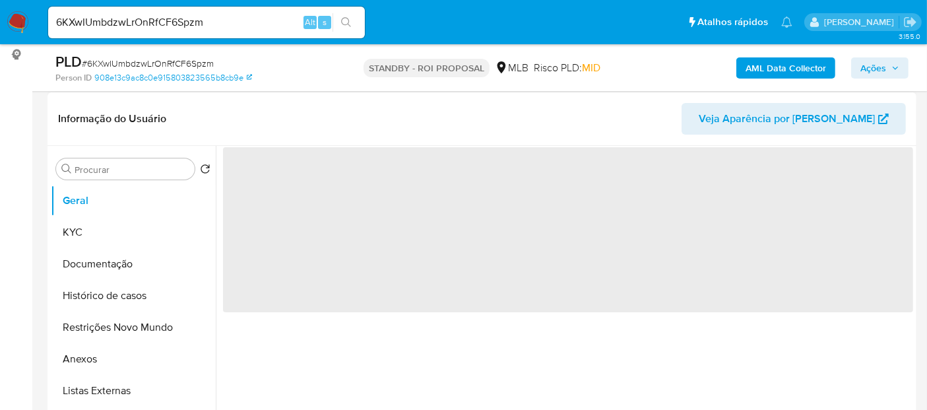
scroll to position [220, 0]
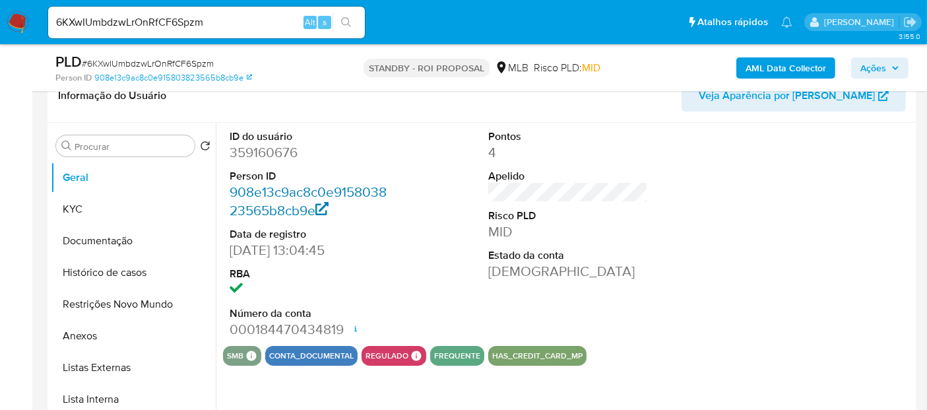
select select "10"
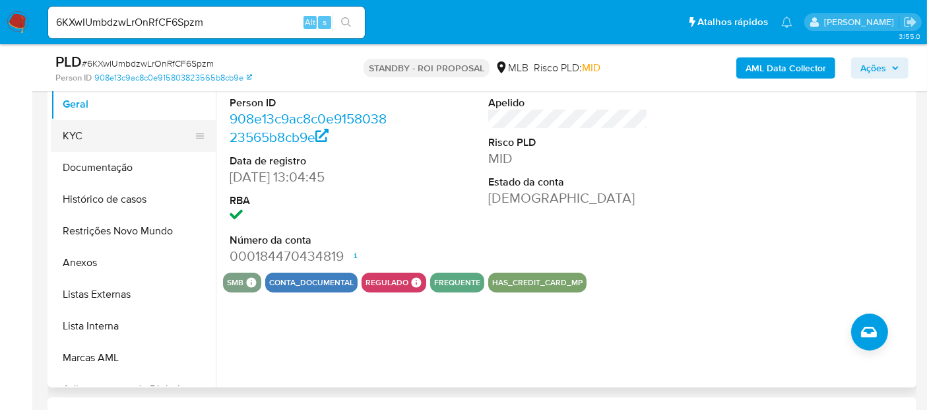
drag, startPoint x: 92, startPoint y: 134, endPoint x: 157, endPoint y: 135, distance: 64.7
click at [92, 134] on button "KYC" at bounding box center [128, 136] width 154 height 32
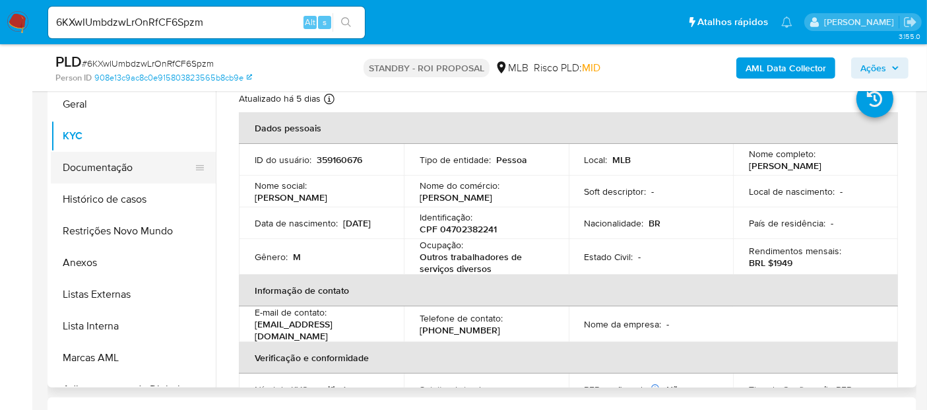
drag, startPoint x: 104, startPoint y: 163, endPoint x: 117, endPoint y: 163, distance: 13.2
click at [104, 163] on button "Documentação" at bounding box center [128, 168] width 154 height 32
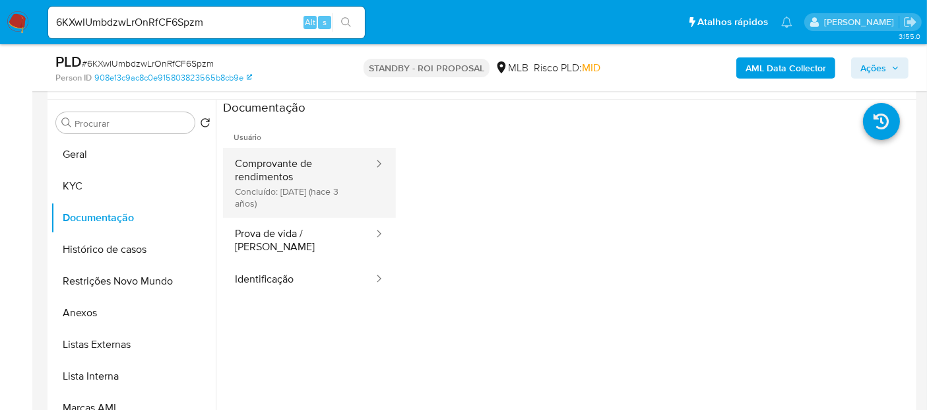
scroll to position [220, 0]
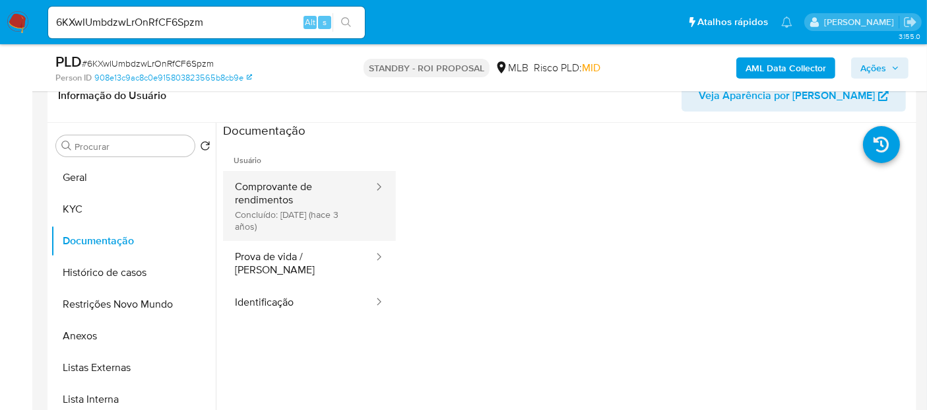
click at [315, 195] on button "Comprovante de rendimentos Concluído: 22/04/2022 (hace 3 años)" at bounding box center [299, 206] width 152 height 70
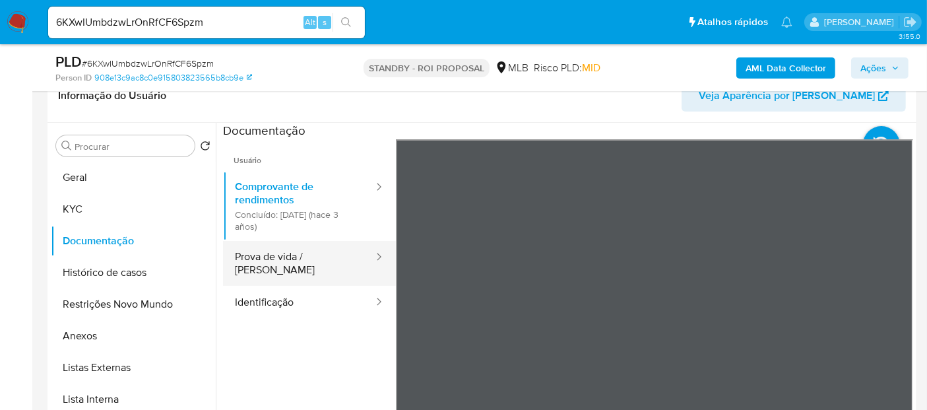
click at [292, 261] on button "Prova de vida / Selfie" at bounding box center [299, 263] width 152 height 45
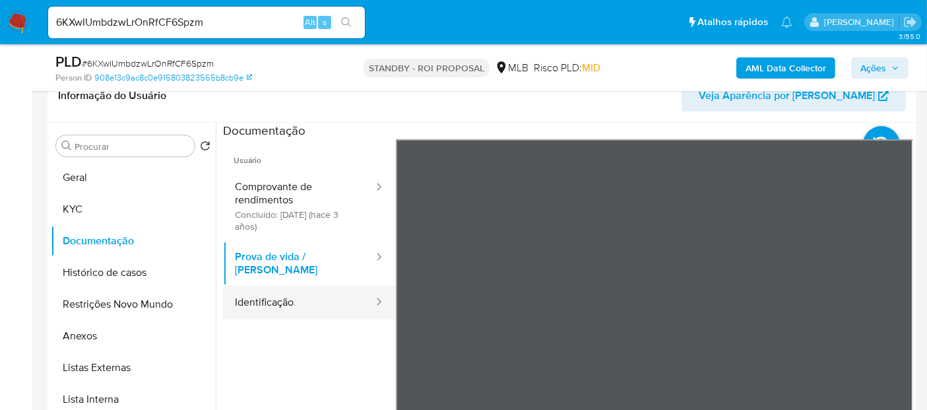
click at [253, 289] on button "Identificação" at bounding box center [299, 303] width 152 height 34
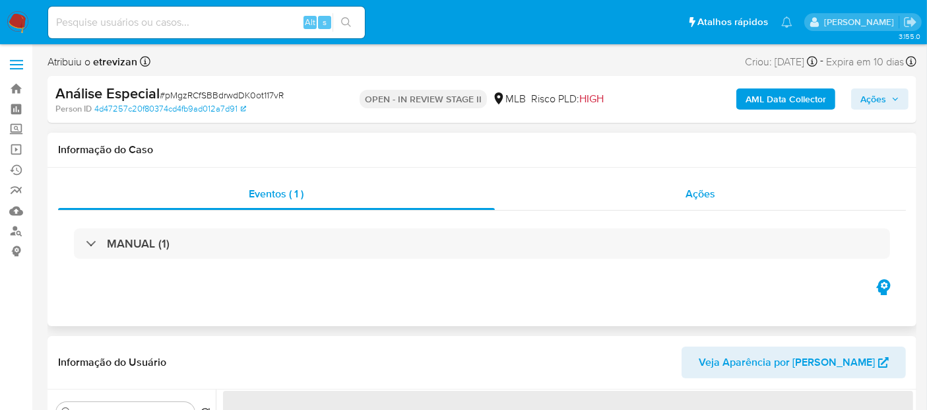
click at [708, 195] on span "Ações" at bounding box center [701, 193] width 30 height 15
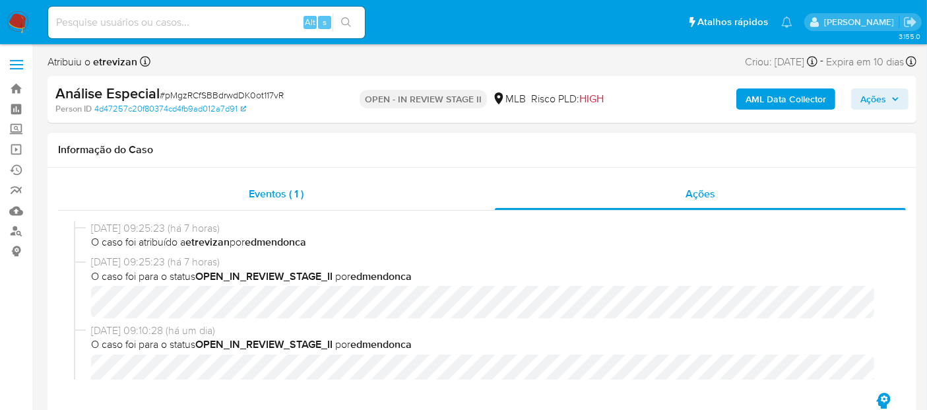
select select "10"
click at [14, 20] on img at bounding box center [18, 22] width 22 height 22
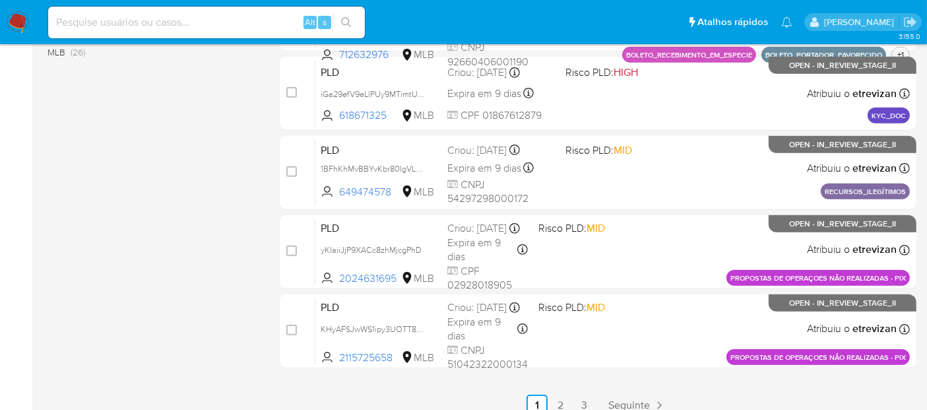
scroll to position [630, 0]
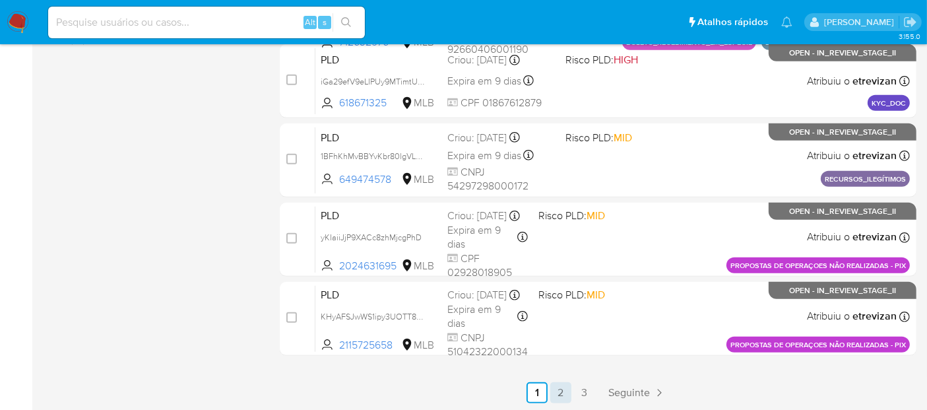
click at [559, 385] on link "2" at bounding box center [560, 392] width 21 height 21
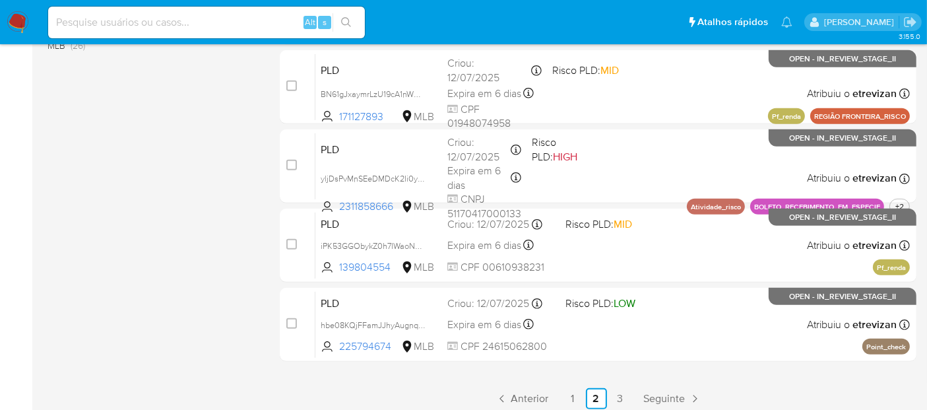
scroll to position [630, 0]
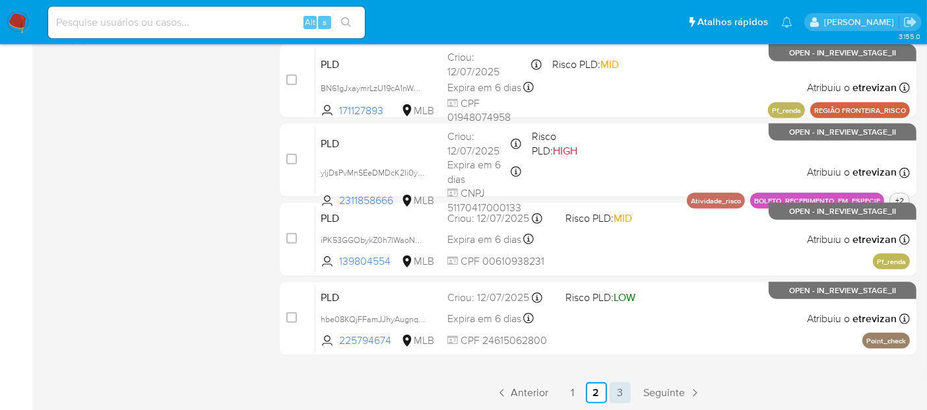
click at [620, 390] on link "3" at bounding box center [620, 392] width 21 height 21
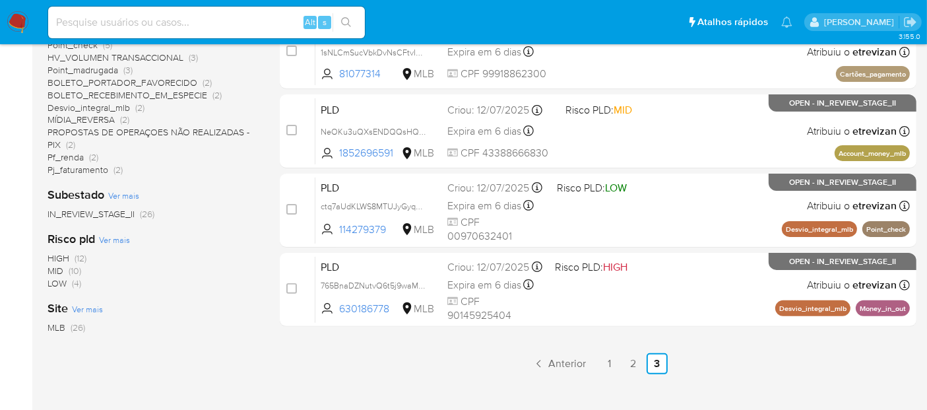
scroll to position [339, 0]
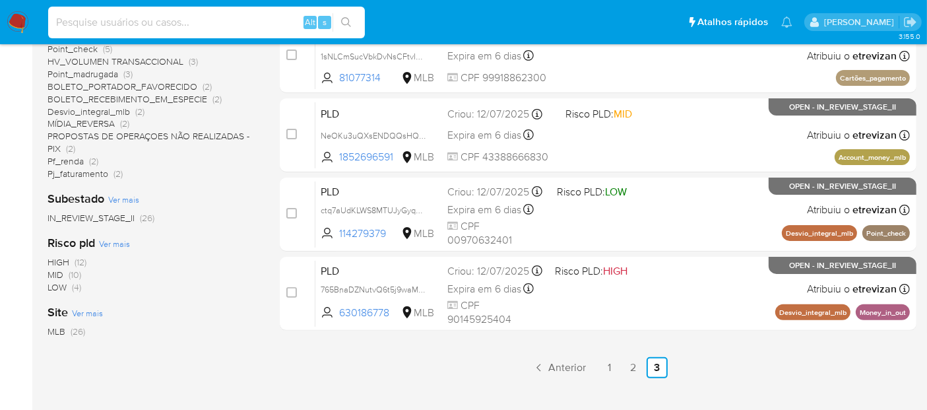
click at [143, 22] on input at bounding box center [206, 22] width 317 height 17
paste input "c9tV9CMyH75WFSDwlyuoldui"
type input "c9tV9CMyH75WFSDwlyuoldui"
click at [344, 20] on icon "search-icon" at bounding box center [346, 22] width 11 height 11
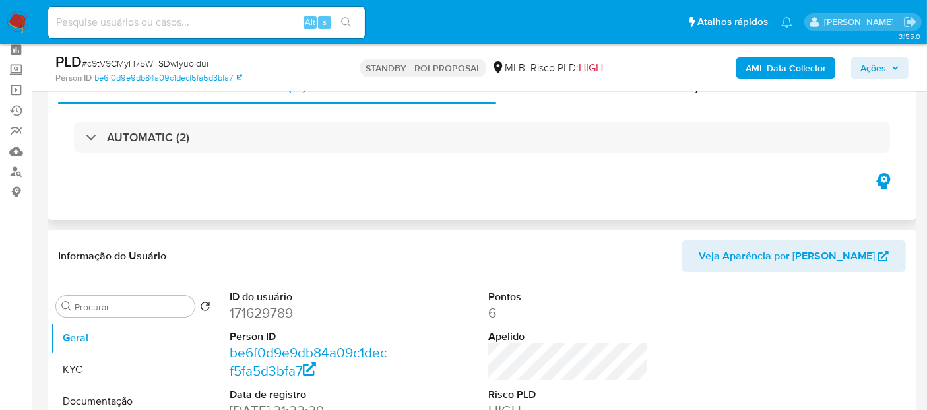
scroll to position [147, 0]
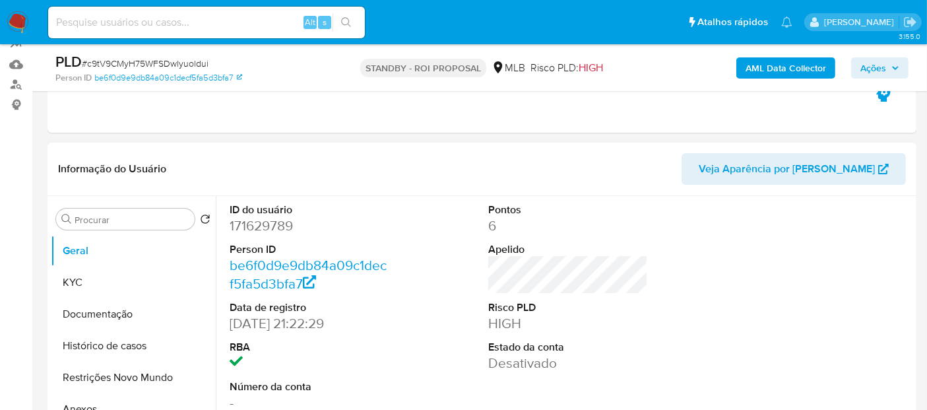
select select "10"
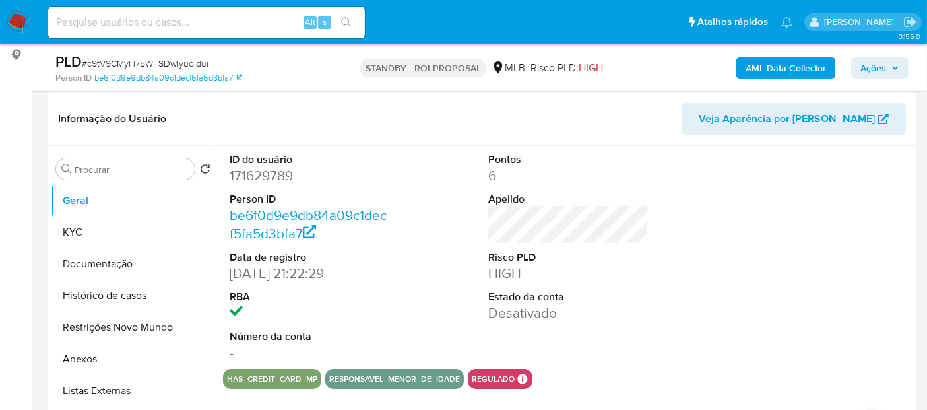
scroll to position [220, 0]
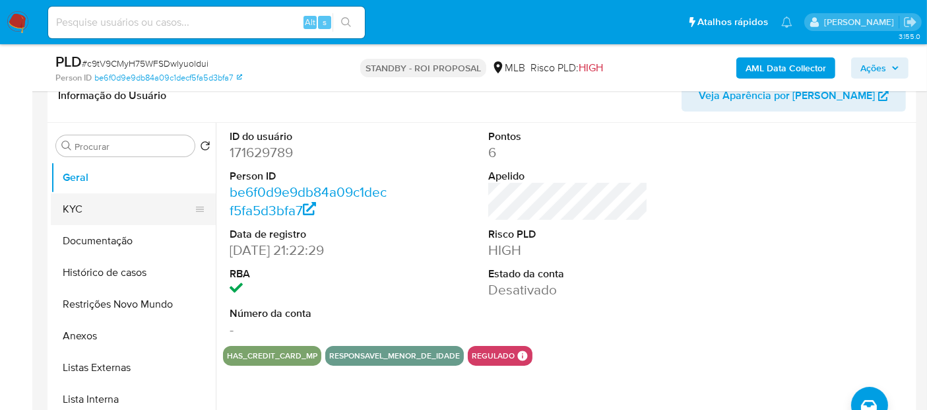
click at [75, 201] on button "KYC" at bounding box center [128, 209] width 154 height 32
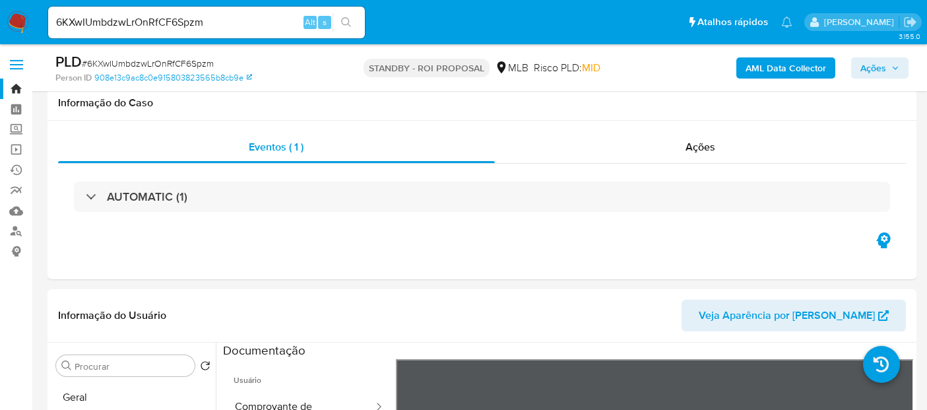
select select "10"
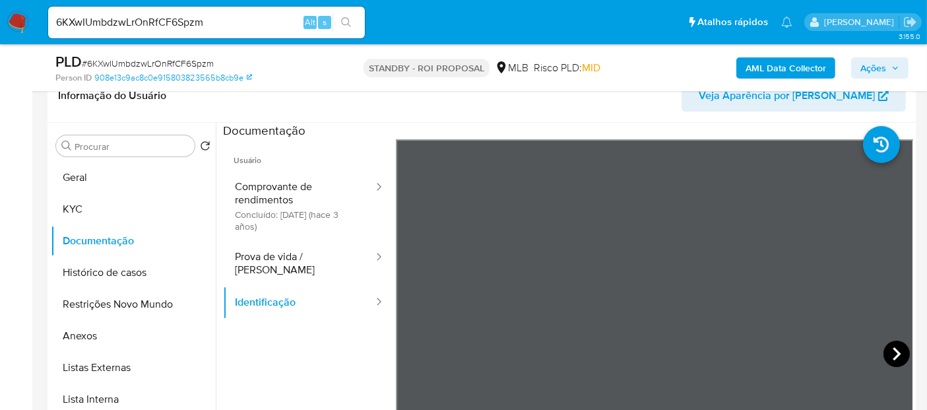
click at [889, 350] on icon at bounding box center [897, 354] width 26 height 26
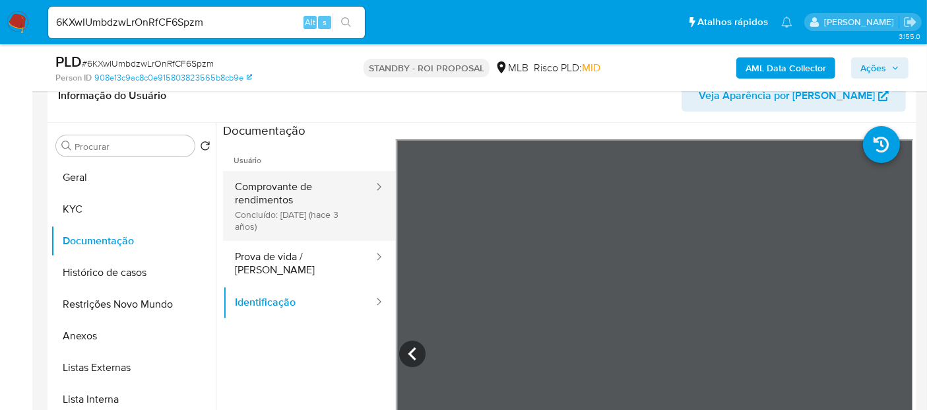
click at [275, 191] on button "Comprovante de rendimentos Concluído: 22/04/2022 (hace 3 años)" at bounding box center [299, 206] width 152 height 70
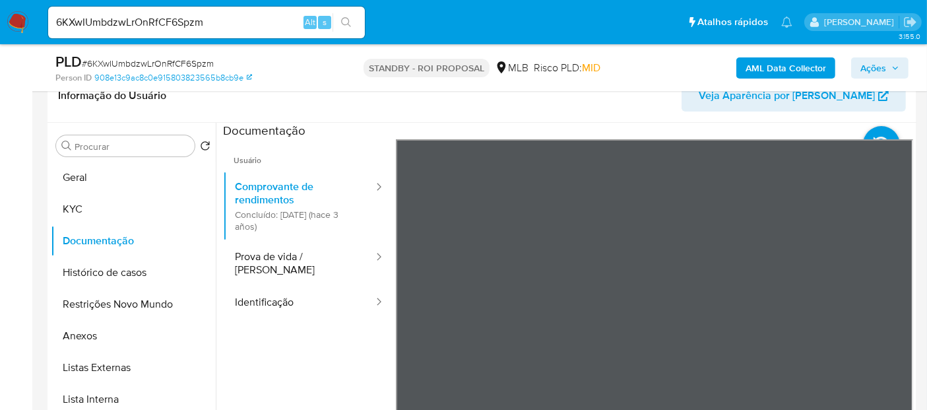
click at [841, 106] on div "Informação do Usuário Veja Aparência por Pessoa Procurar Retornar ao pedido pad…" at bounding box center [482, 264] width 869 height 391
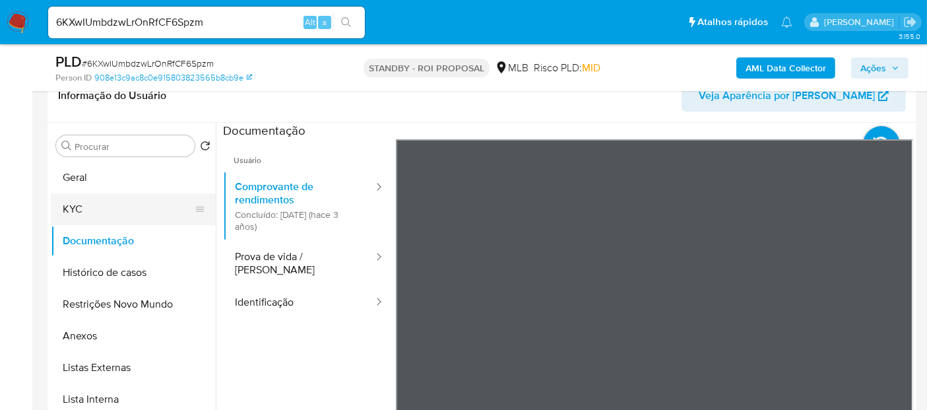
click at [109, 199] on button "KYC" at bounding box center [128, 209] width 154 height 32
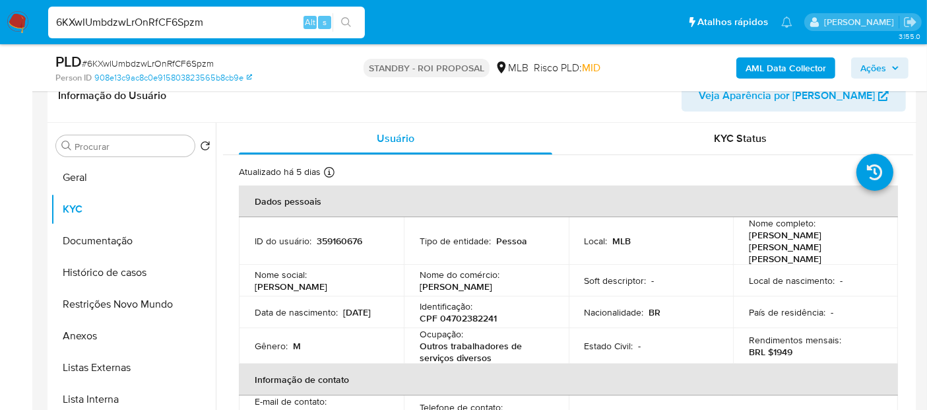
drag, startPoint x: 208, startPoint y: 26, endPoint x: 0, endPoint y: 42, distance: 208.6
click at [0, 42] on nav "Pausado Ver notificaciones 6KXwIUmbdzwLrOnRfCF6Spzm Alt s Atalhos rápidos Presi…" at bounding box center [463, 22] width 927 height 44
paste input "E52m1uI0xc1nIT3vu40QLbwd"
type input "E52m1uI0xc1nIT3vu40QLbwd"
click at [343, 22] on icon "search-icon" at bounding box center [346, 22] width 11 height 11
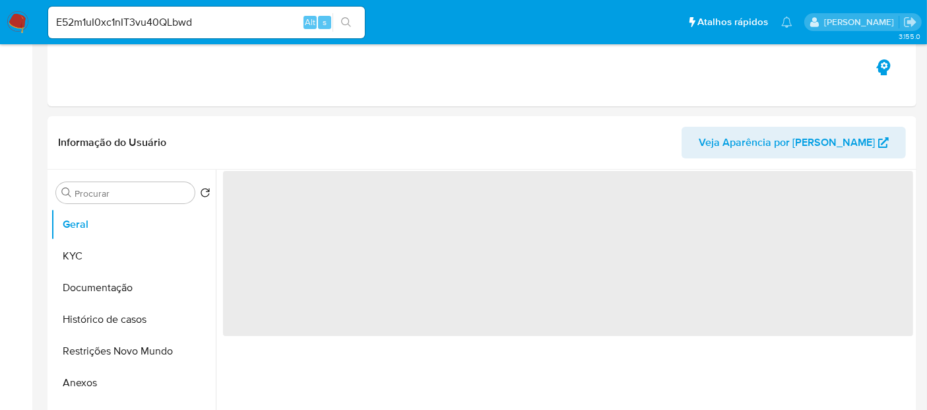
select select "10"
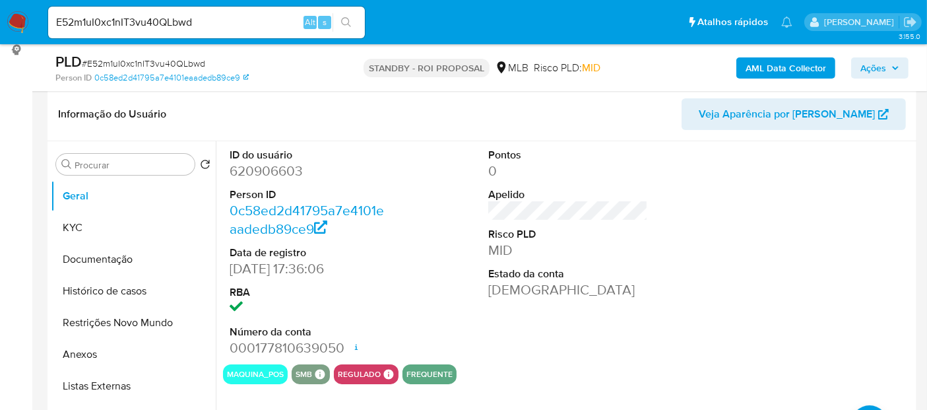
scroll to position [220, 0]
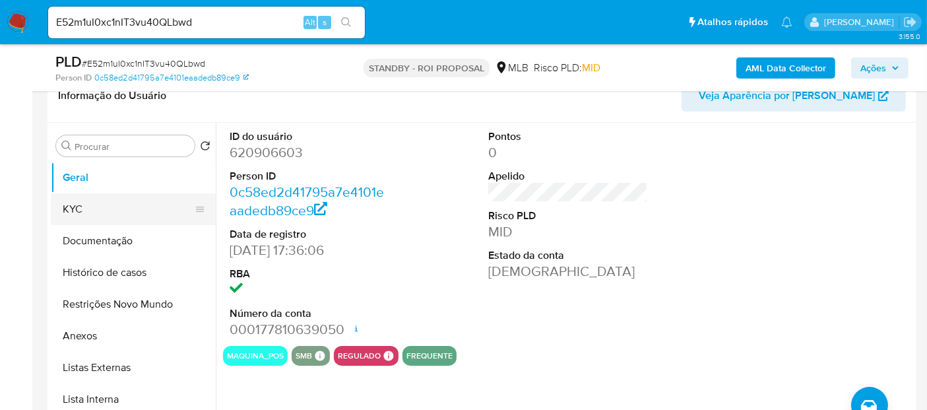
click at [95, 206] on button "KYC" at bounding box center [128, 209] width 154 height 32
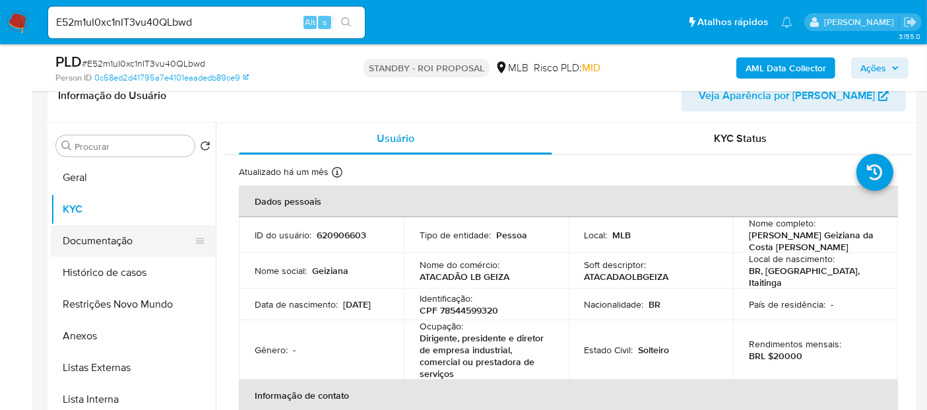
click at [118, 243] on button "Documentação" at bounding box center [128, 241] width 154 height 32
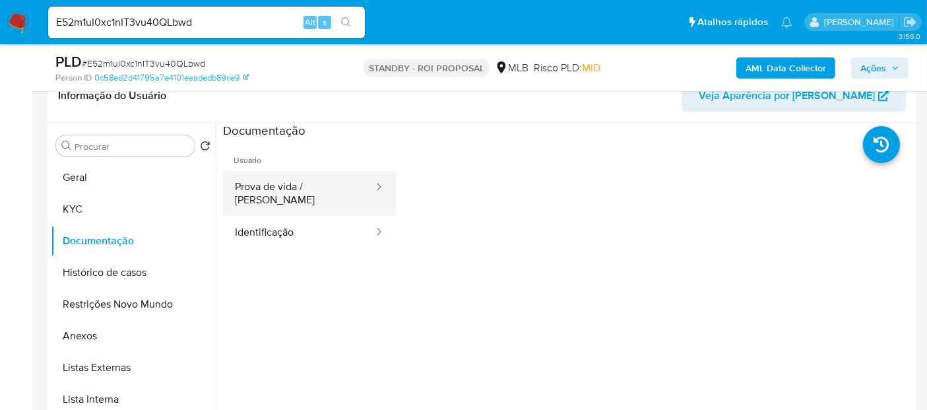
click at [275, 195] on button "Prova de vida / Selfie" at bounding box center [299, 193] width 152 height 45
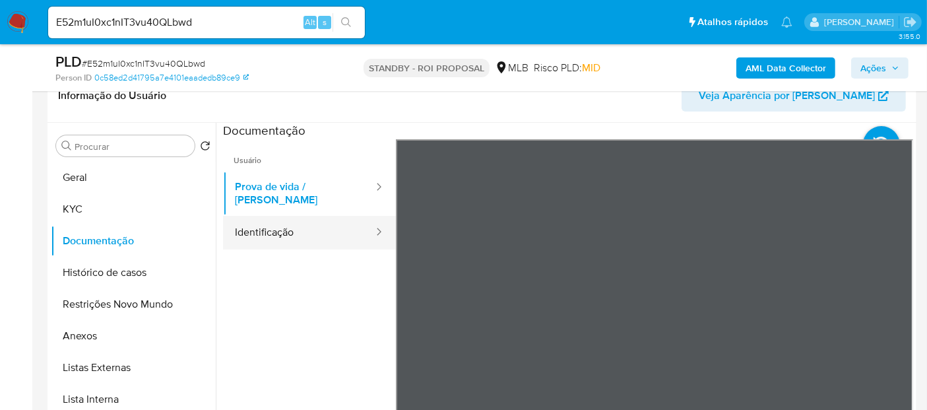
click at [277, 222] on button "Identificação" at bounding box center [299, 233] width 152 height 34
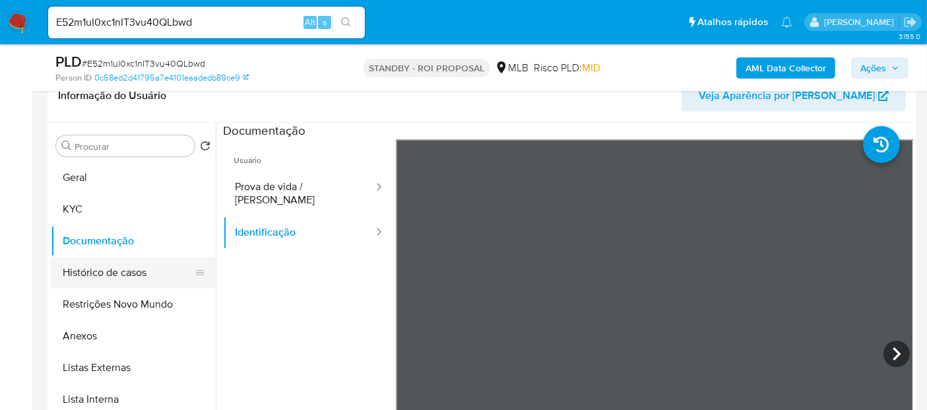
click at [112, 271] on button "Histórico de casos" at bounding box center [128, 273] width 154 height 32
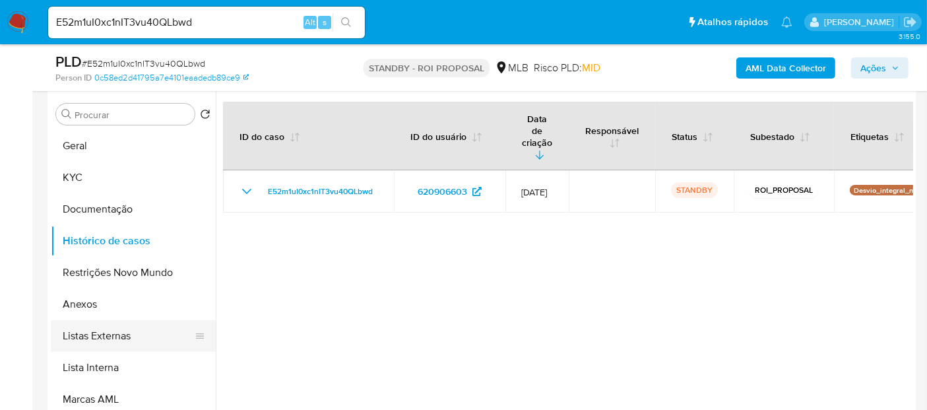
scroll to position [293, 0]
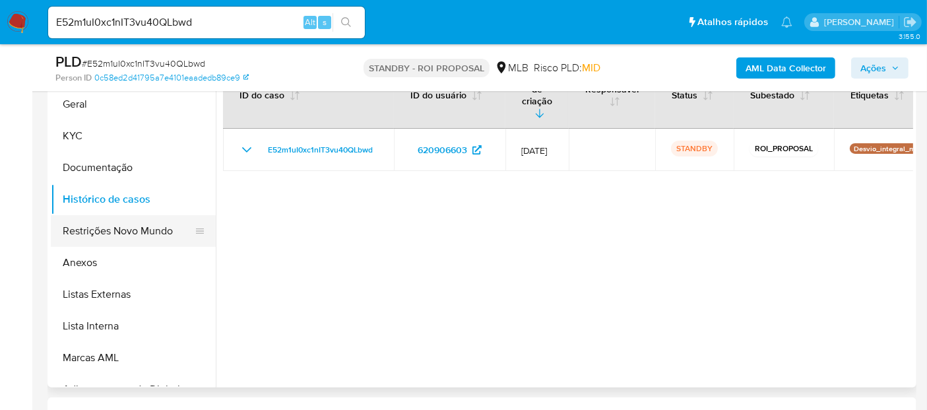
click at [98, 228] on button "Restrições Novo Mundo" at bounding box center [128, 231] width 154 height 32
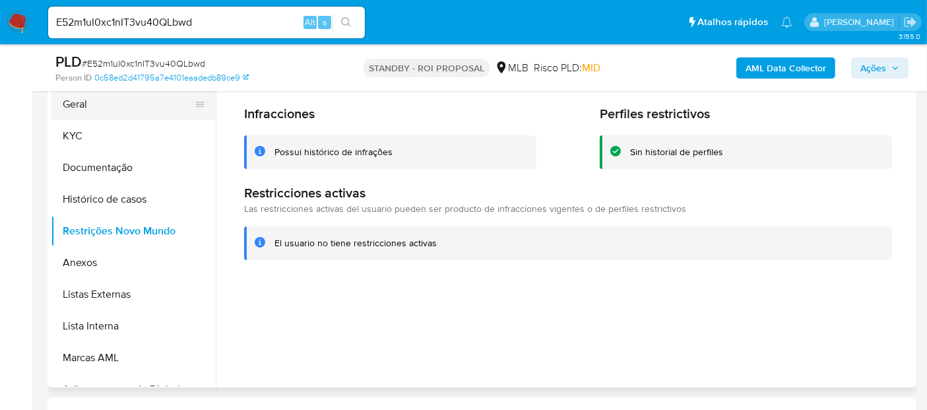
click at [75, 103] on button "Geral" at bounding box center [128, 104] width 154 height 32
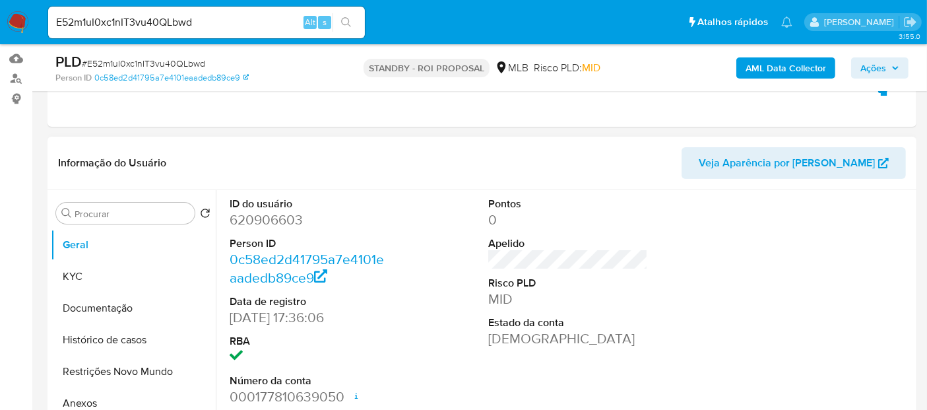
scroll to position [147, 0]
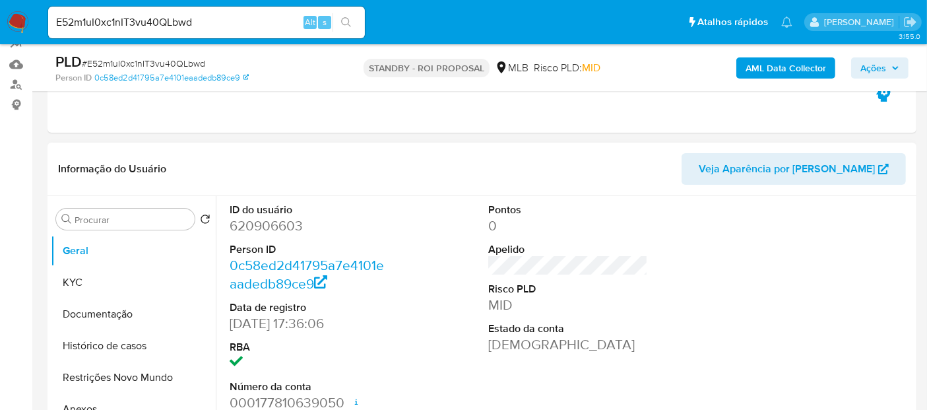
drag, startPoint x: 104, startPoint y: 342, endPoint x: 592, endPoint y: 345, distance: 487.8
click at [107, 343] on button "Histórico de casos" at bounding box center [133, 346] width 165 height 32
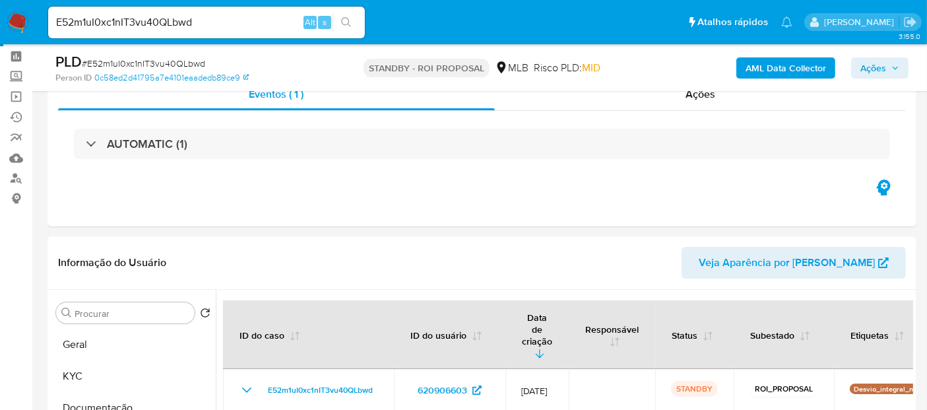
scroll to position [0, 0]
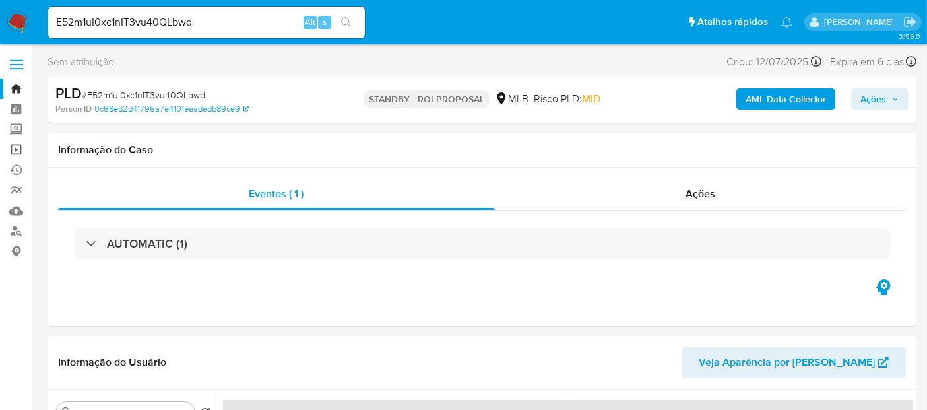
click at [13, 148] on link "Operações em massa" at bounding box center [78, 149] width 157 height 20
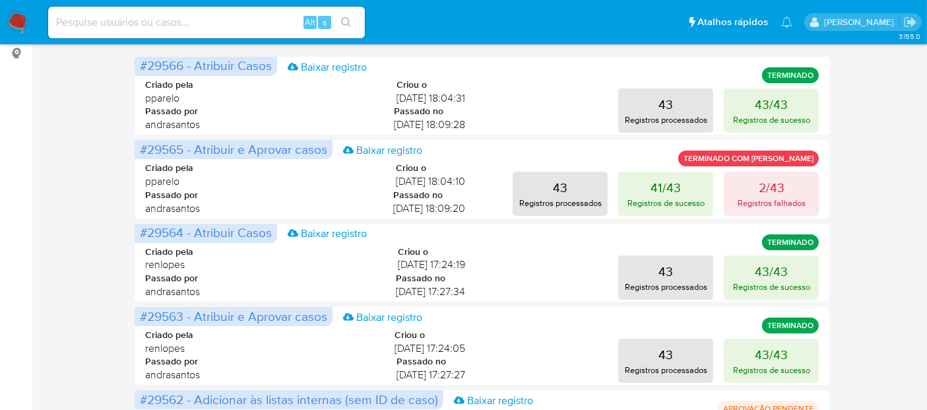
scroll to position [5, 0]
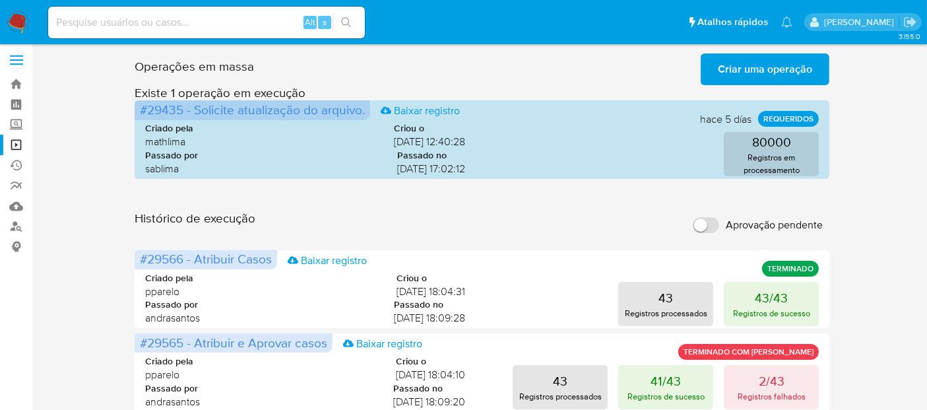
click at [784, 67] on span "Criar uma operação" at bounding box center [765, 69] width 94 height 29
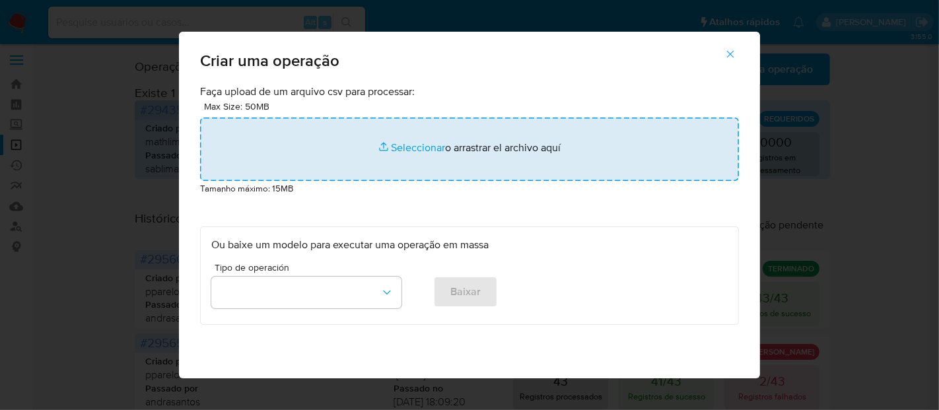
click at [412, 145] on input "file" at bounding box center [469, 148] width 539 height 63
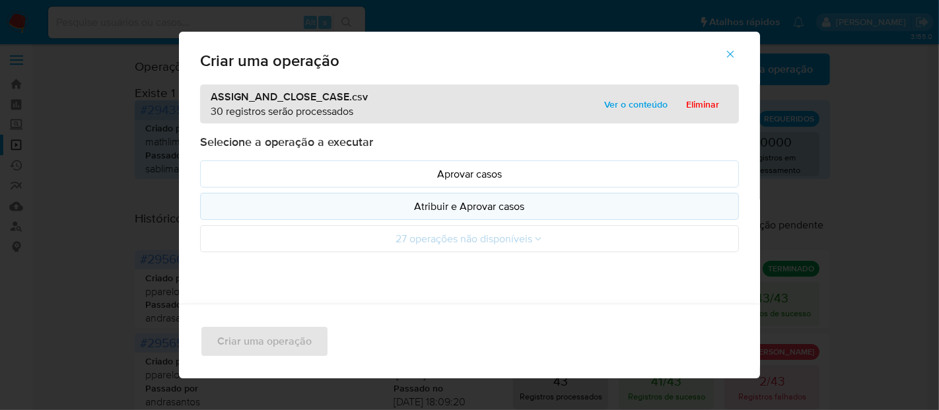
click at [471, 207] on p "Atribuir e Aprovar casos" at bounding box center [469, 206] width 516 height 15
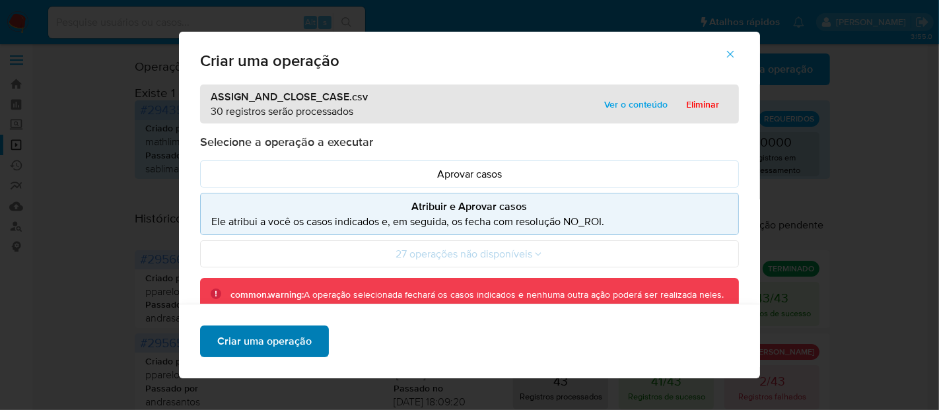
click at [254, 341] on span "Criar uma operação" at bounding box center [264, 341] width 94 height 29
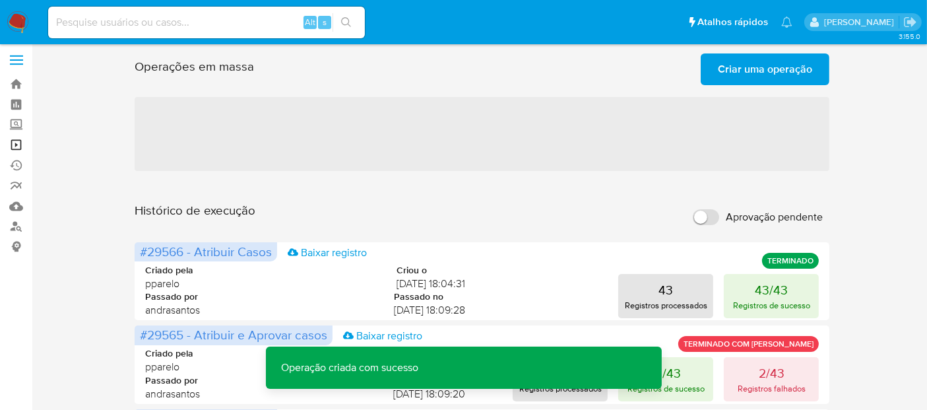
click at [14, 143] on link "Operações em massa" at bounding box center [78, 145] width 157 height 20
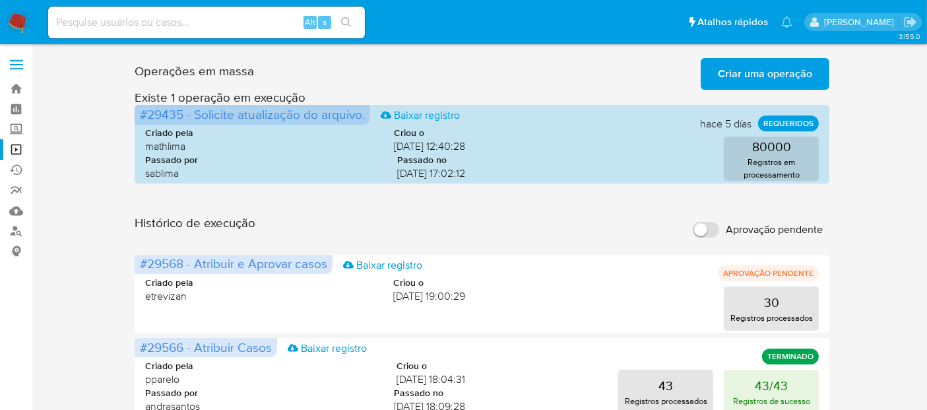
click at [774, 73] on span "Criar uma operação" at bounding box center [765, 73] width 94 height 29
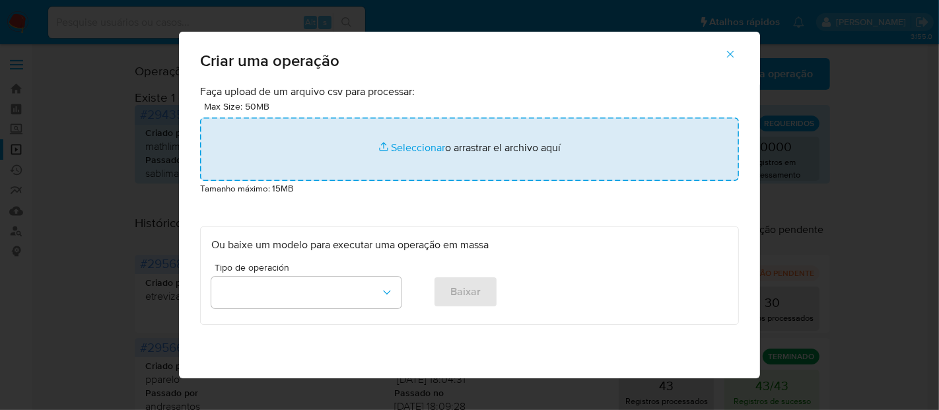
click at [401, 142] on input "file" at bounding box center [469, 148] width 539 height 63
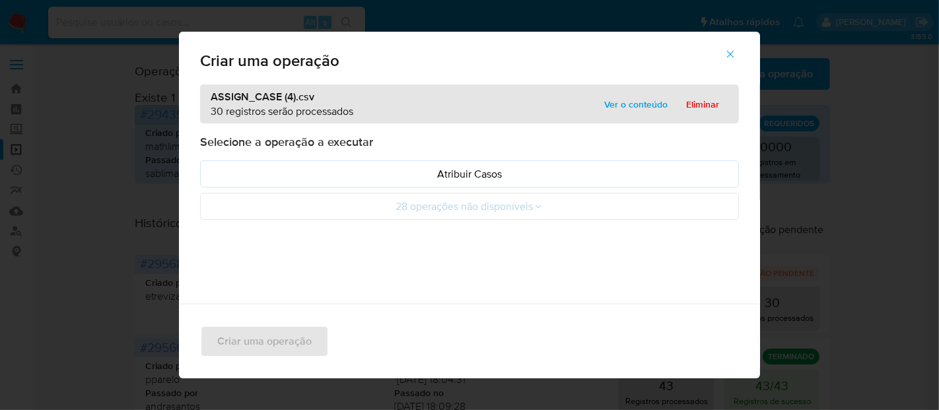
click at [463, 168] on p "Atribuir Casos" at bounding box center [469, 173] width 516 height 15
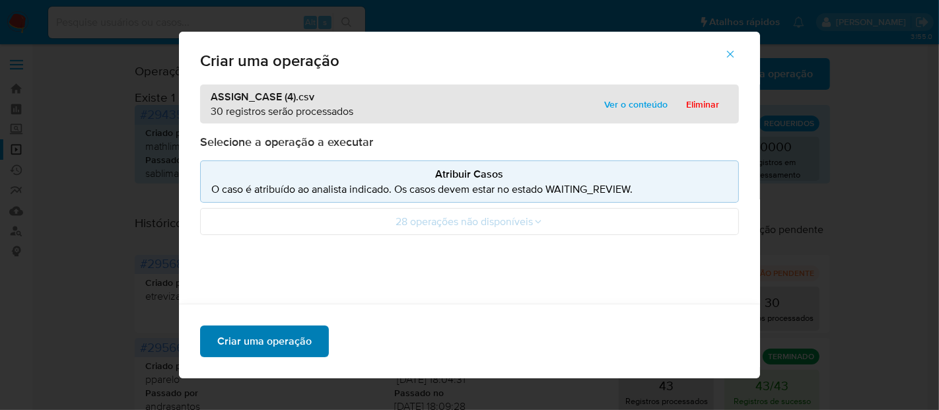
click at [279, 340] on span "Criar uma operação" at bounding box center [264, 341] width 94 height 29
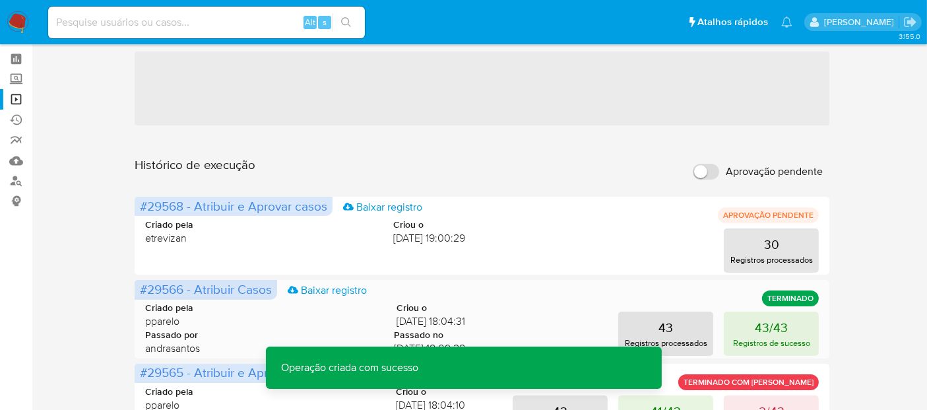
scroll to position [73, 0]
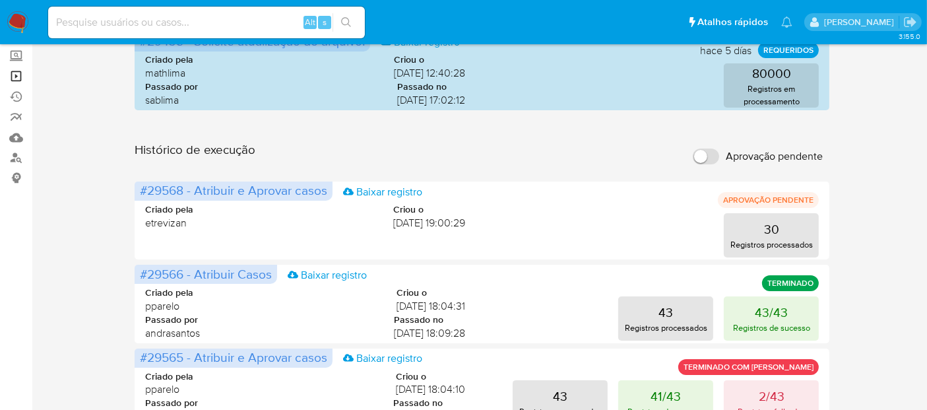
click at [15, 75] on link "Operações em massa" at bounding box center [78, 76] width 157 height 20
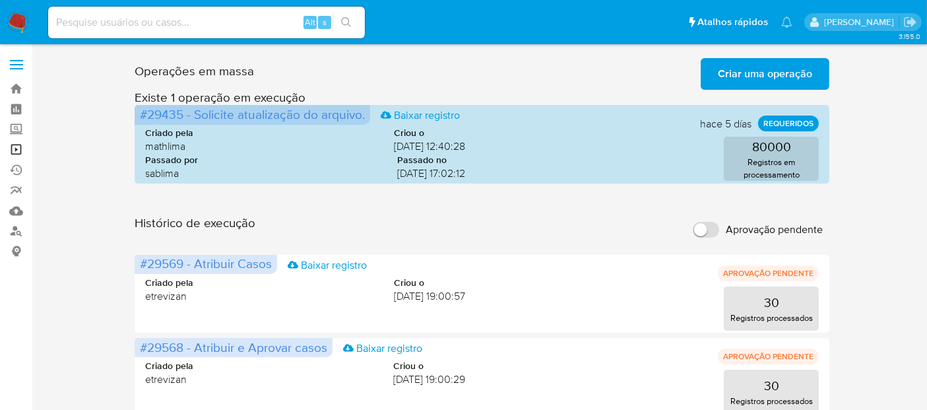
click at [14, 148] on link "Operações em massa" at bounding box center [78, 149] width 157 height 20
click at [15, 149] on link "Operações em massa" at bounding box center [78, 149] width 157 height 20
click at [11, 149] on link "Operações em massa" at bounding box center [78, 149] width 157 height 20
click at [14, 146] on link "Operações em massa" at bounding box center [78, 149] width 157 height 20
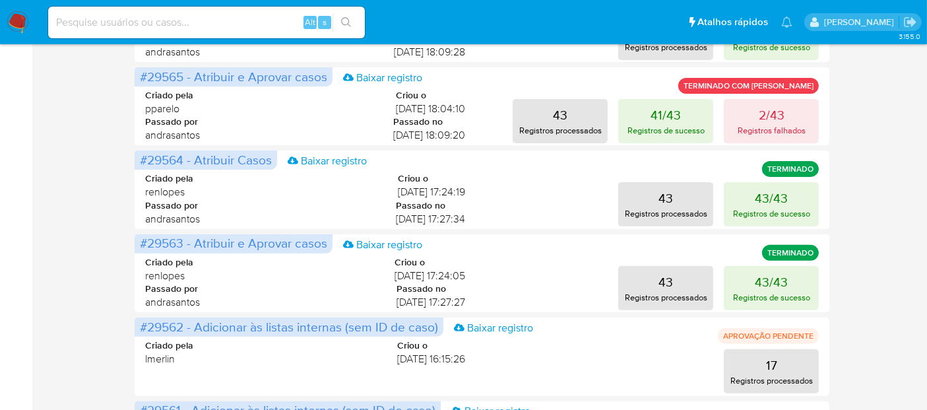
scroll to position [440, 0]
